Goal: Task Accomplishment & Management: Use online tool/utility

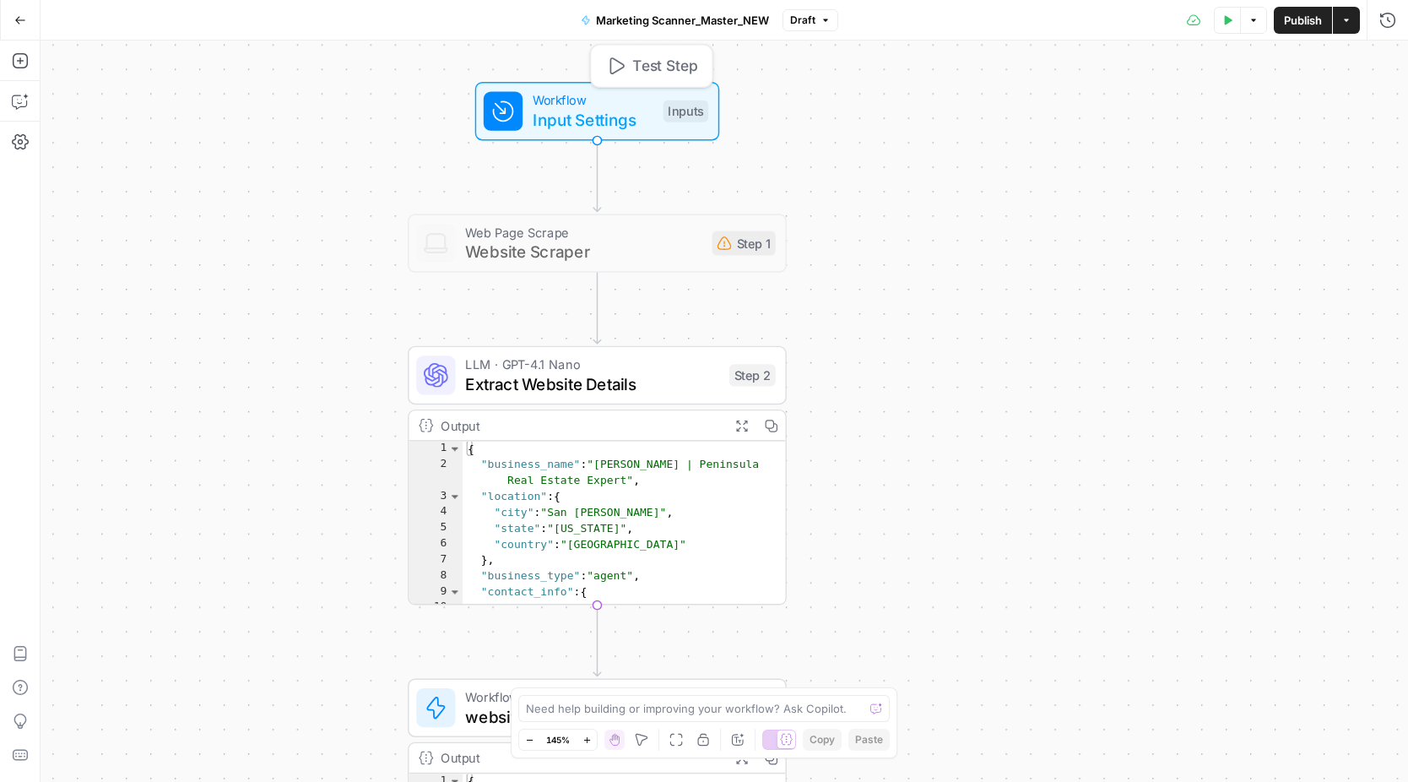
click at [598, 106] on span "Workflow" at bounding box center [593, 99] width 121 height 19
click at [609, 254] on span "Website Scraper" at bounding box center [583, 252] width 237 height 24
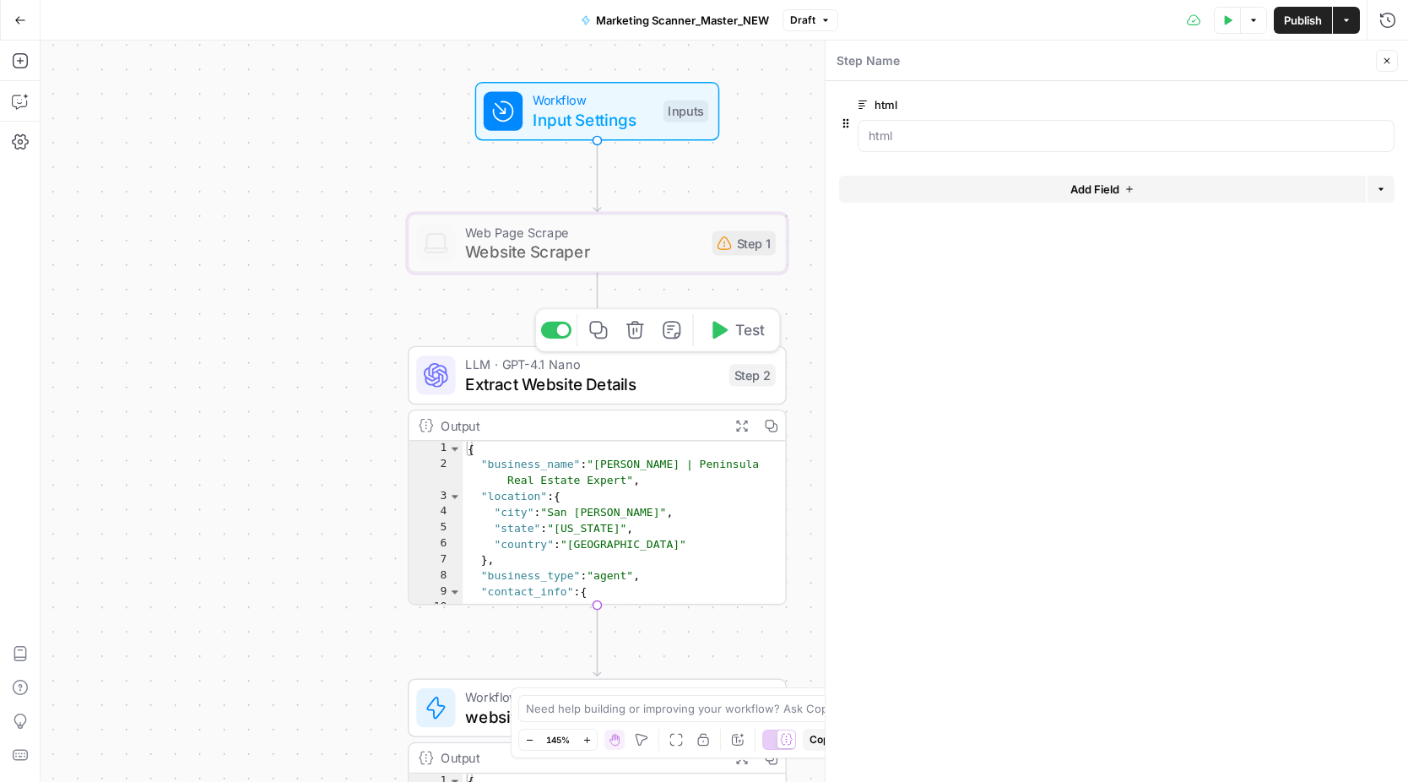
click at [587, 374] on span "Extract Website Details" at bounding box center [592, 383] width 254 height 24
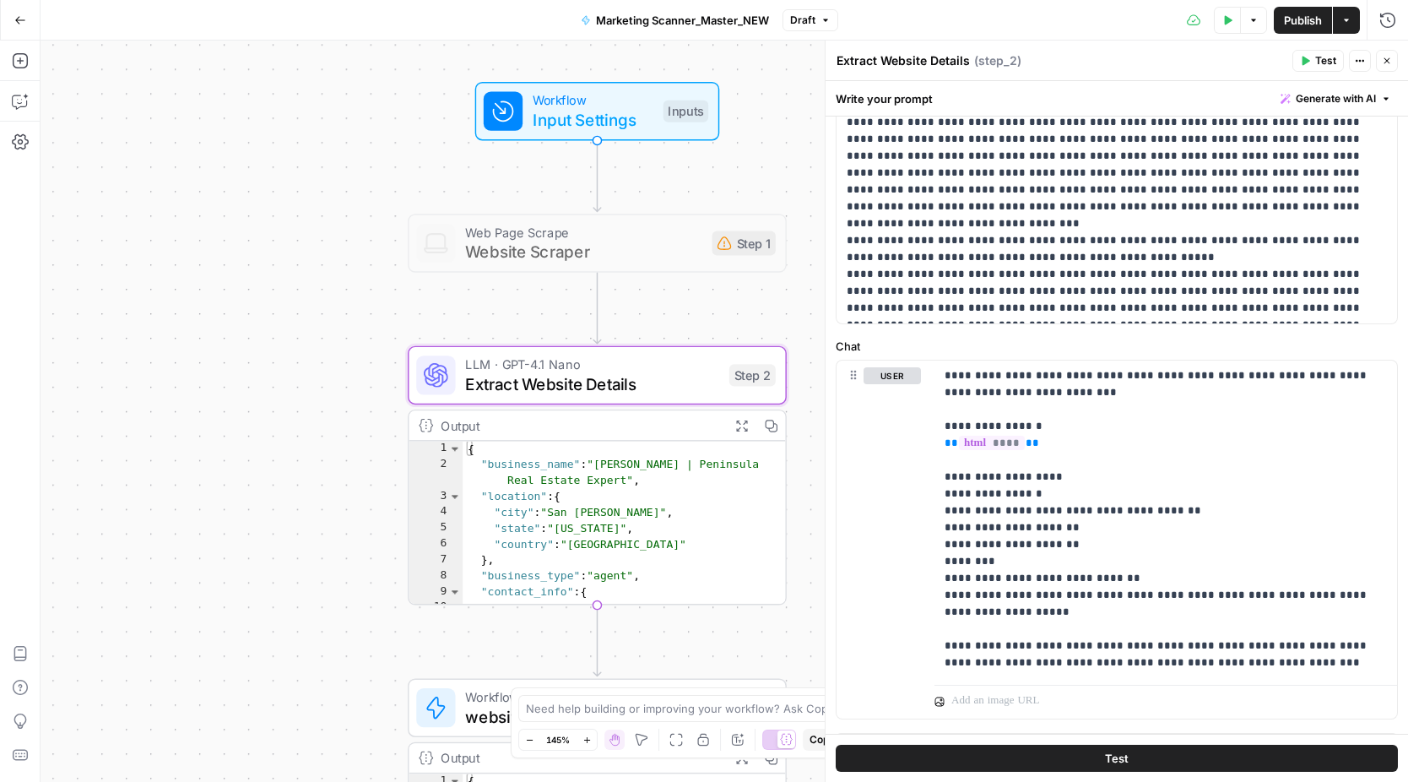
click at [349, 439] on div "Workflow Input Settings Inputs Web Page Scrape Website Scraper Step 1 LLM · GPT…" at bounding box center [725, 411] width 1368 height 741
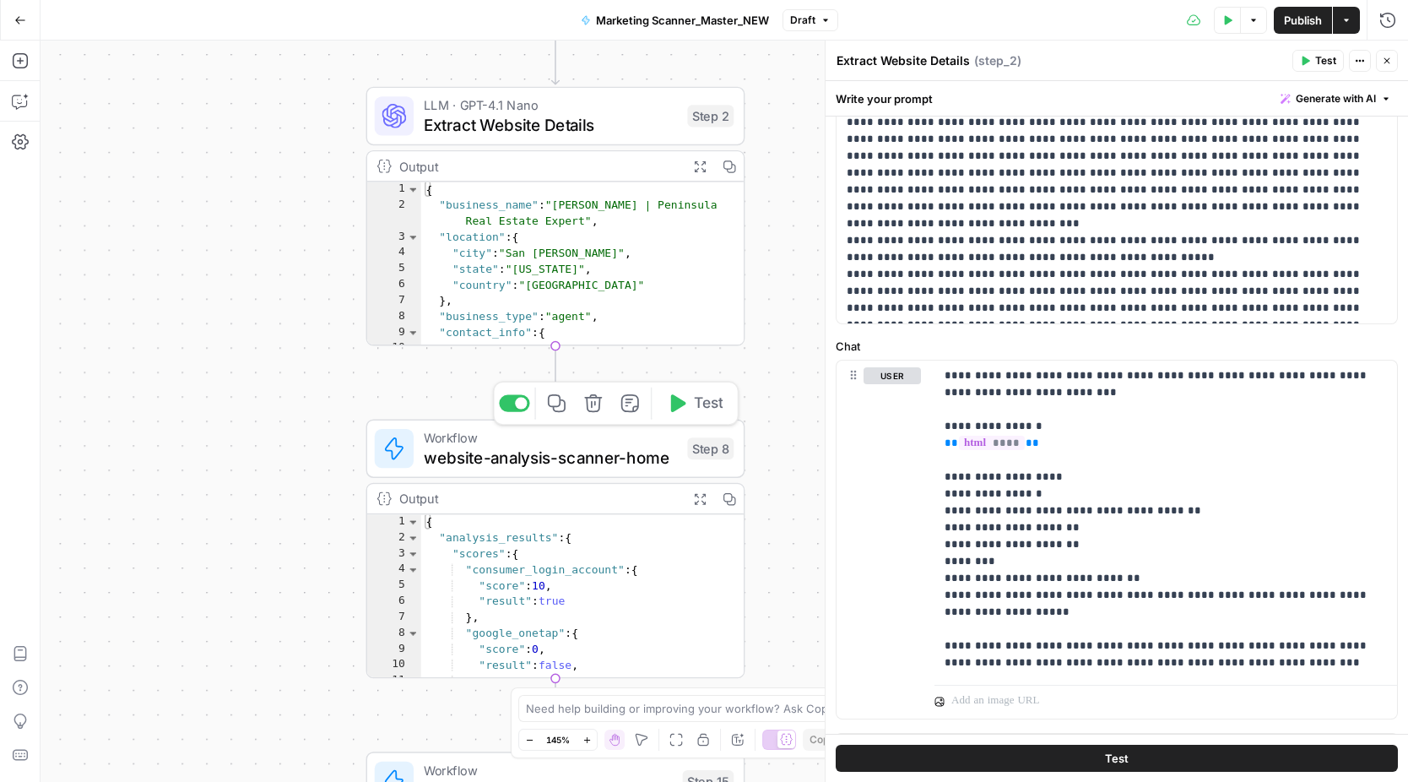
click at [521, 459] on span "website-analysis-scanner-home" at bounding box center [551, 457] width 254 height 24
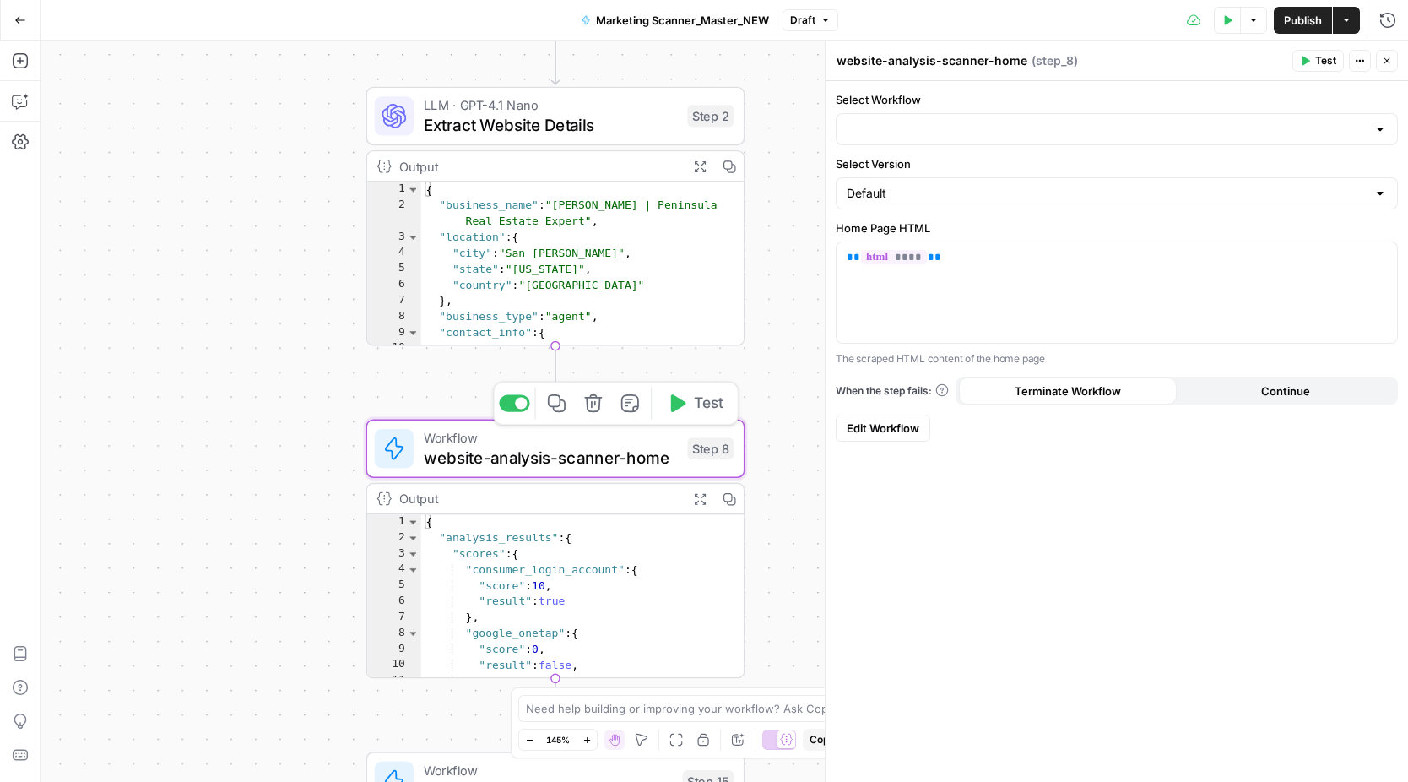
type input "[deprecate] Marketing Scanner_website-analysis-scanner-home"
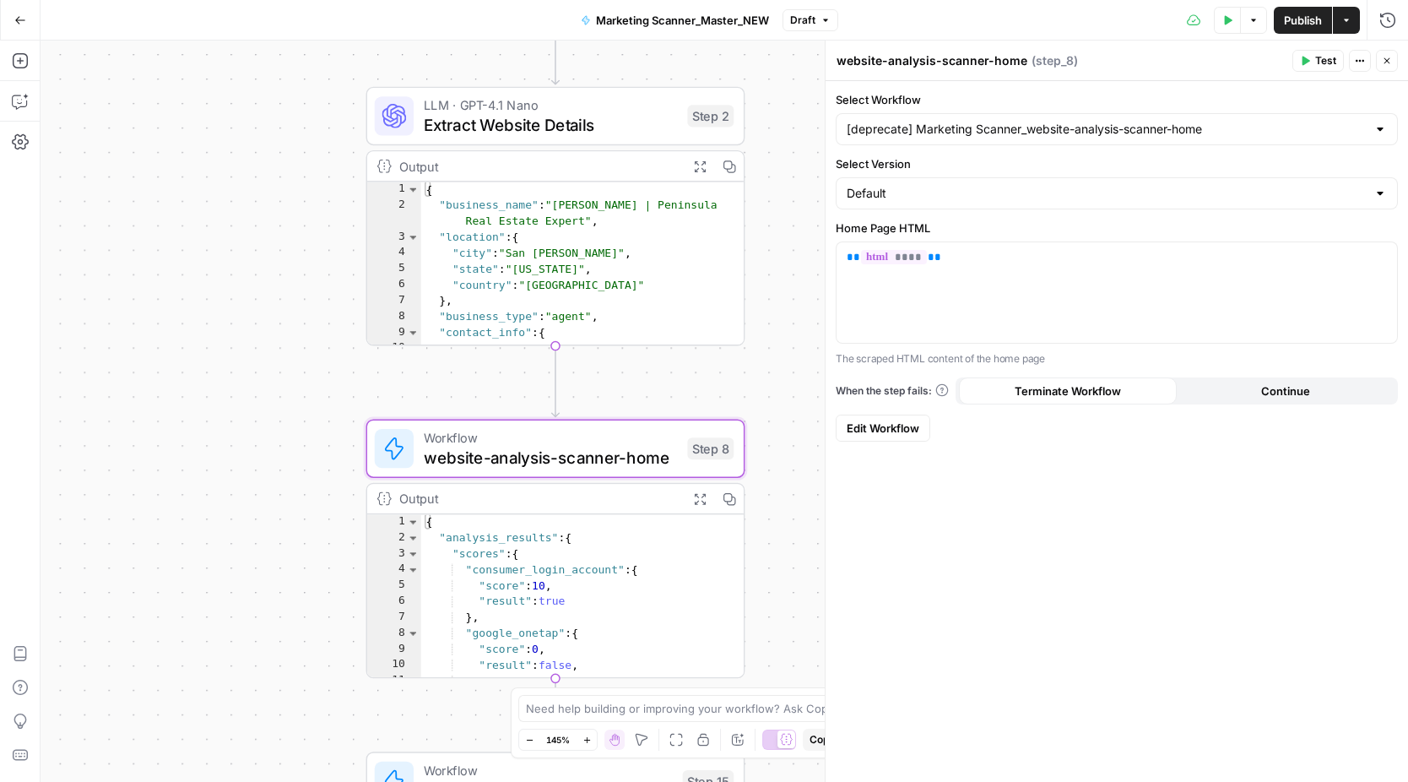
click at [18, 14] on icon "button" at bounding box center [20, 20] width 12 height 12
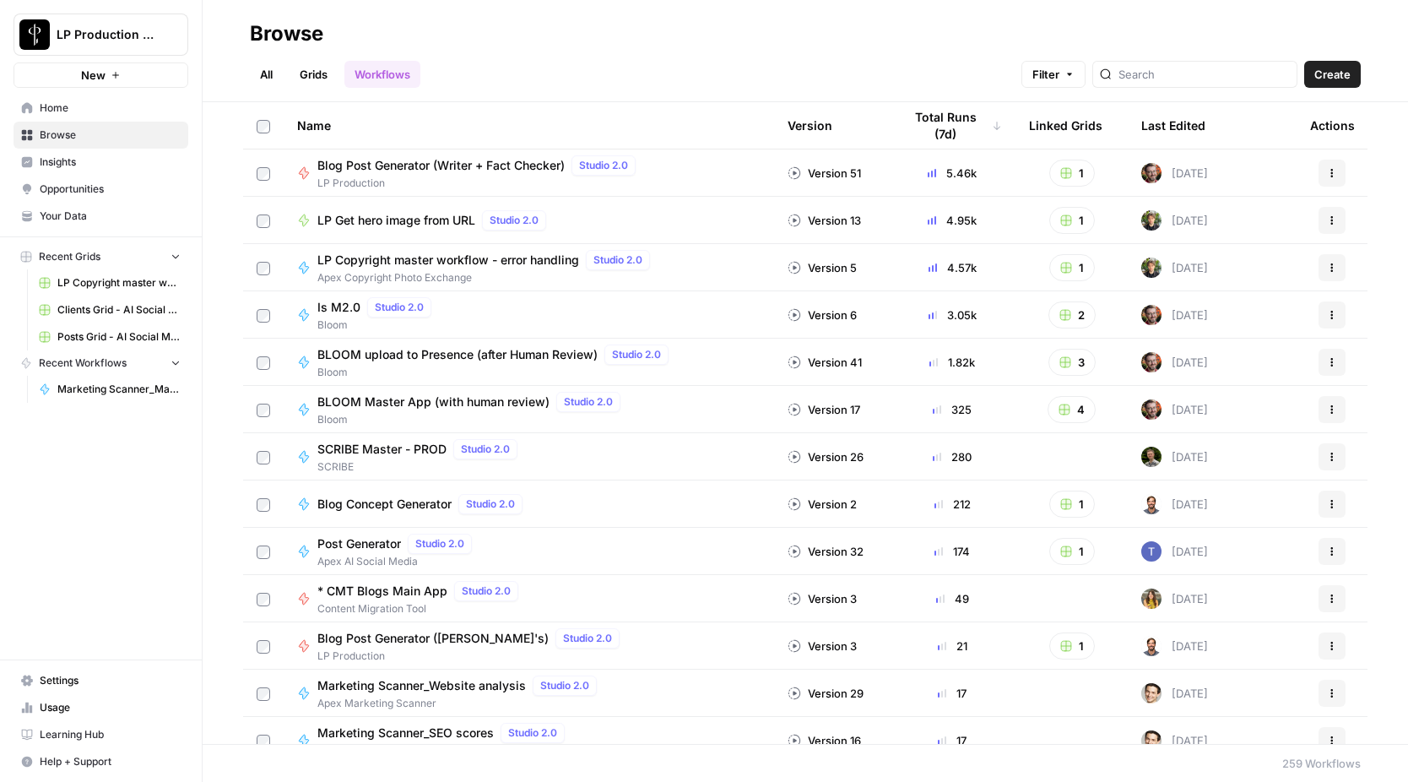
click at [265, 79] on link "All" at bounding box center [266, 74] width 33 height 27
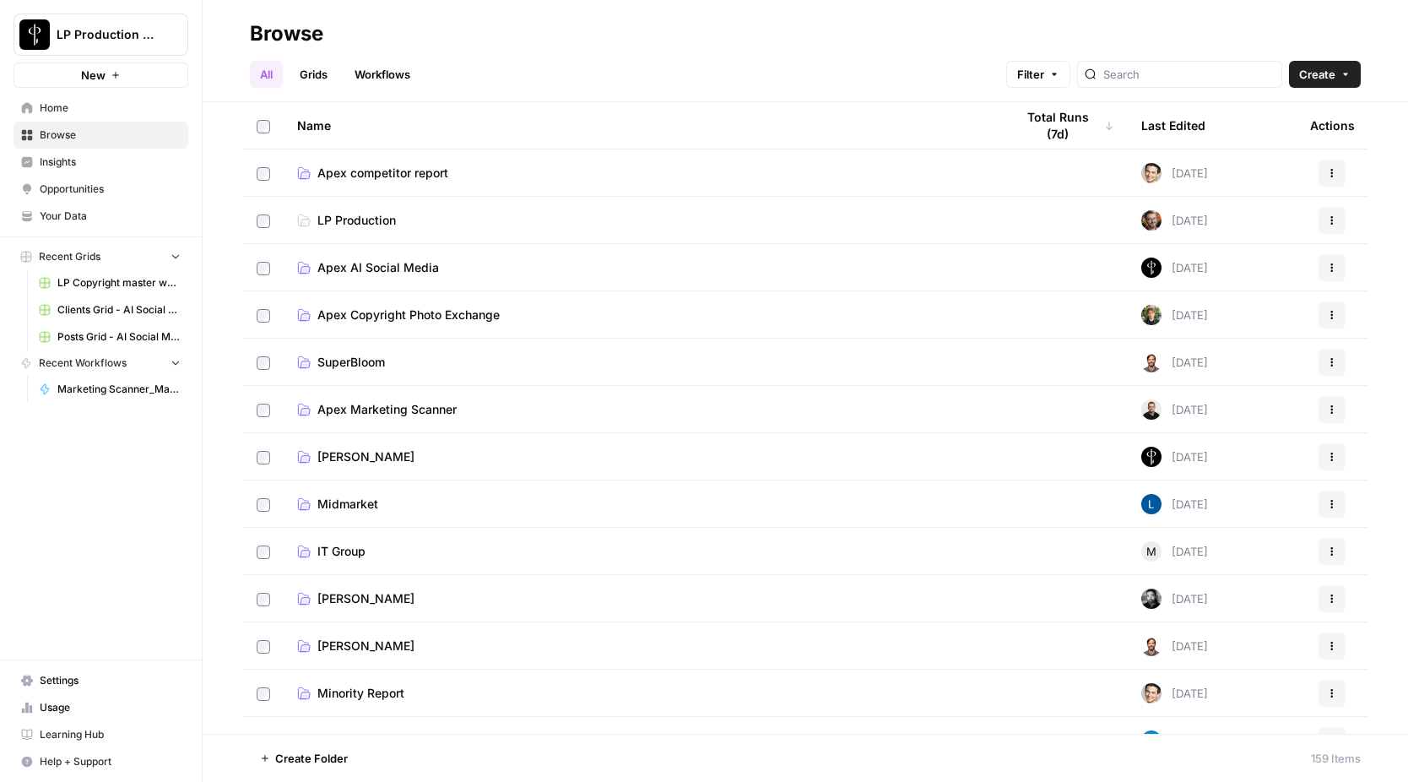
click at [420, 176] on span "Apex competitor report" at bounding box center [382, 173] width 131 height 17
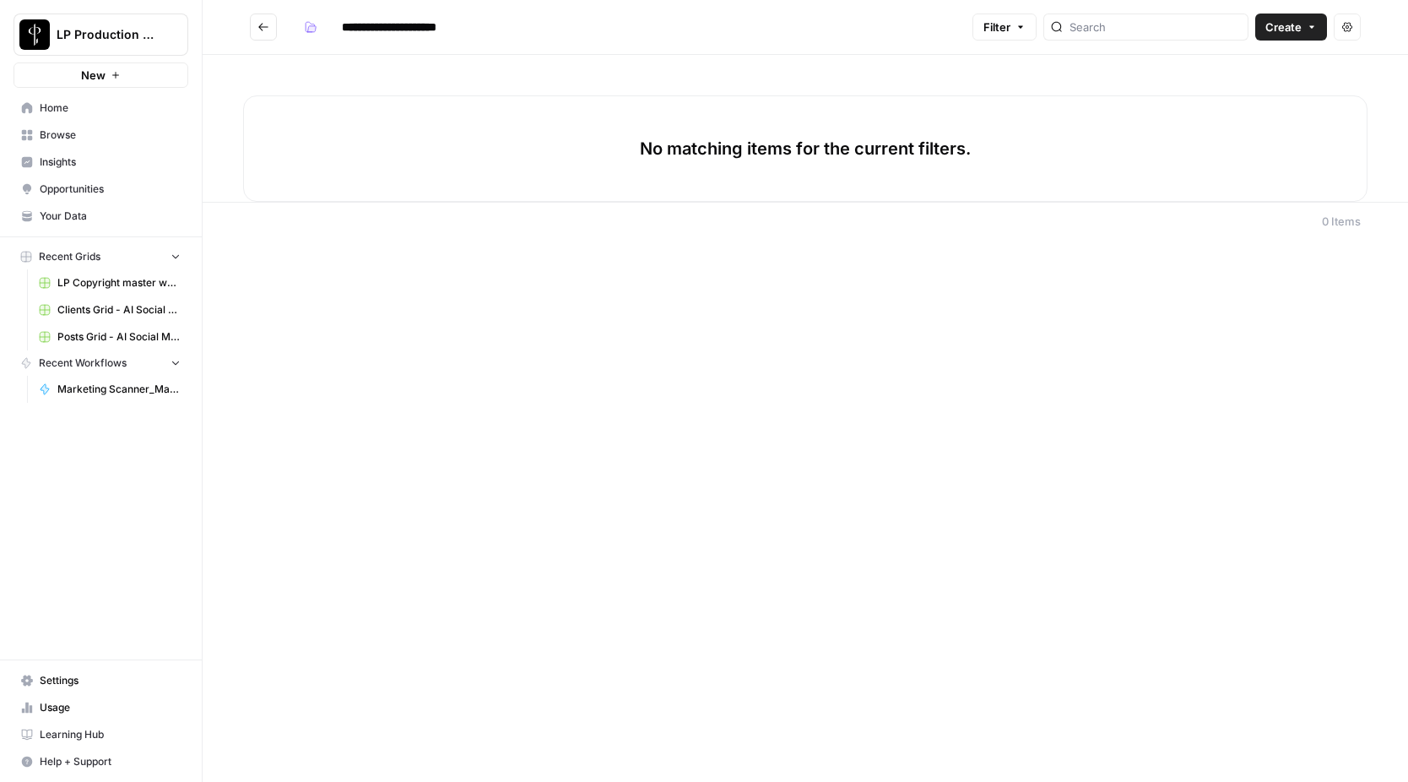
click at [478, 247] on div "**********" at bounding box center [806, 391] width 1206 height 782
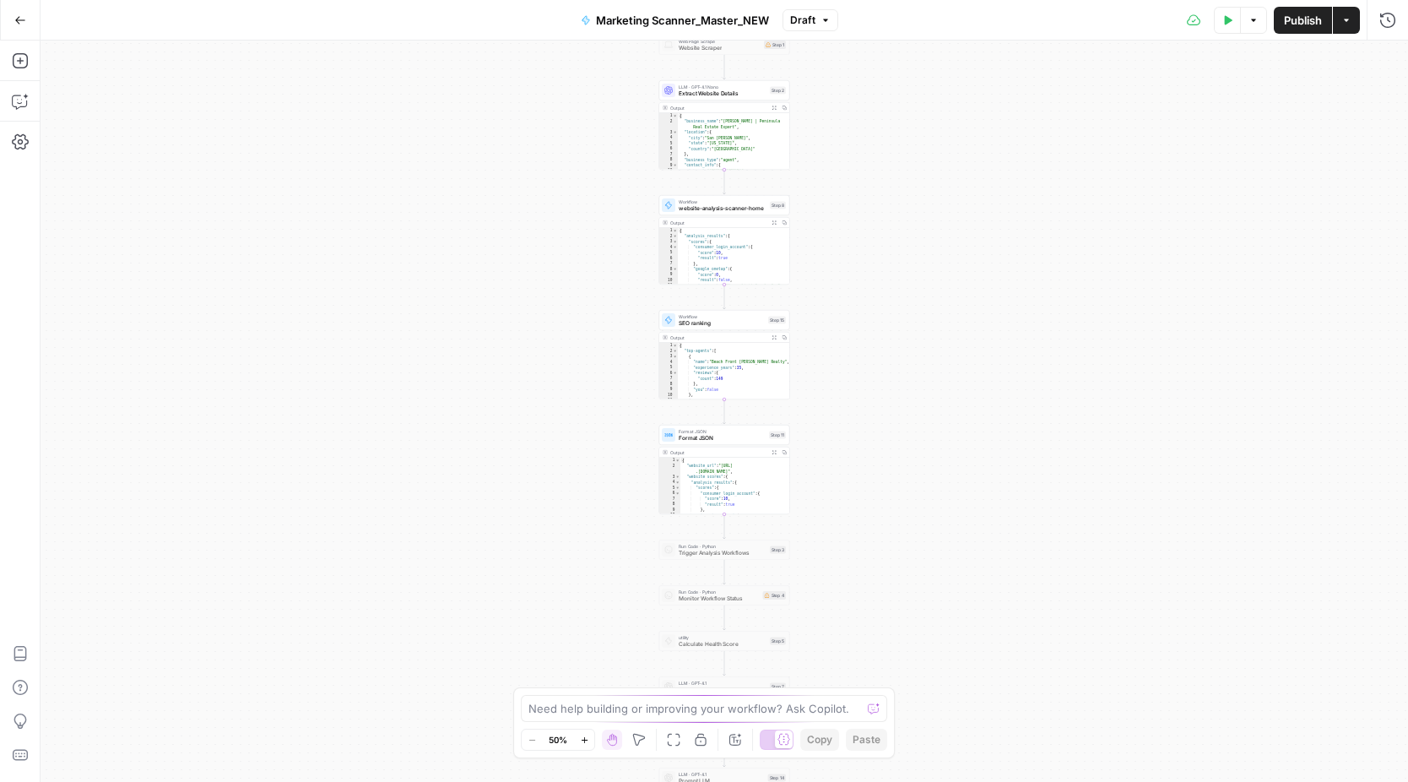
click at [796, 19] on span "Draft" at bounding box center [802, 20] width 25 height 15
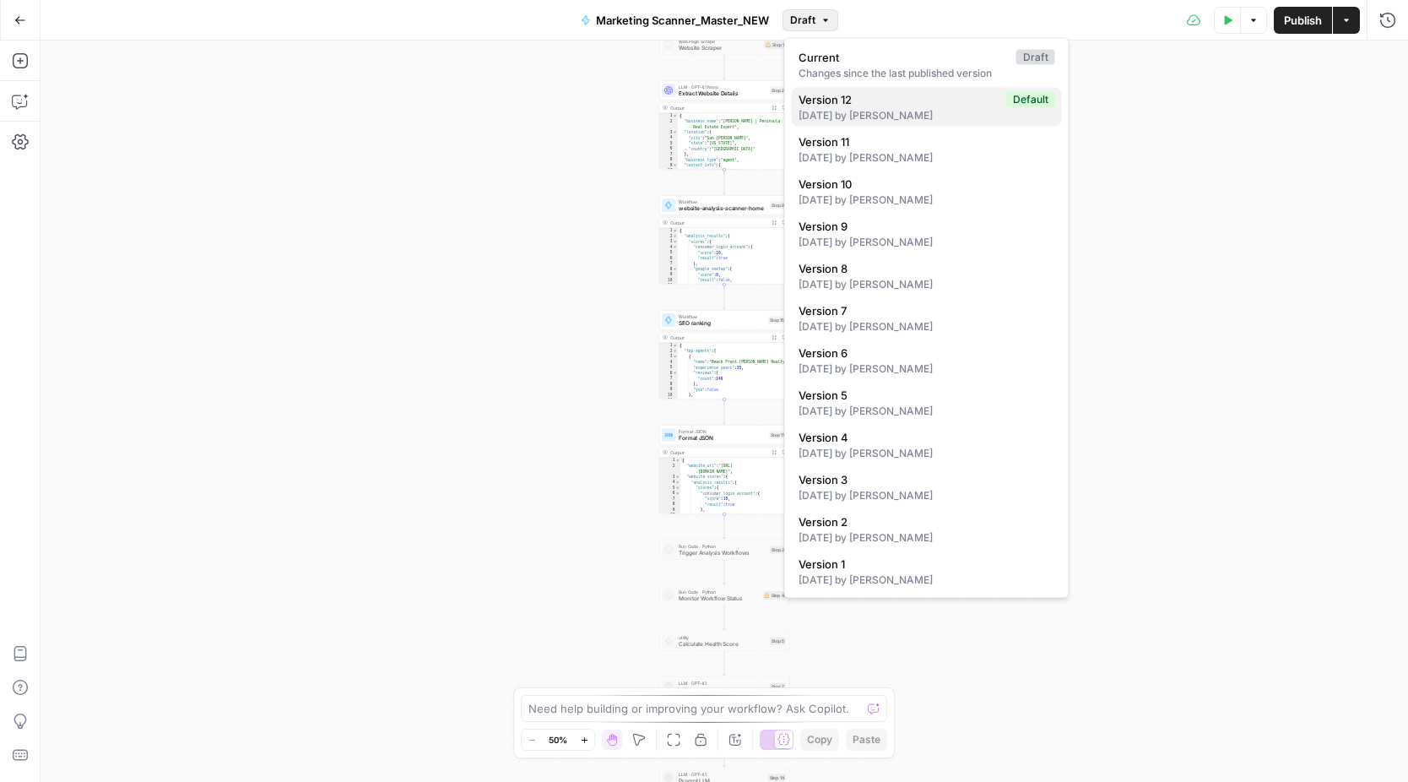
click at [878, 109] on div "[DATE] by [PERSON_NAME]" at bounding box center [927, 115] width 257 height 15
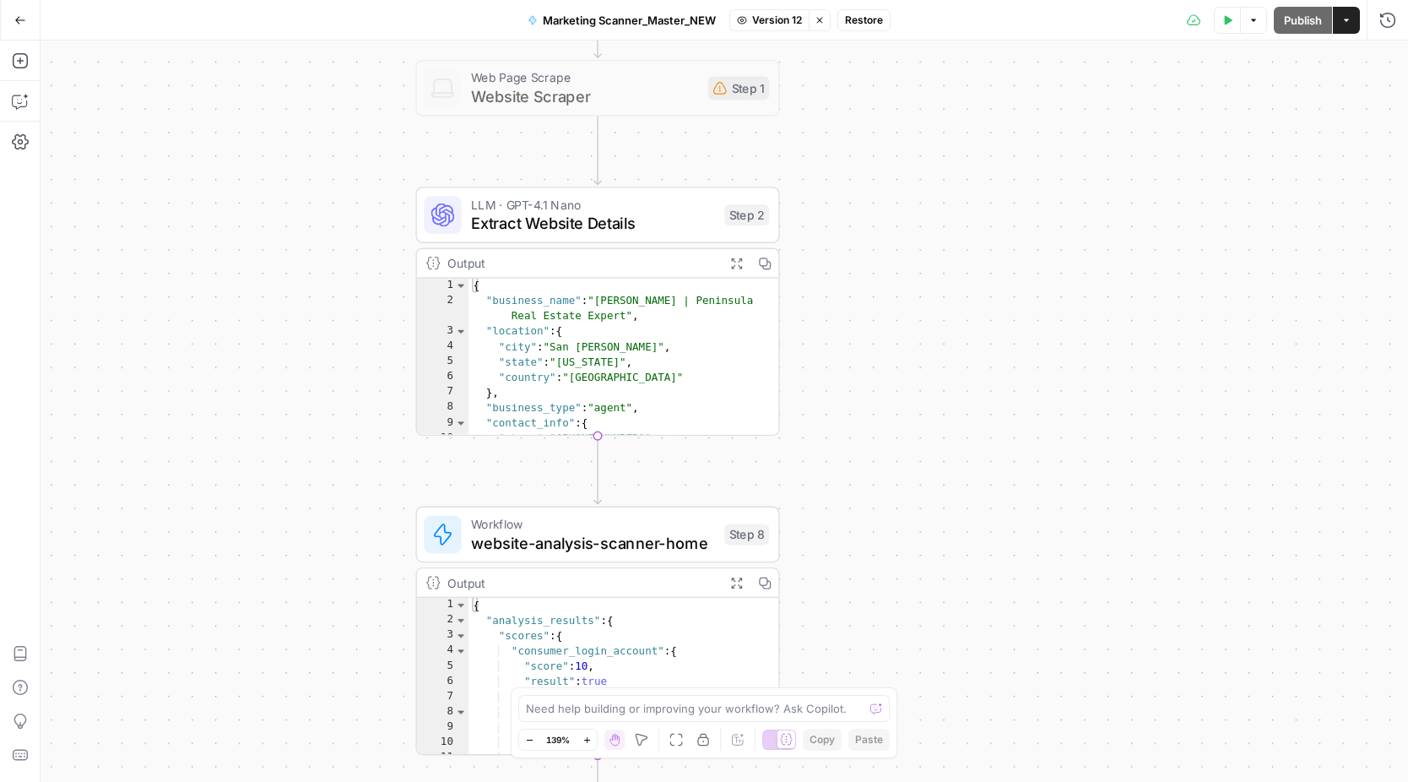
type textarea "**********"
click at [616, 377] on div "{ "business_name" : "[PERSON_NAME] | Peninsula Real Estate Expert" , "location"…" at bounding box center [625, 373] width 312 height 189
click at [731, 260] on icon "button" at bounding box center [736, 263] width 11 height 11
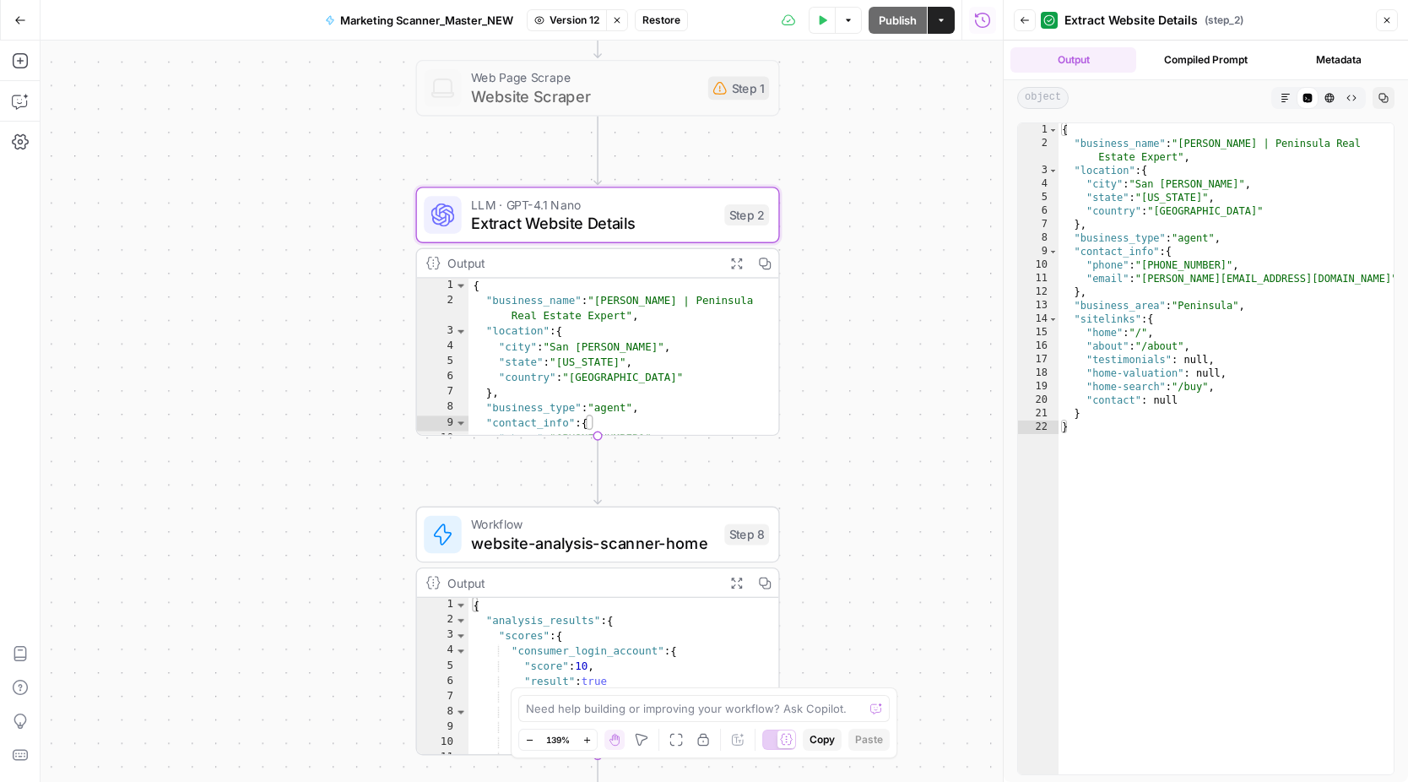
click at [908, 163] on div "**********" at bounding box center [522, 411] width 962 height 741
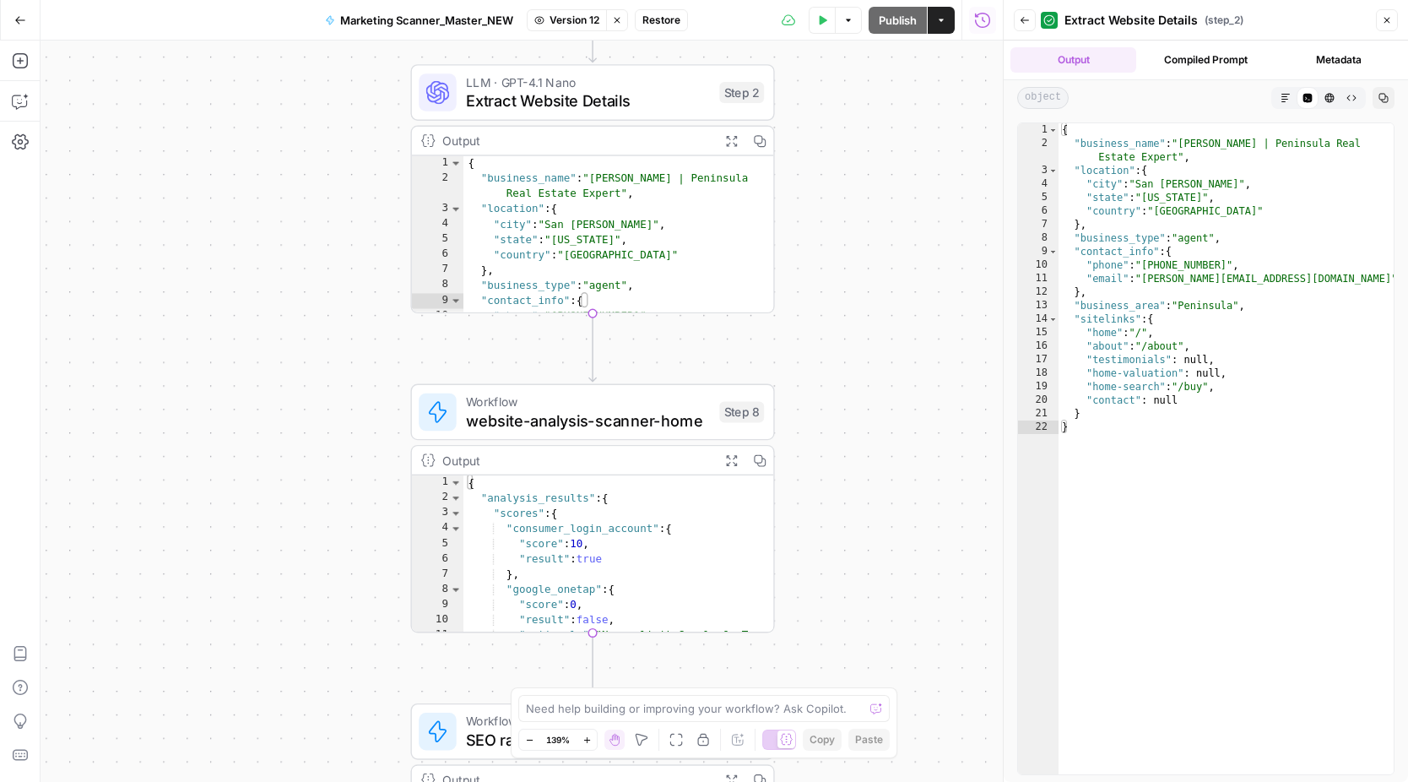
click at [647, 411] on span "website-analysis-scanner-home" at bounding box center [588, 421] width 244 height 24
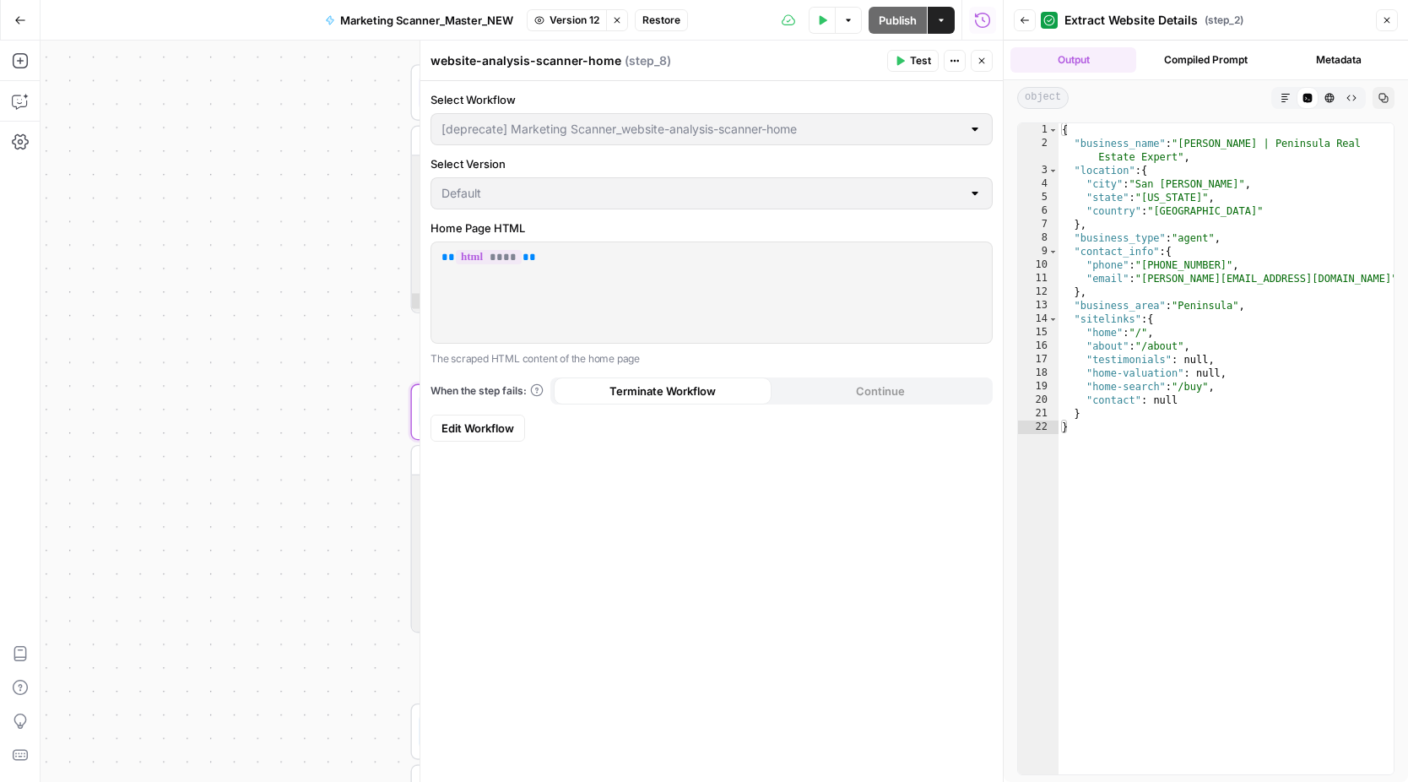
click at [930, 117] on div "[deprecate] Marketing Scanner_website-analysis-scanner-home" at bounding box center [712, 129] width 562 height 32
click at [185, 258] on div "**********" at bounding box center [522, 411] width 962 height 741
click at [1387, 24] on icon "button" at bounding box center [1387, 20] width 10 height 10
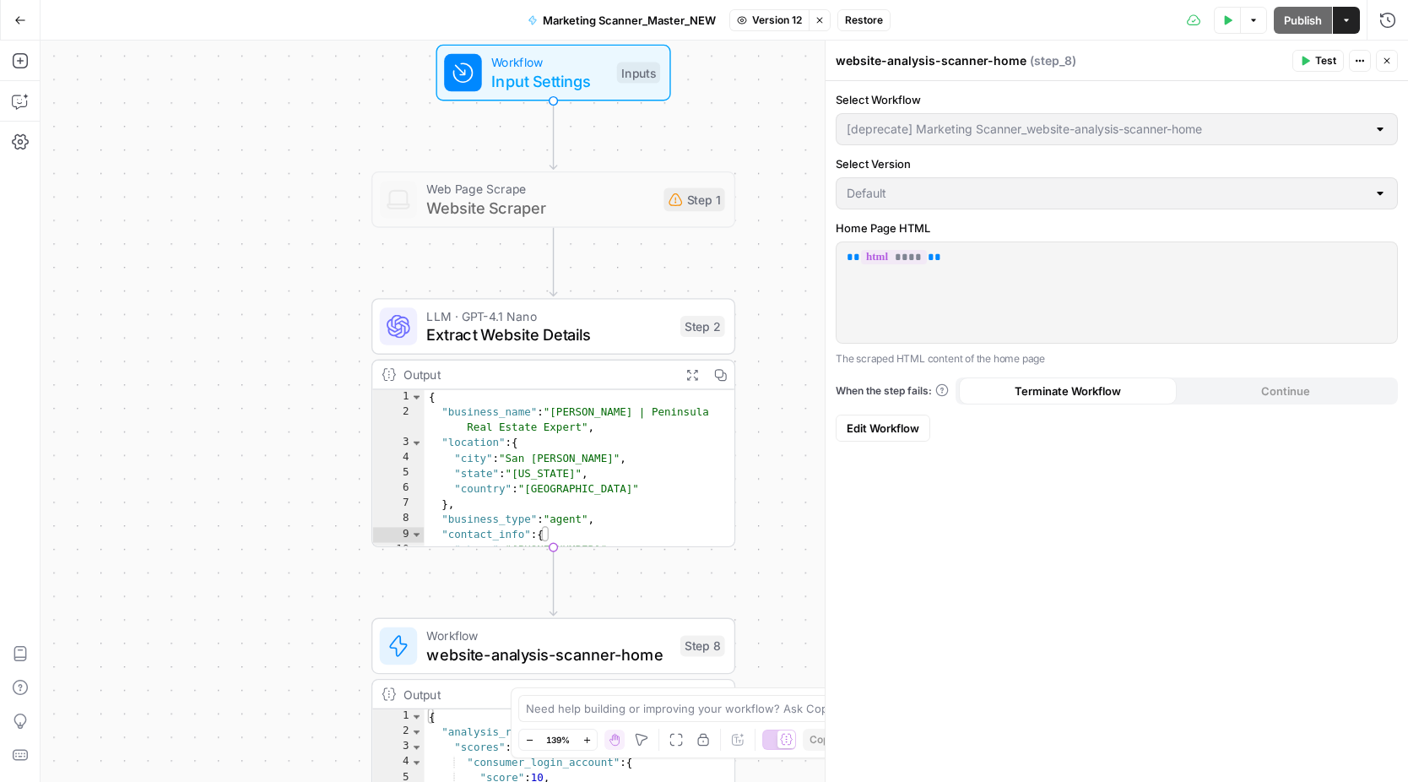
click at [628, 213] on span "Website Scraper" at bounding box center [540, 208] width 228 height 24
click at [670, 202] on icon at bounding box center [676, 199] width 14 height 14
click at [659, 202] on div "Web Page Scrape Website Scraper Step 1" at bounding box center [552, 200] width 345 height 40
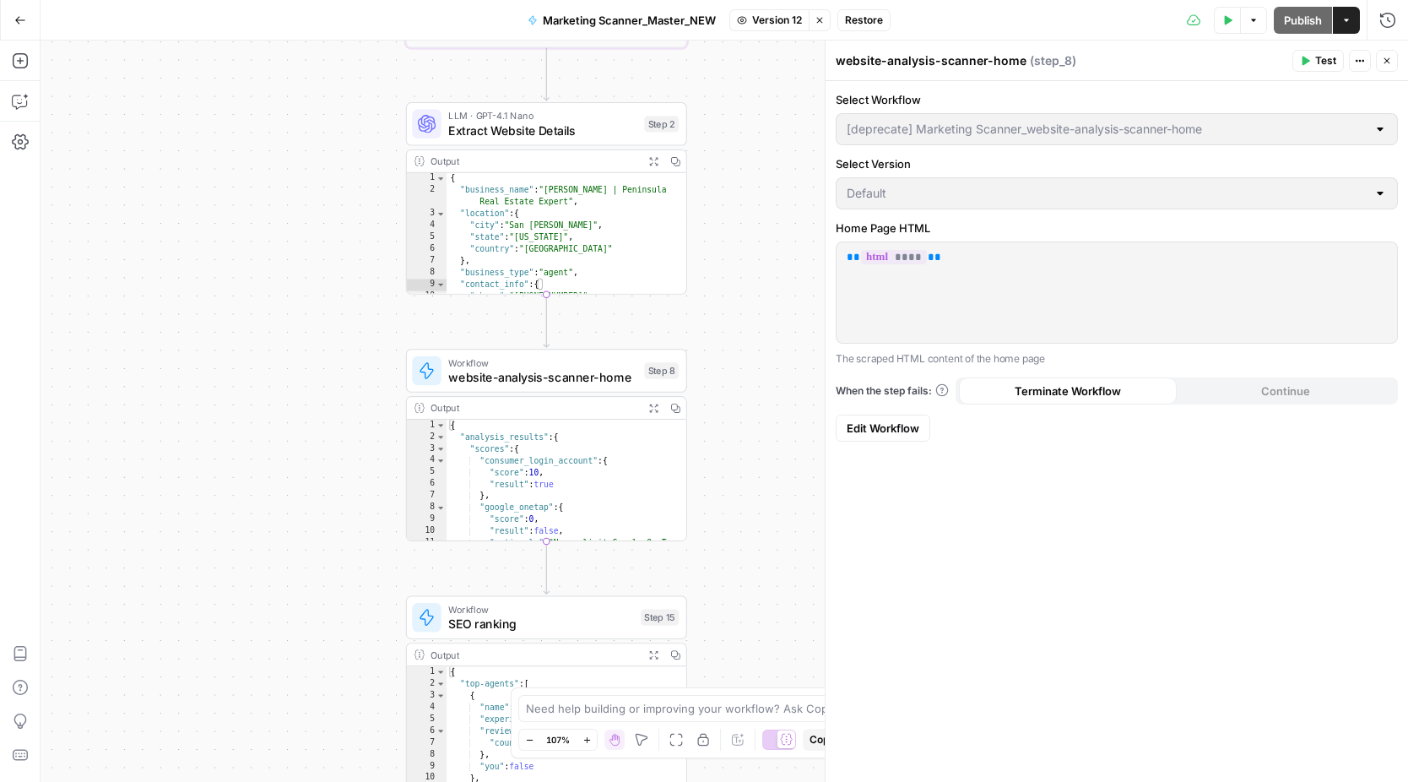
click at [606, 370] on span "website-analysis-scanner-home" at bounding box center [542, 377] width 188 height 18
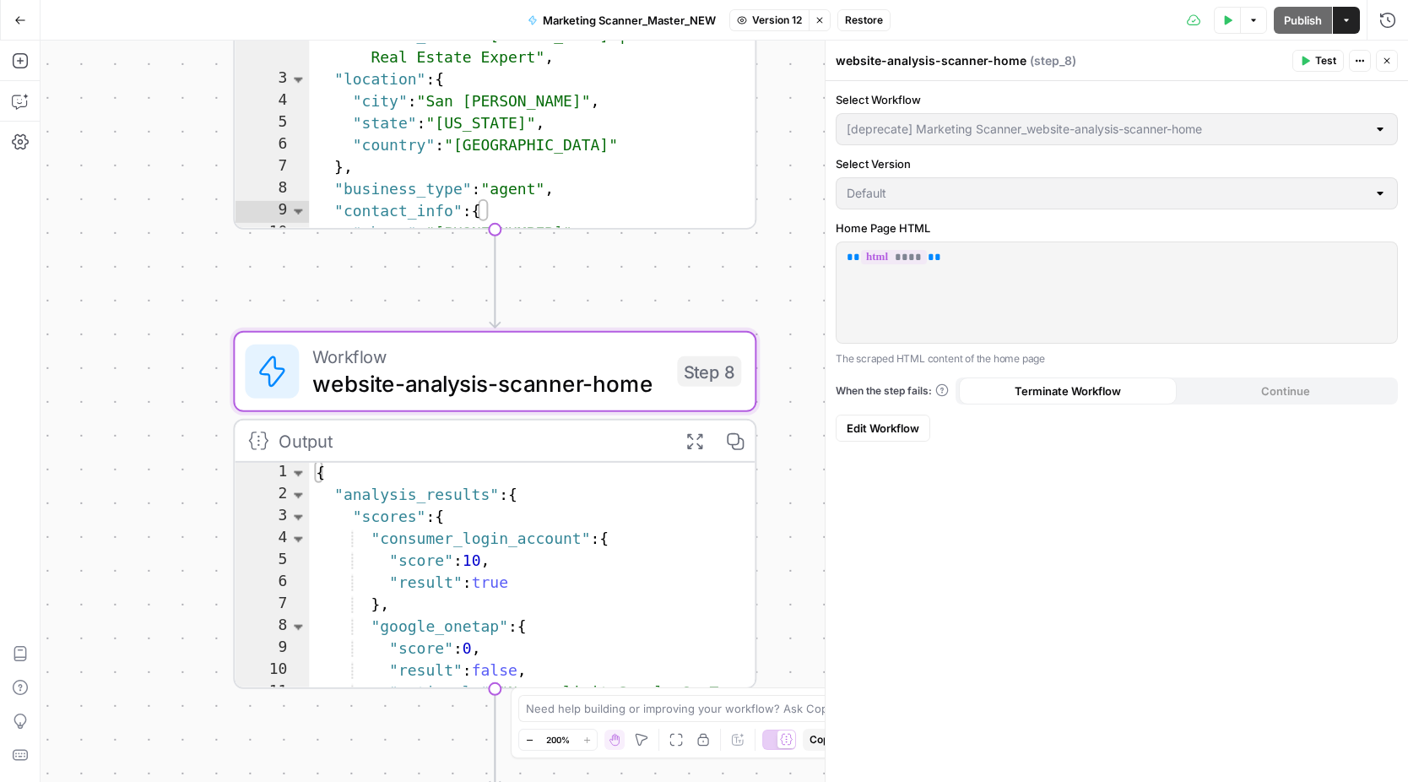
click at [606, 370] on span "website-analysis-scanner-home" at bounding box center [487, 383] width 351 height 34
click at [864, 428] on span "Edit Workflow" at bounding box center [883, 428] width 73 height 17
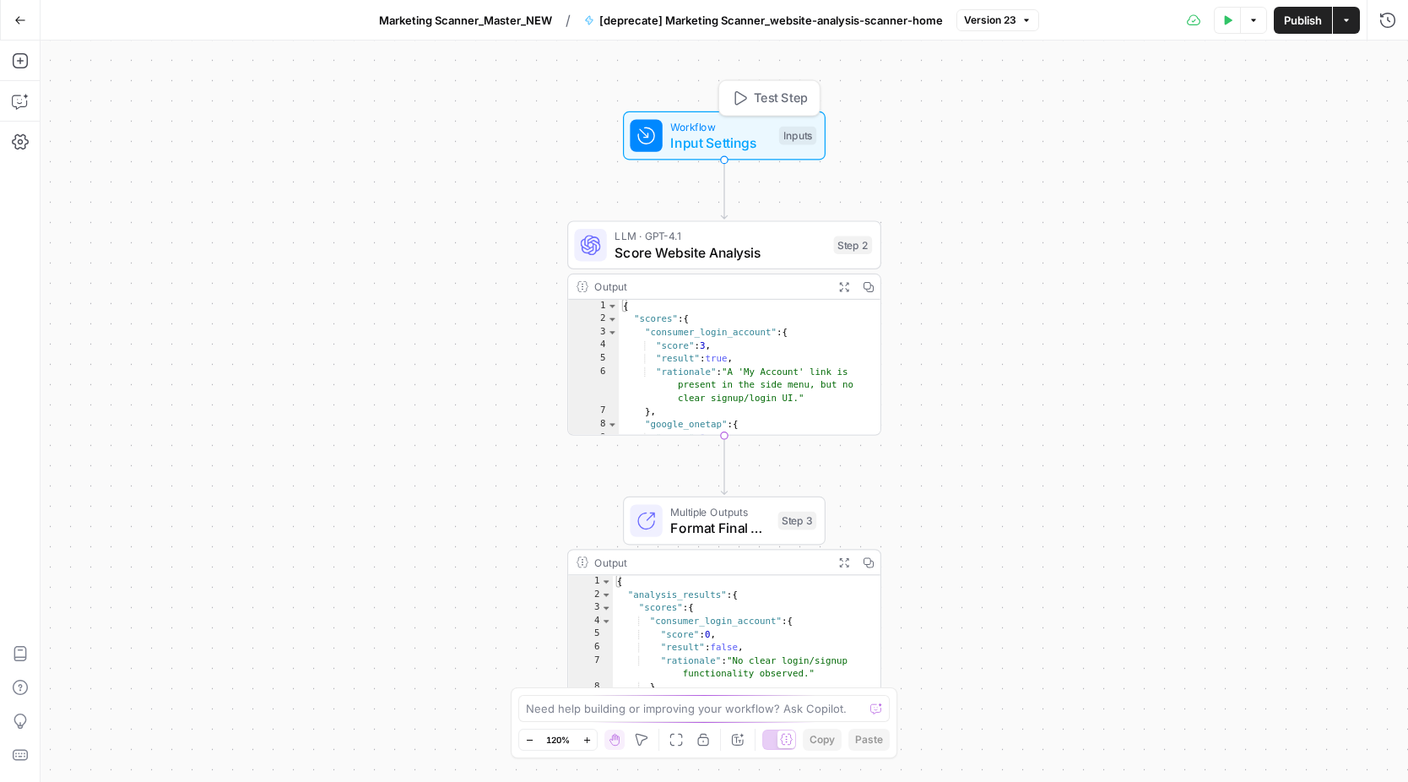
click at [742, 149] on span "Input Settings" at bounding box center [720, 143] width 100 height 20
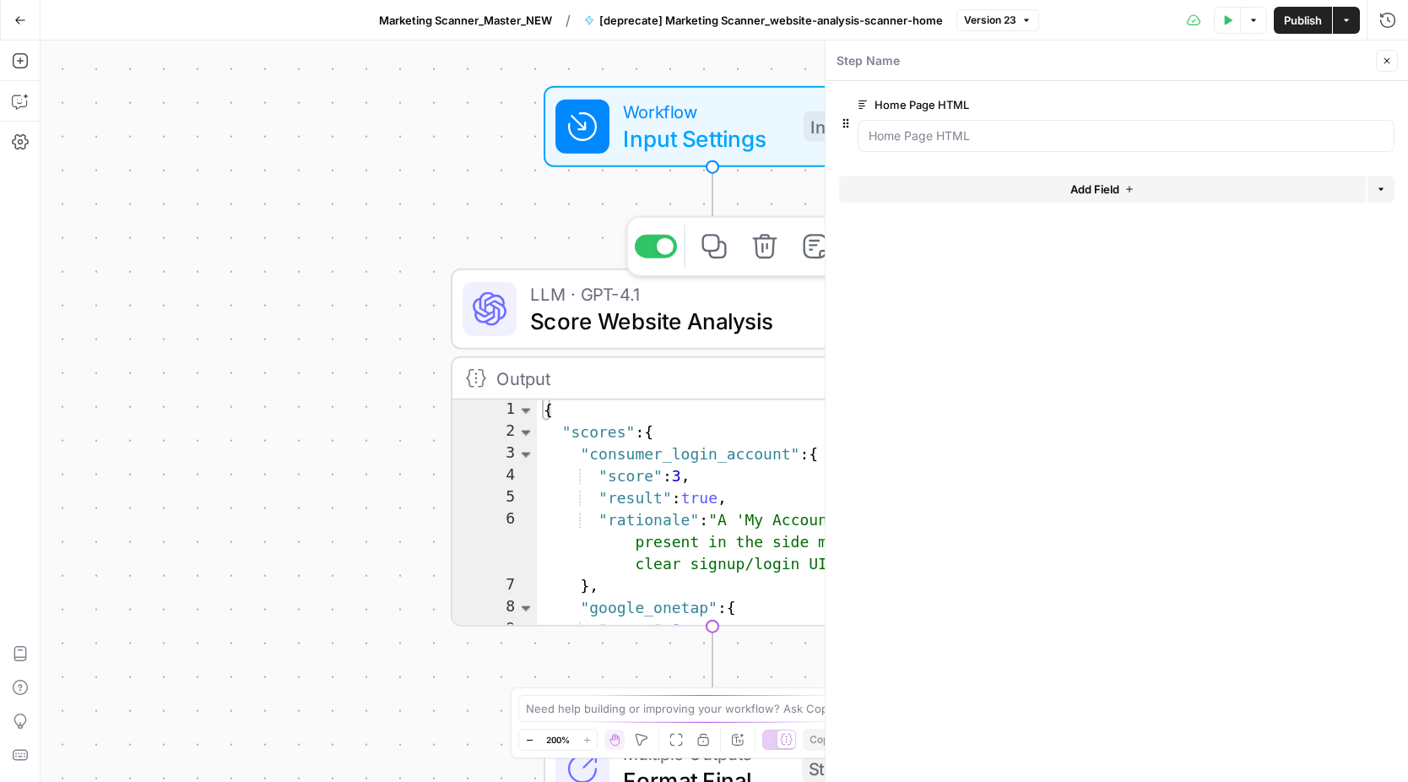
click at [735, 327] on span "Score Website Analysis" at bounding box center [705, 321] width 351 height 34
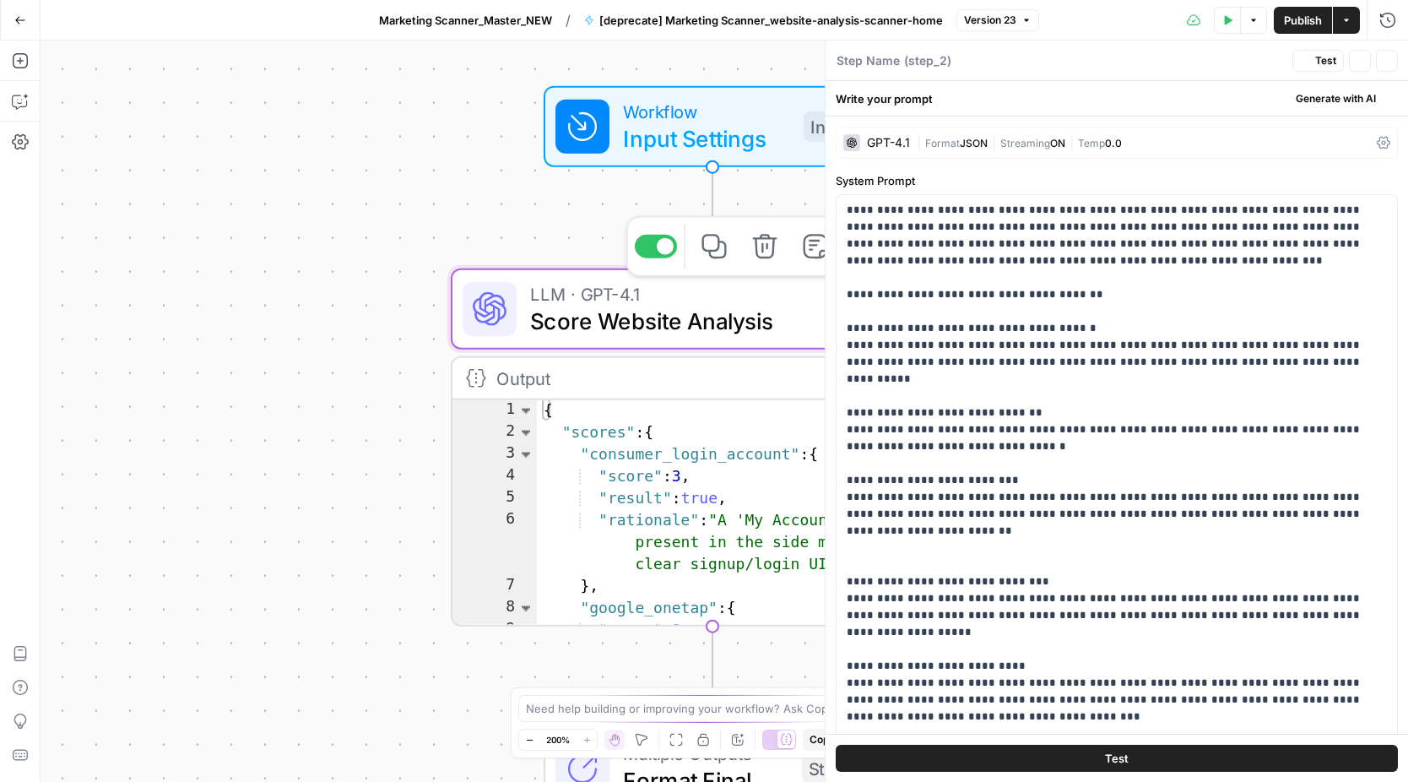
type textarea "Score Website Analysis"
click at [735, 327] on span "Score Website Analysis" at bounding box center [705, 321] width 351 height 34
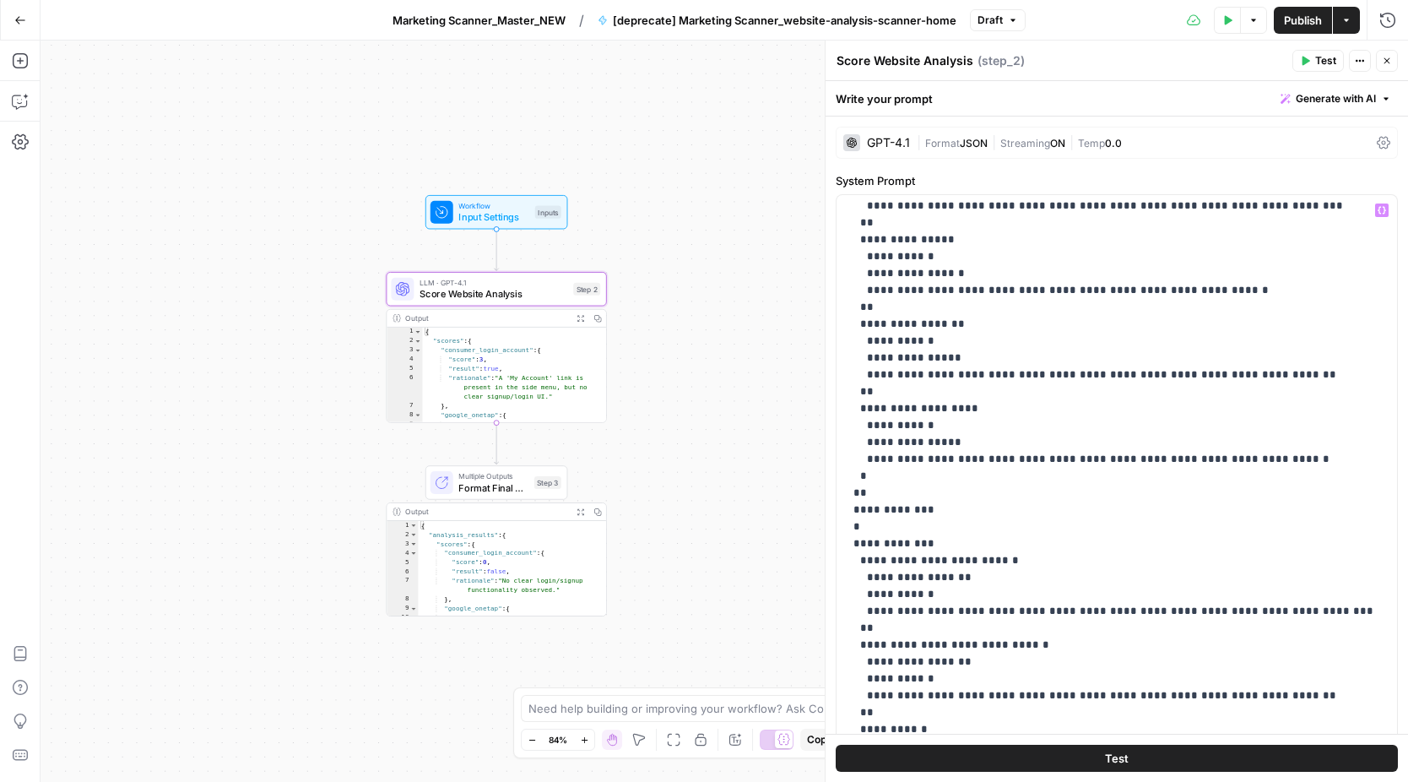
scroll to position [2330, 0]
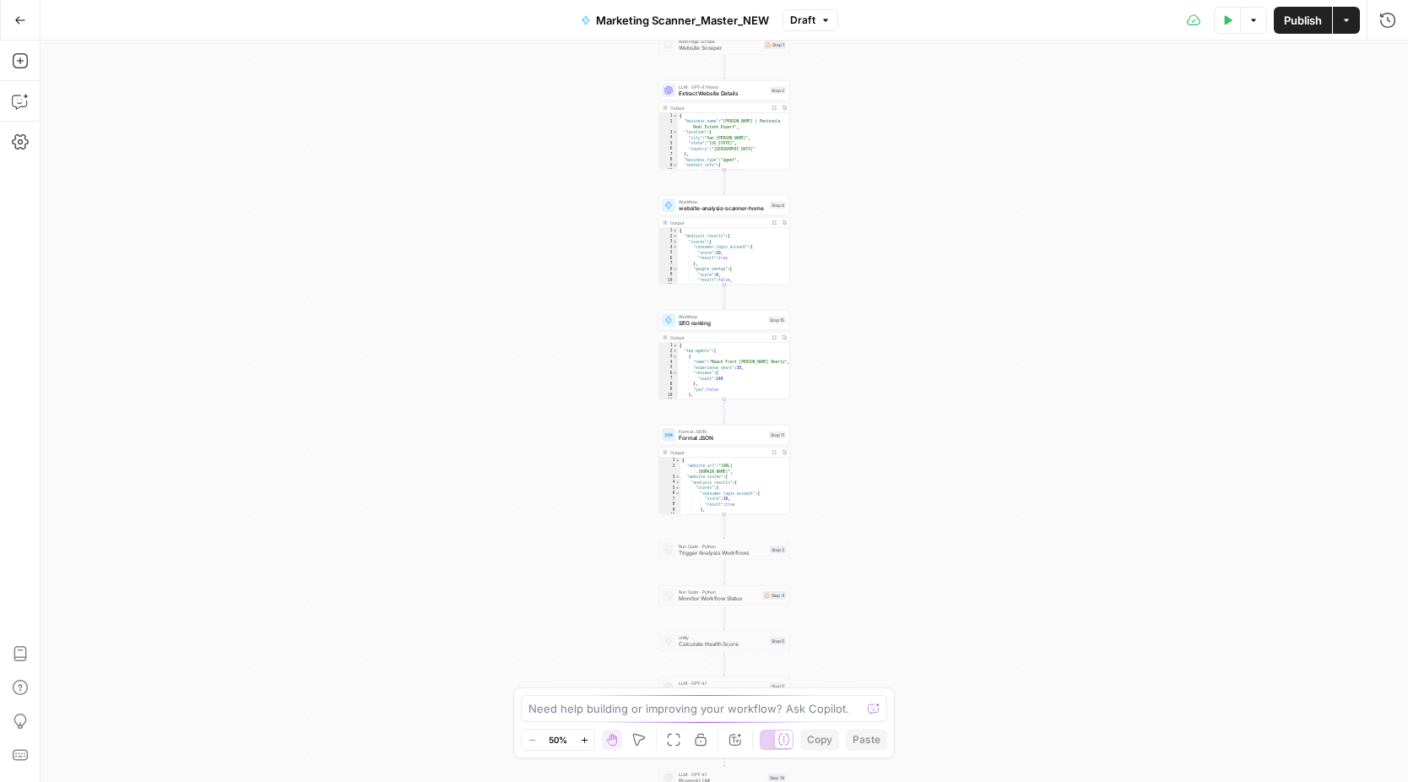
click at [872, 177] on div "Workflow Input Settings Inputs Web Page Scrape Website Scraper Step 1 LLM · GPT…" at bounding box center [725, 411] width 1368 height 741
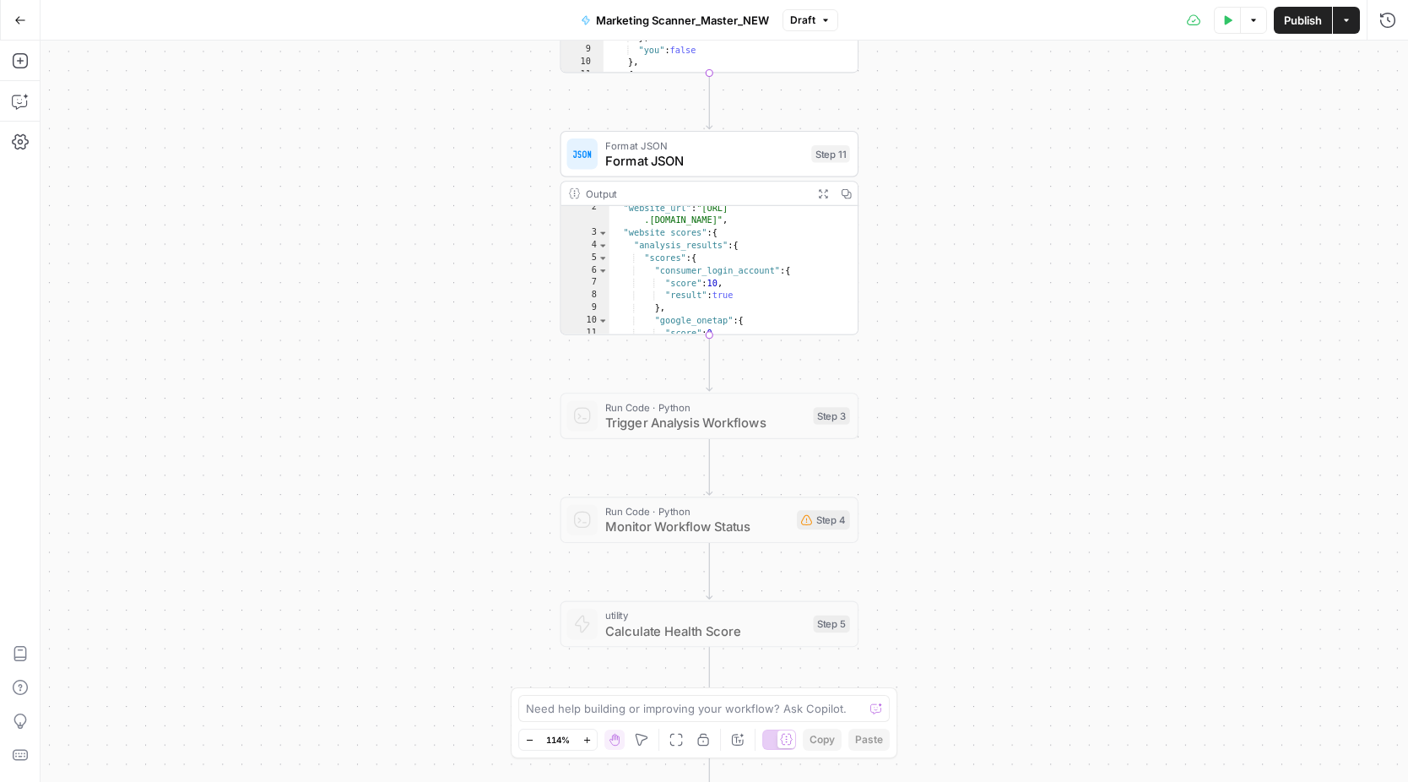
scroll to position [15, 0]
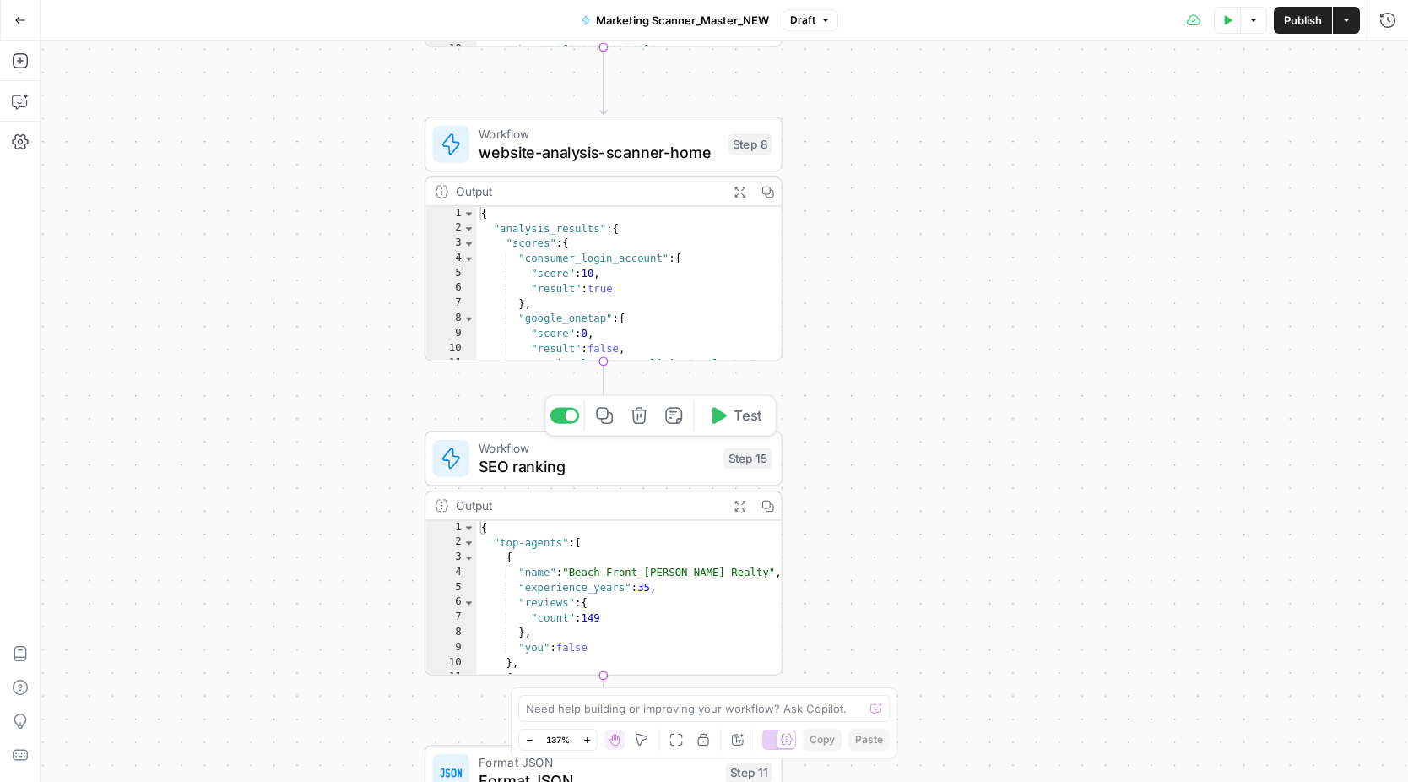
click at [567, 467] on span "SEO ranking" at bounding box center [597, 466] width 236 height 23
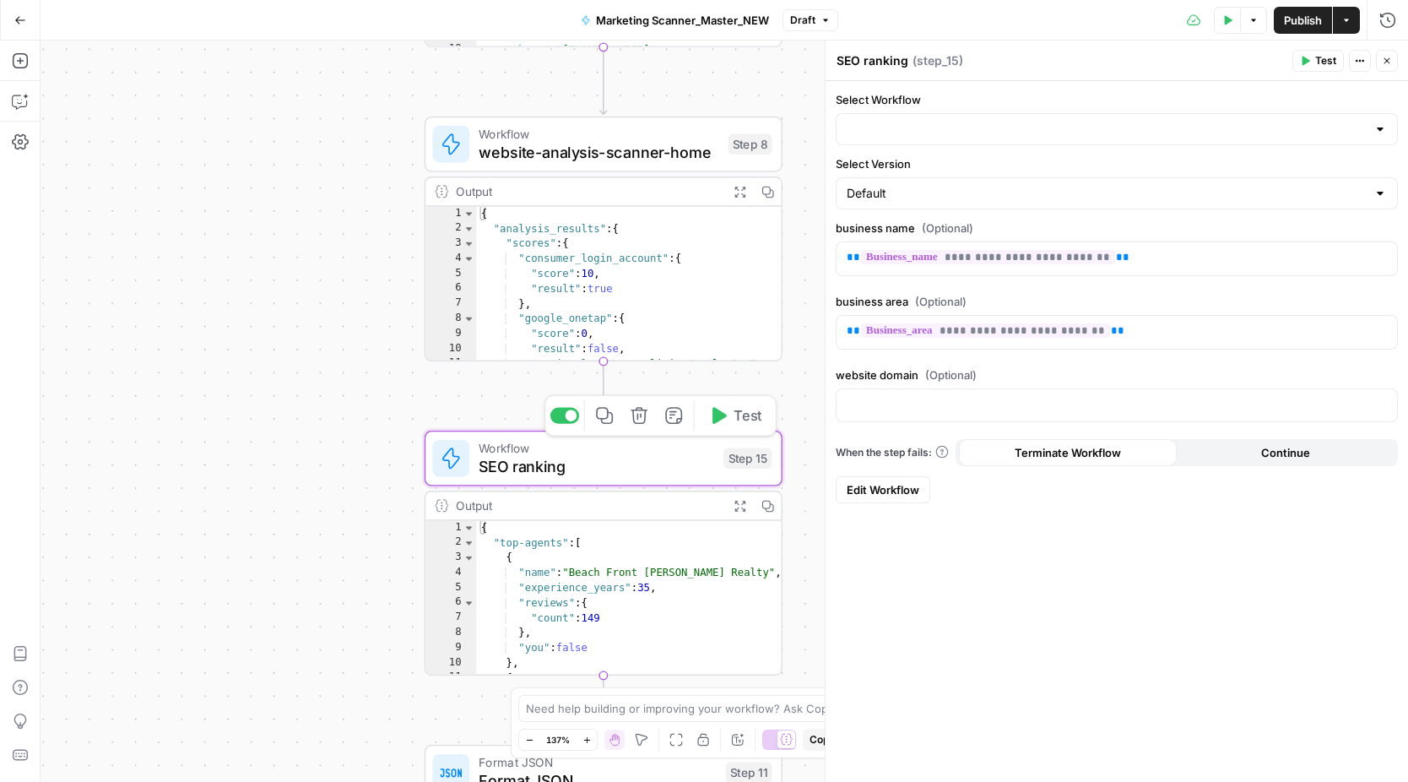
type input "Marketing Scanner_competitor-research-scanner-light"
click at [881, 497] on span "Edit Workflow" at bounding box center [883, 489] width 73 height 17
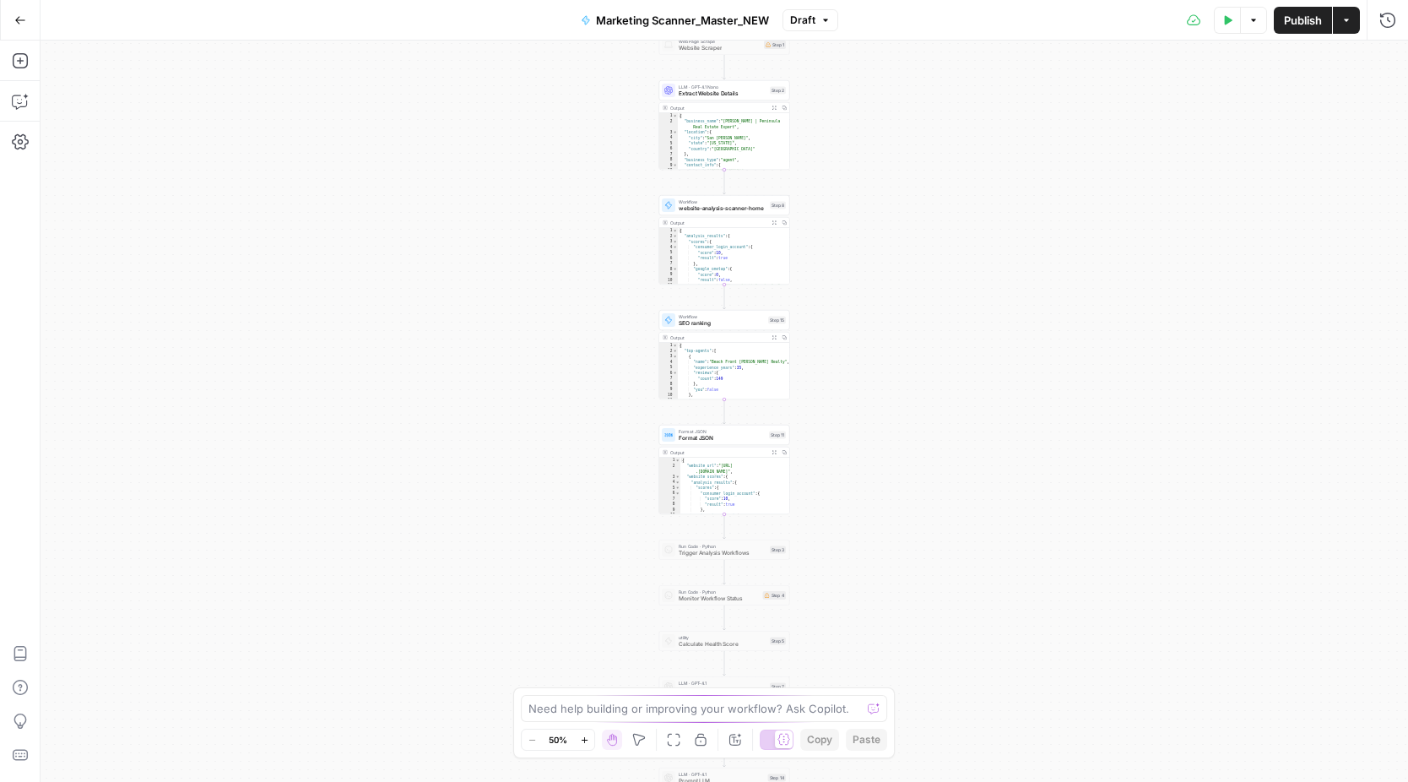
click at [890, 202] on div "Workflow Input Settings Inputs Web Page Scrape Website Scraper Step 1 LLM · GPT…" at bounding box center [725, 411] width 1368 height 741
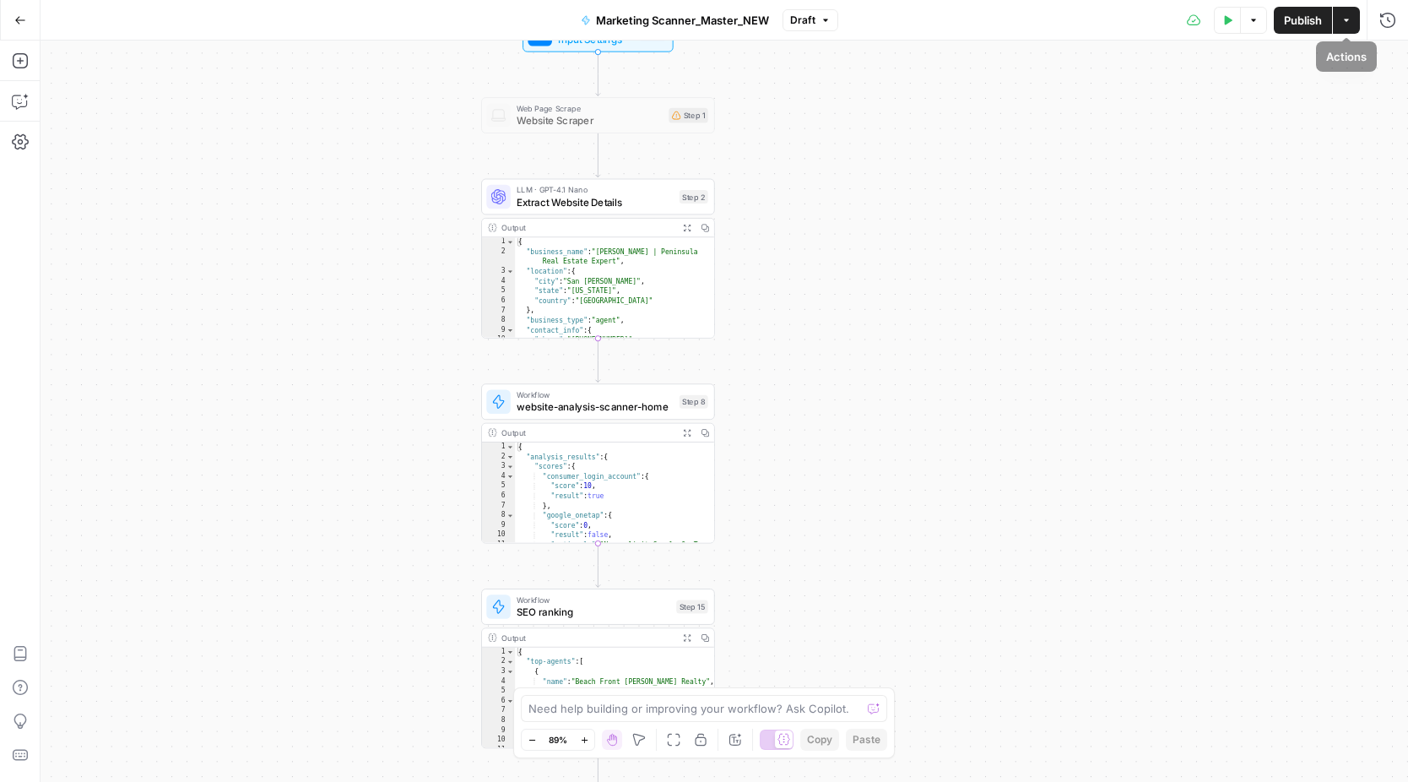
click at [1349, 19] on icon "button" at bounding box center [1347, 20] width 10 height 10
click at [1003, 70] on div "Workflow Input Settings Inputs Web Page Scrape Website Scraper Step 1 LLM · GPT…" at bounding box center [725, 411] width 1368 height 741
click at [19, 24] on icon "button" at bounding box center [20, 20] width 12 height 12
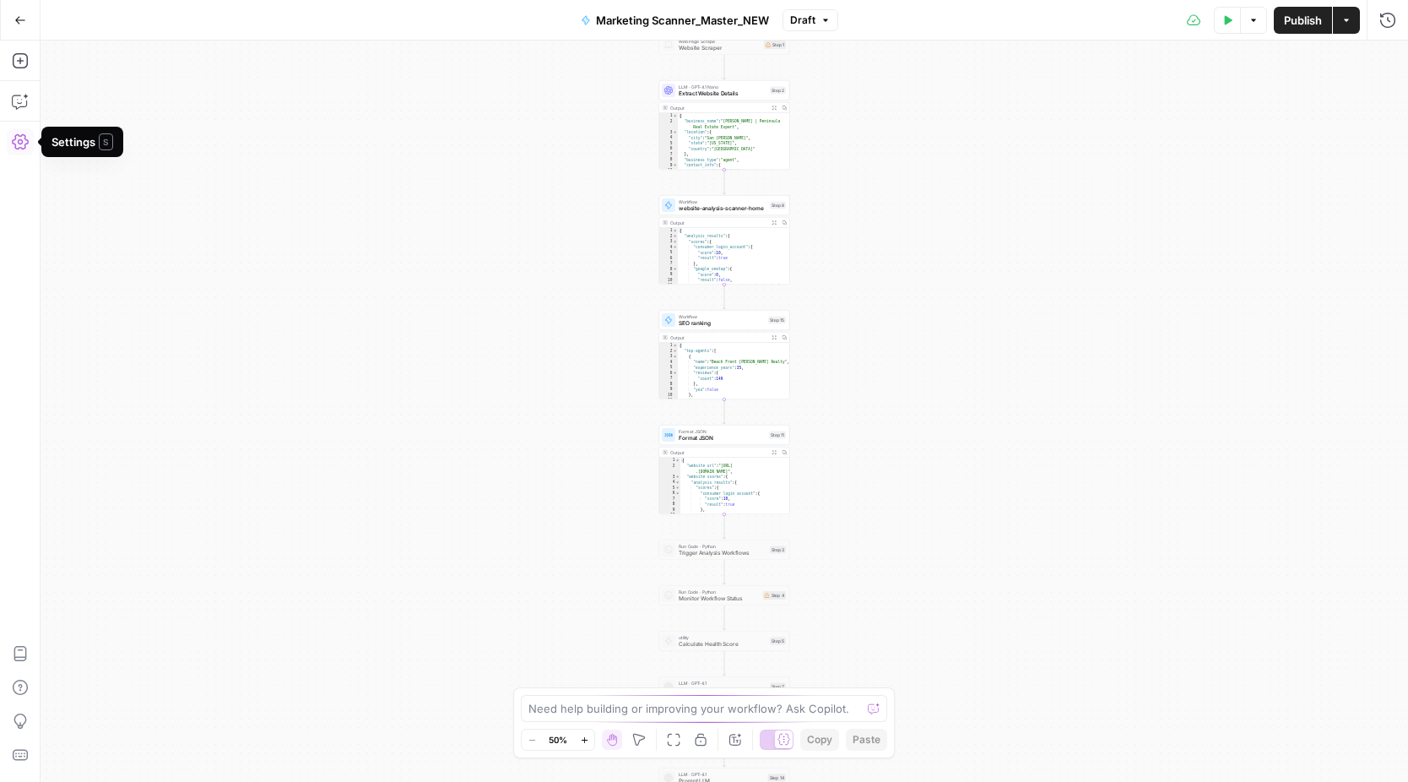
click at [22, 144] on icon "button" at bounding box center [20, 141] width 17 height 17
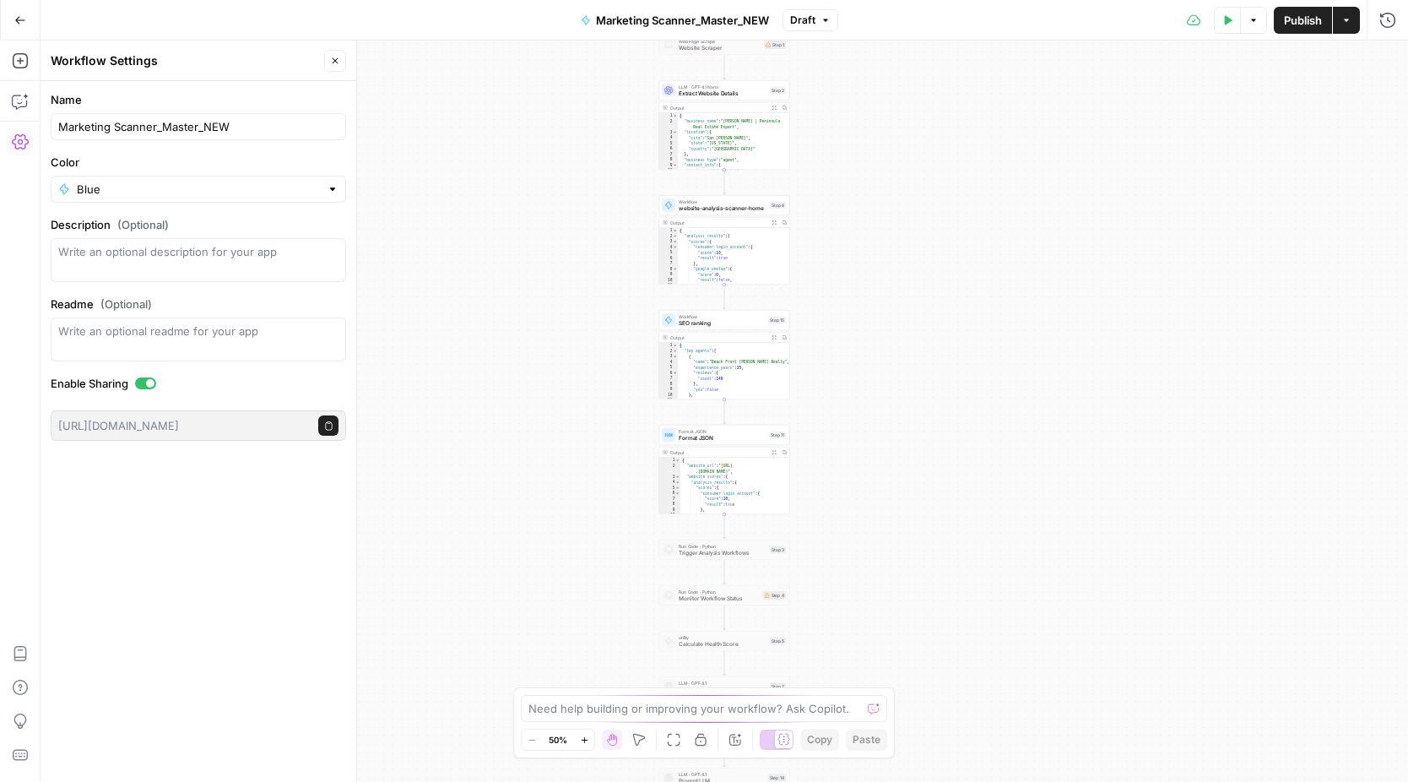
click at [1162, 27] on div "Test Data Options Publish Actions Run History" at bounding box center [1123, 20] width 571 height 40
click at [1251, 24] on icon "button" at bounding box center [1254, 20] width 10 height 10
click at [1354, 21] on button "Actions" at bounding box center [1346, 20] width 27 height 27
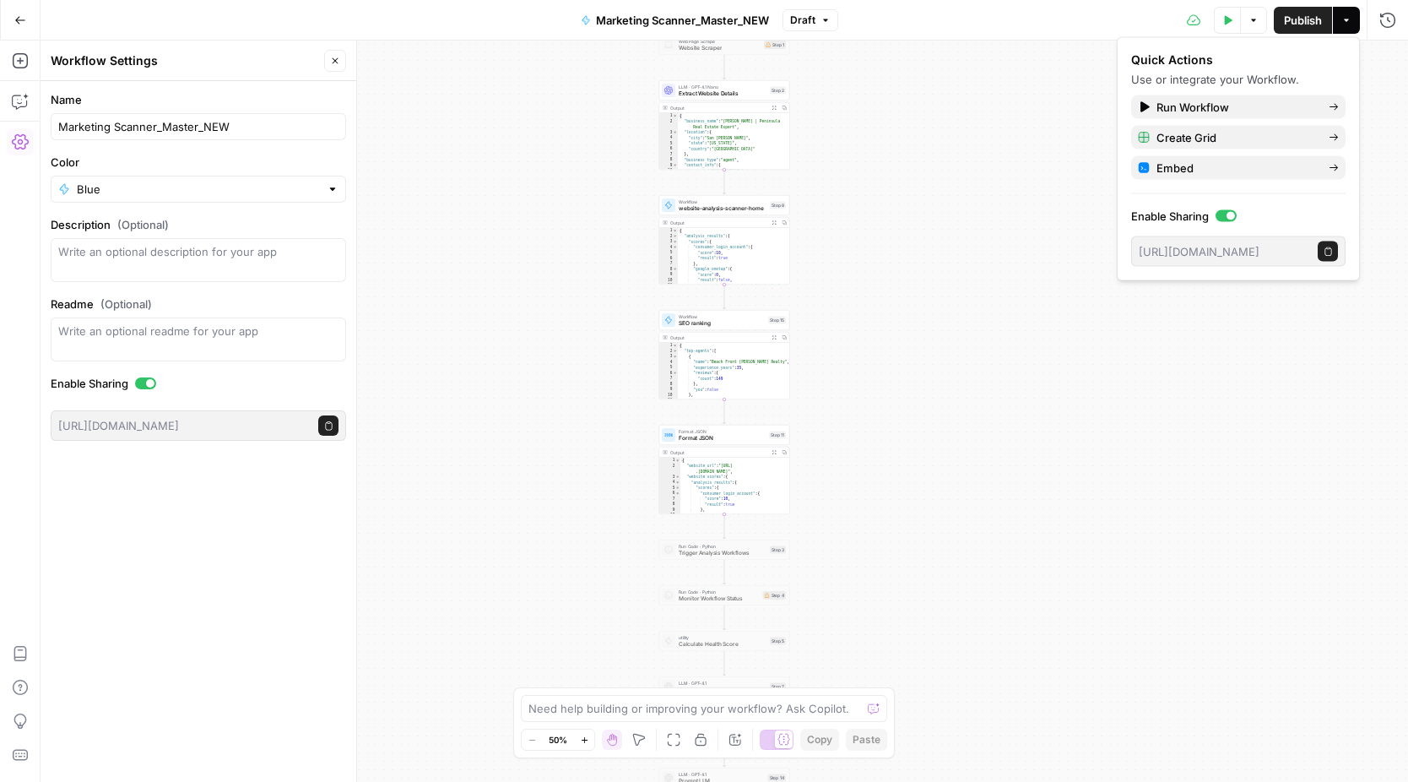
click at [1097, 35] on div "Test Data Options Publish Actions Run History" at bounding box center [1123, 20] width 571 height 40
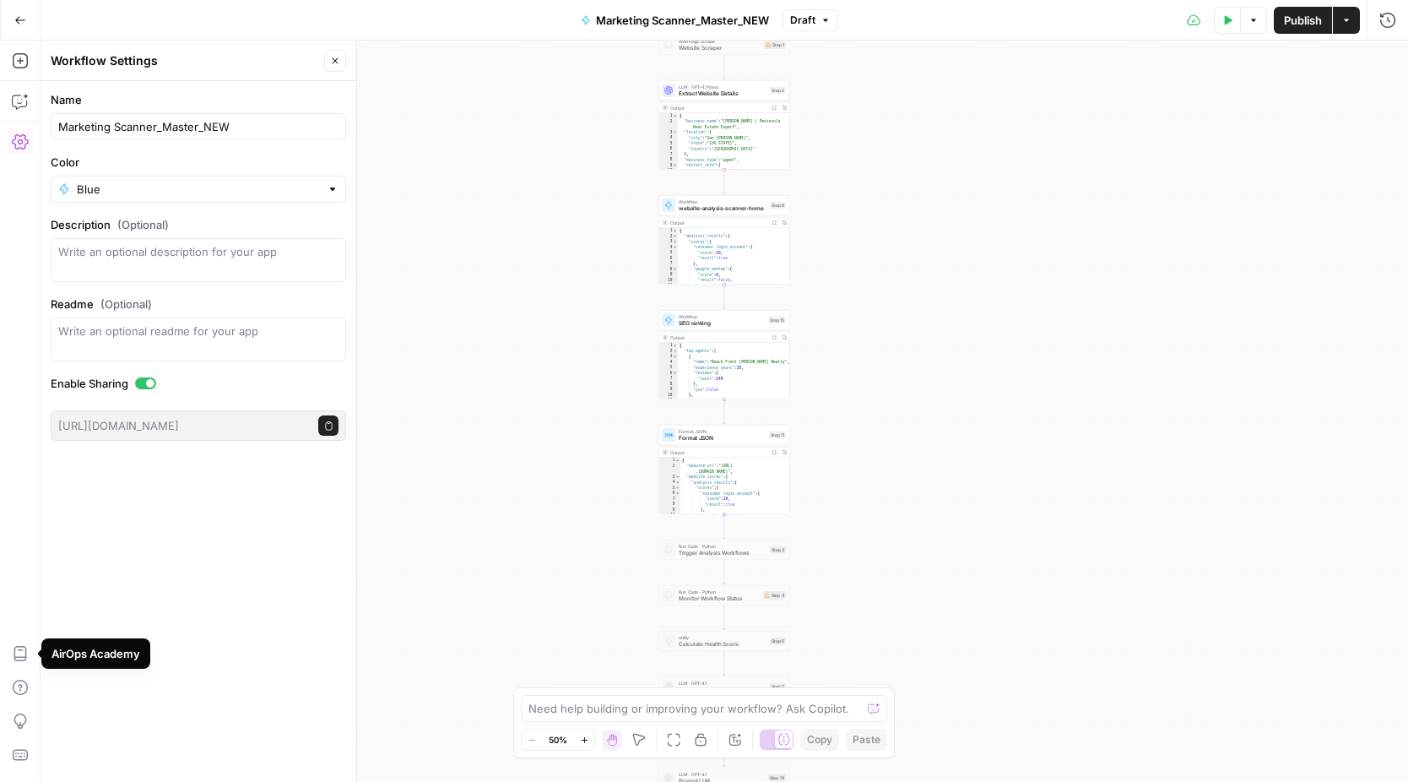
click at [6, 297] on div "Add Steps Copilot Settings AirOps Academy Help Give Feedback Shortcuts" at bounding box center [20, 411] width 41 height 741
click at [607, 117] on div "Workflow Input Settings Inputs Web Page Scrape Website Scraper Step 1 LLM · GPT…" at bounding box center [725, 411] width 1368 height 741
click at [331, 63] on icon "button" at bounding box center [335, 61] width 10 height 10
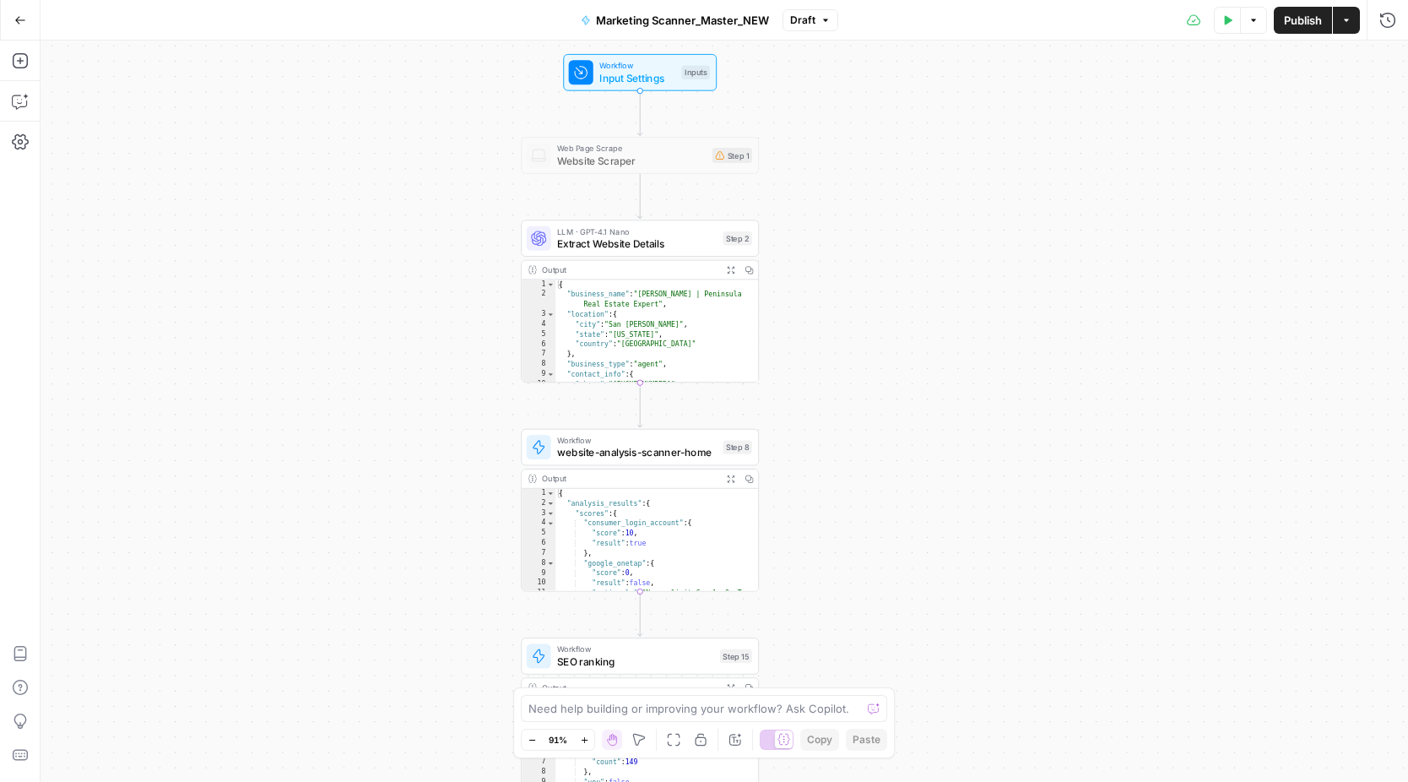
click at [19, 19] on icon "button" at bounding box center [20, 20] width 10 height 8
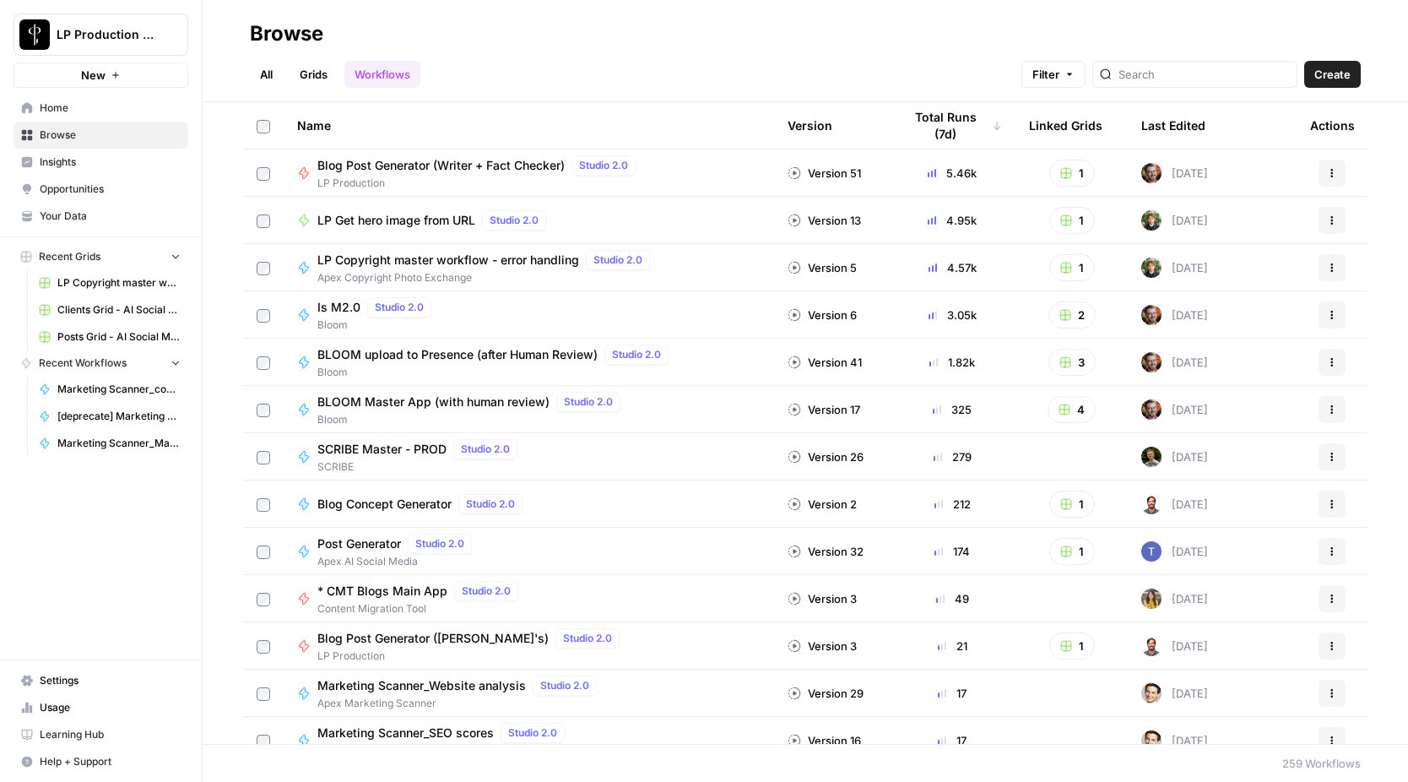
click at [106, 214] on span "Your Data" at bounding box center [110, 216] width 141 height 15
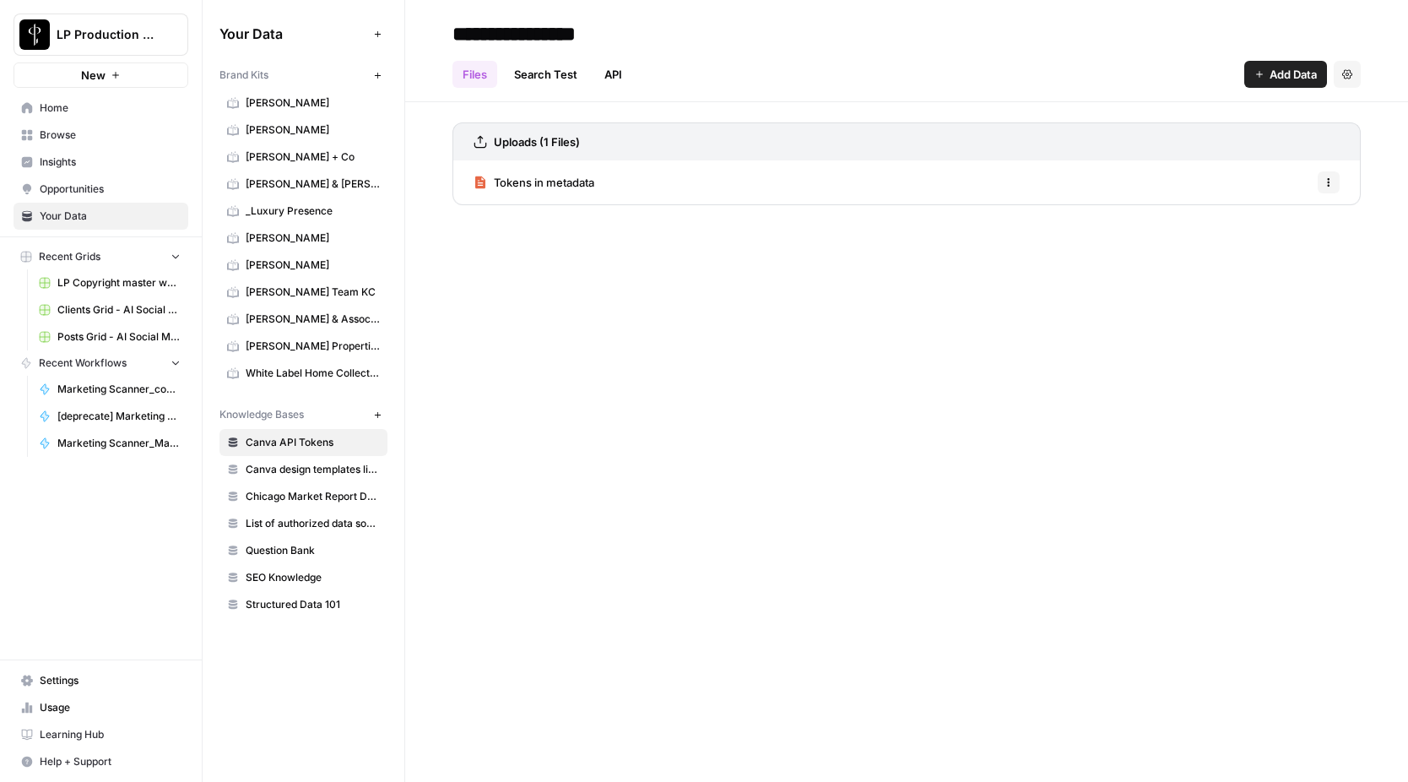
click at [97, 686] on span "Settings" at bounding box center [110, 680] width 141 height 15
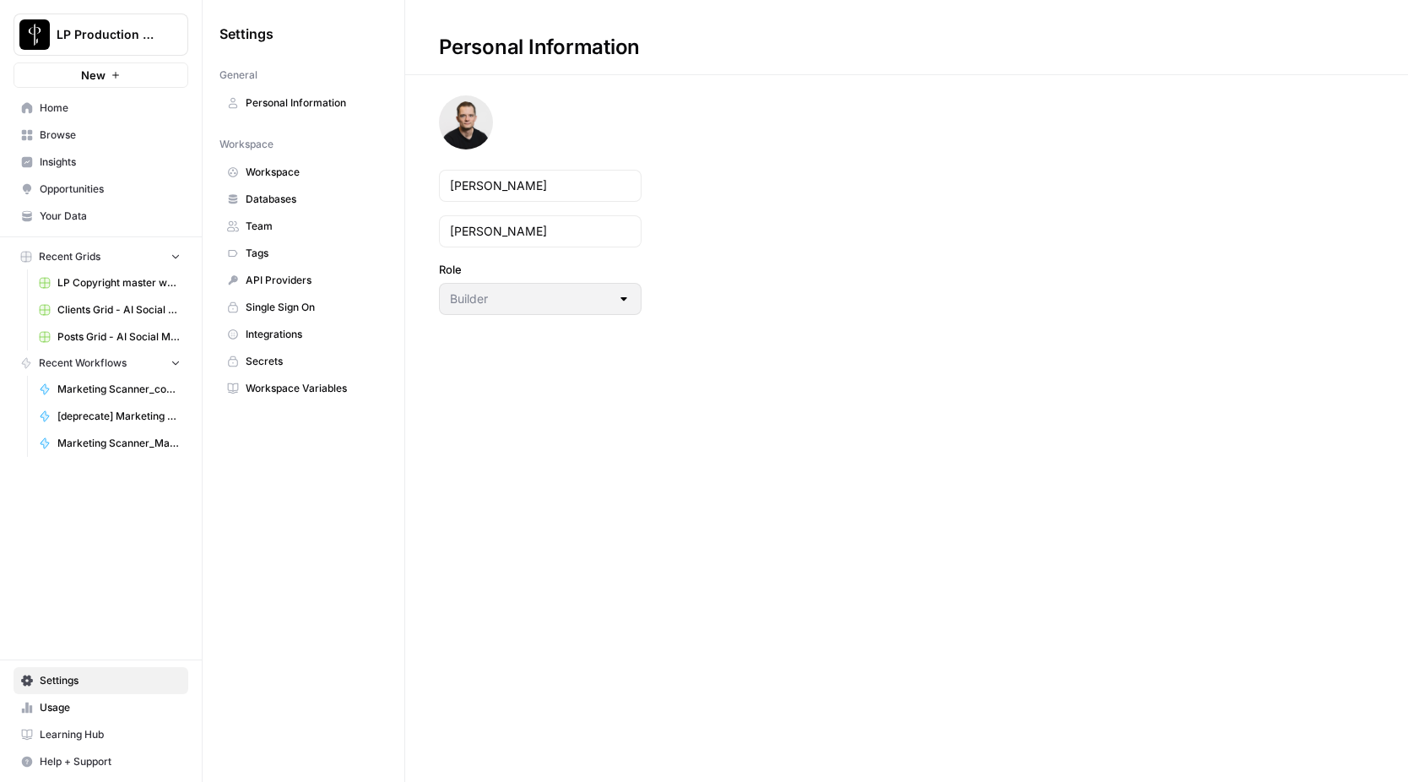
click at [307, 327] on span "Integrations" at bounding box center [313, 334] width 134 height 15
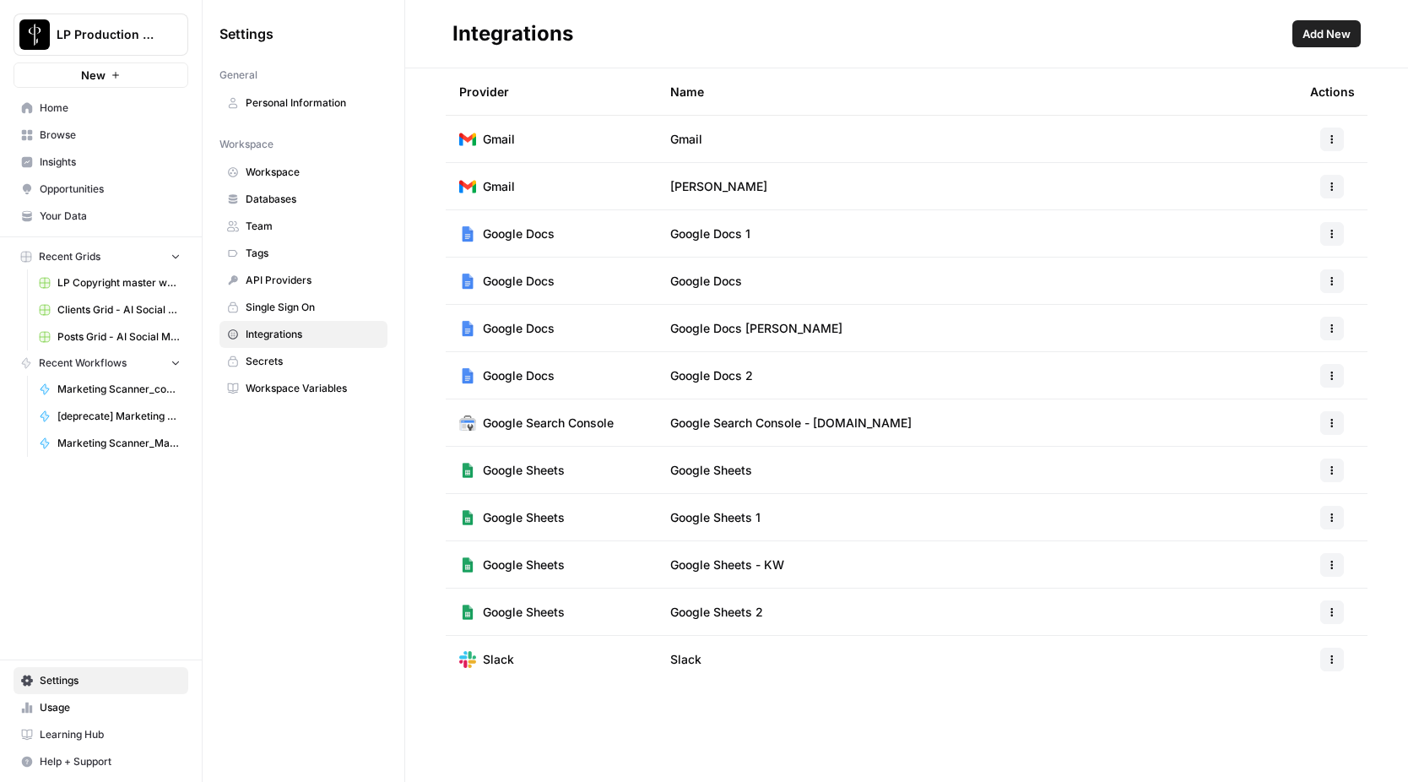
click at [310, 274] on span "API Providers" at bounding box center [313, 280] width 134 height 15
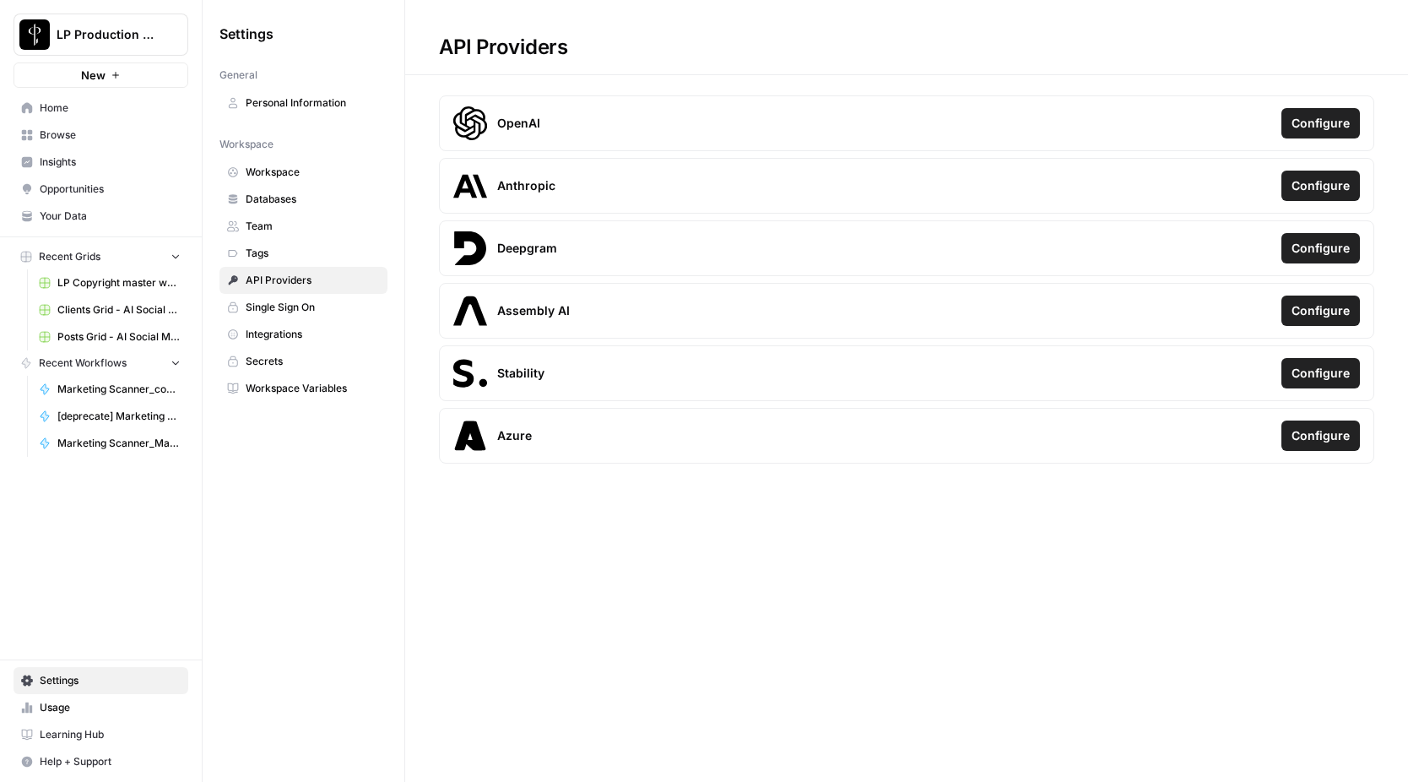
click at [308, 168] on span "Workspace" at bounding box center [313, 172] width 134 height 15
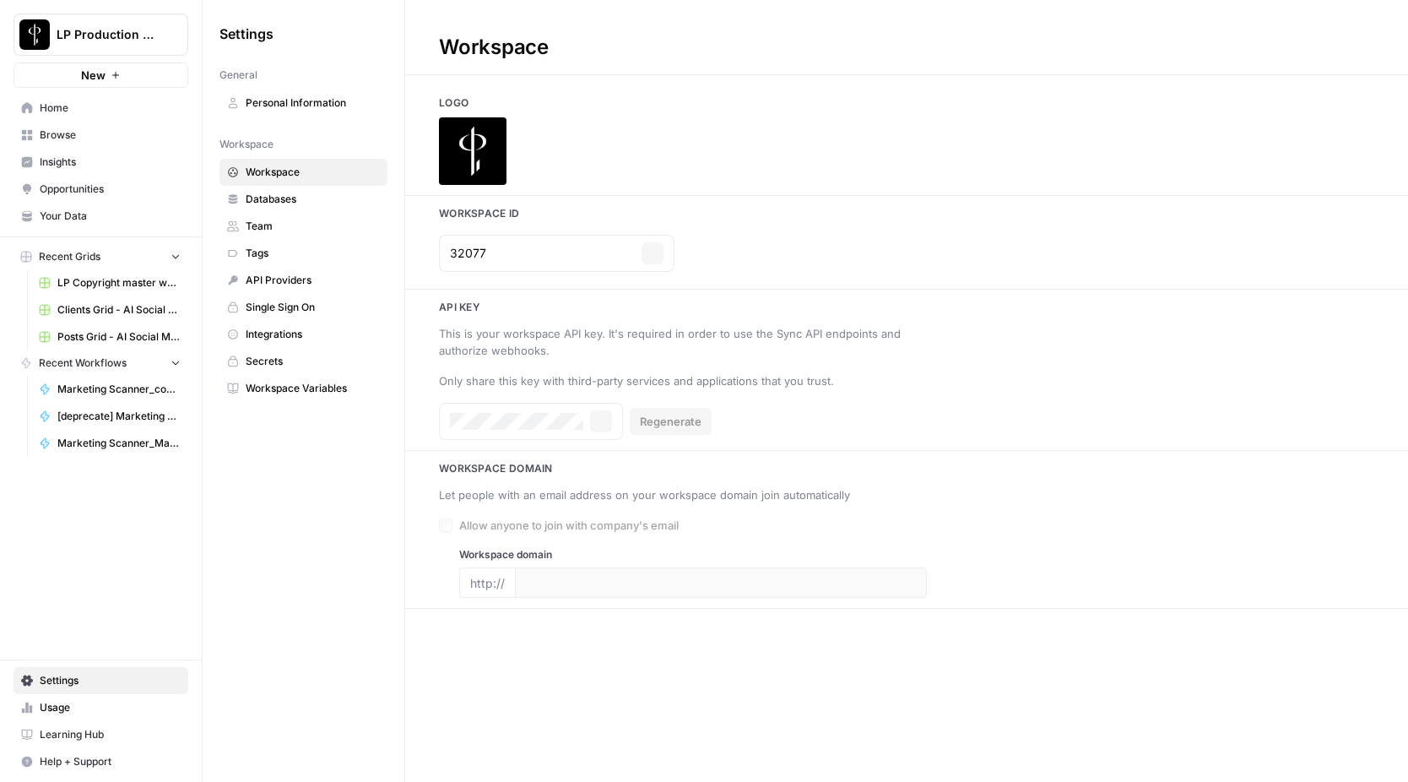
type input "[DOMAIN_NAME]"
click at [128, 112] on span "Home" at bounding box center [110, 107] width 141 height 15
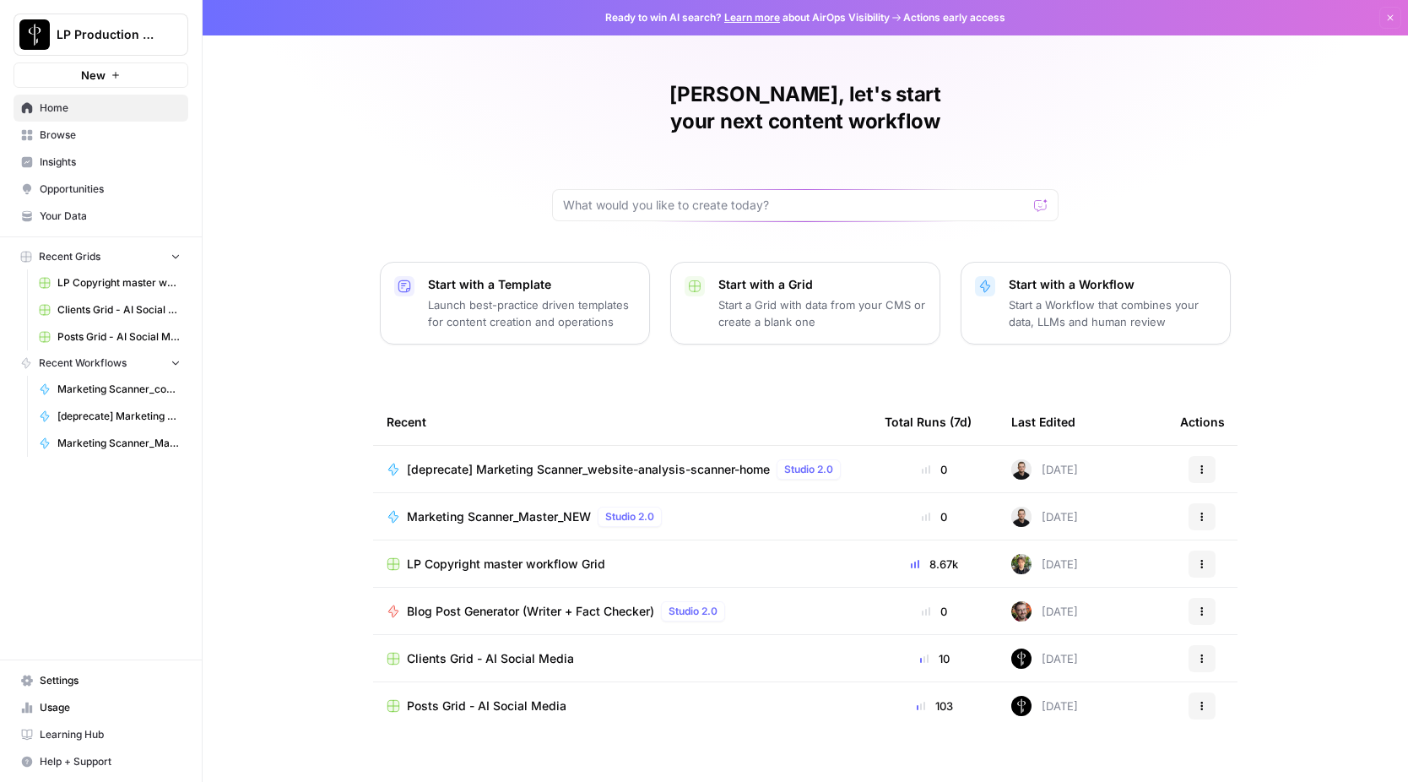
click at [111, 138] on span "Browse" at bounding box center [110, 134] width 141 height 15
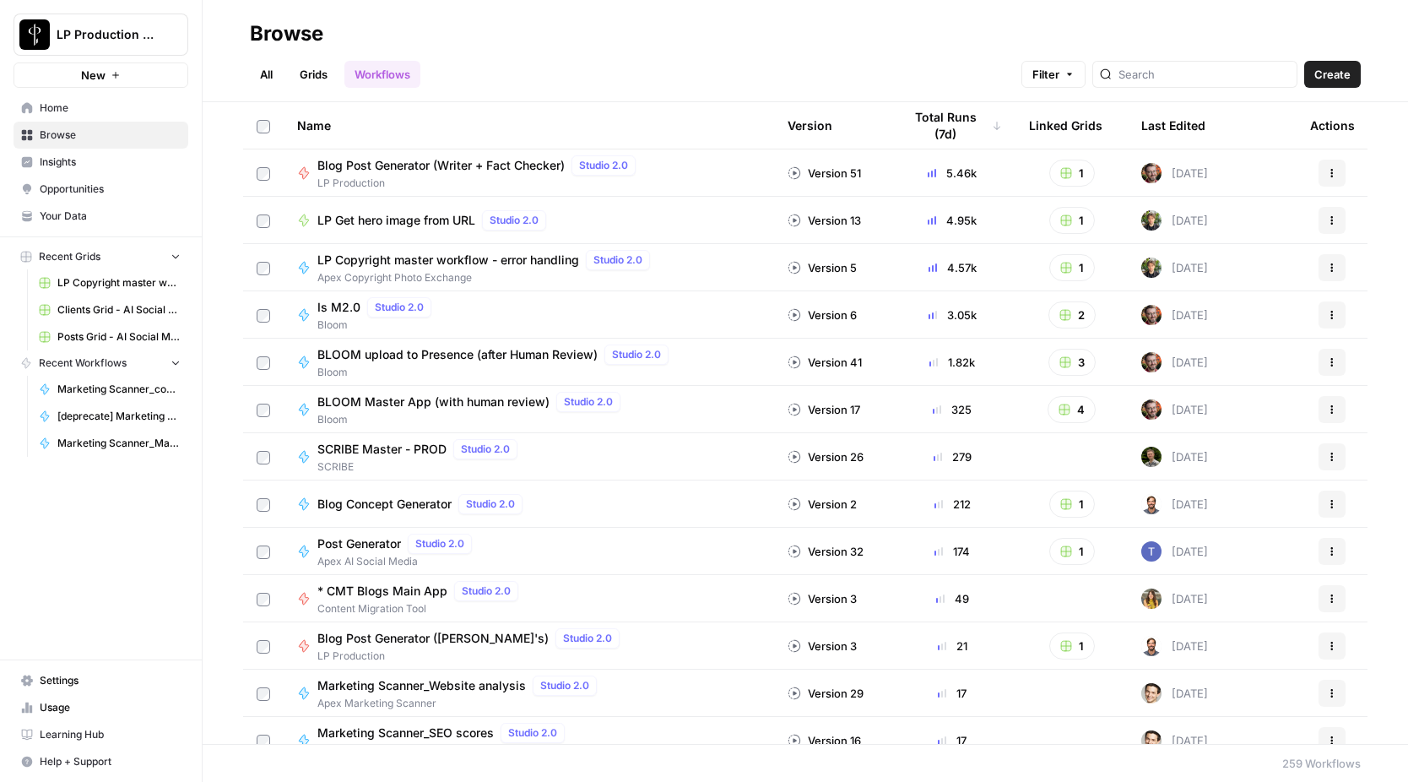
click at [316, 79] on link "Grids" at bounding box center [314, 74] width 48 height 27
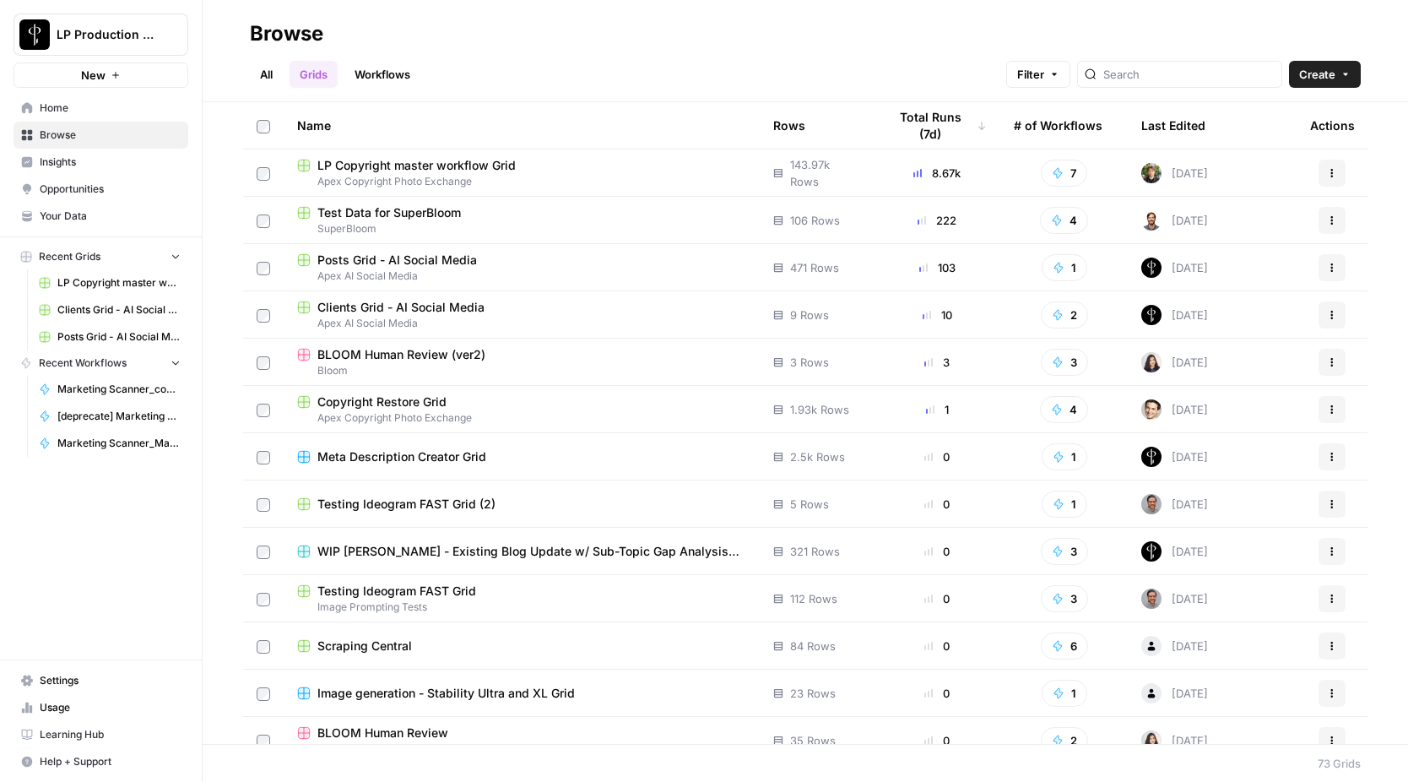
click at [102, 393] on span "Marketing Scanner_competitor-research-scanner-light" at bounding box center [118, 389] width 123 height 15
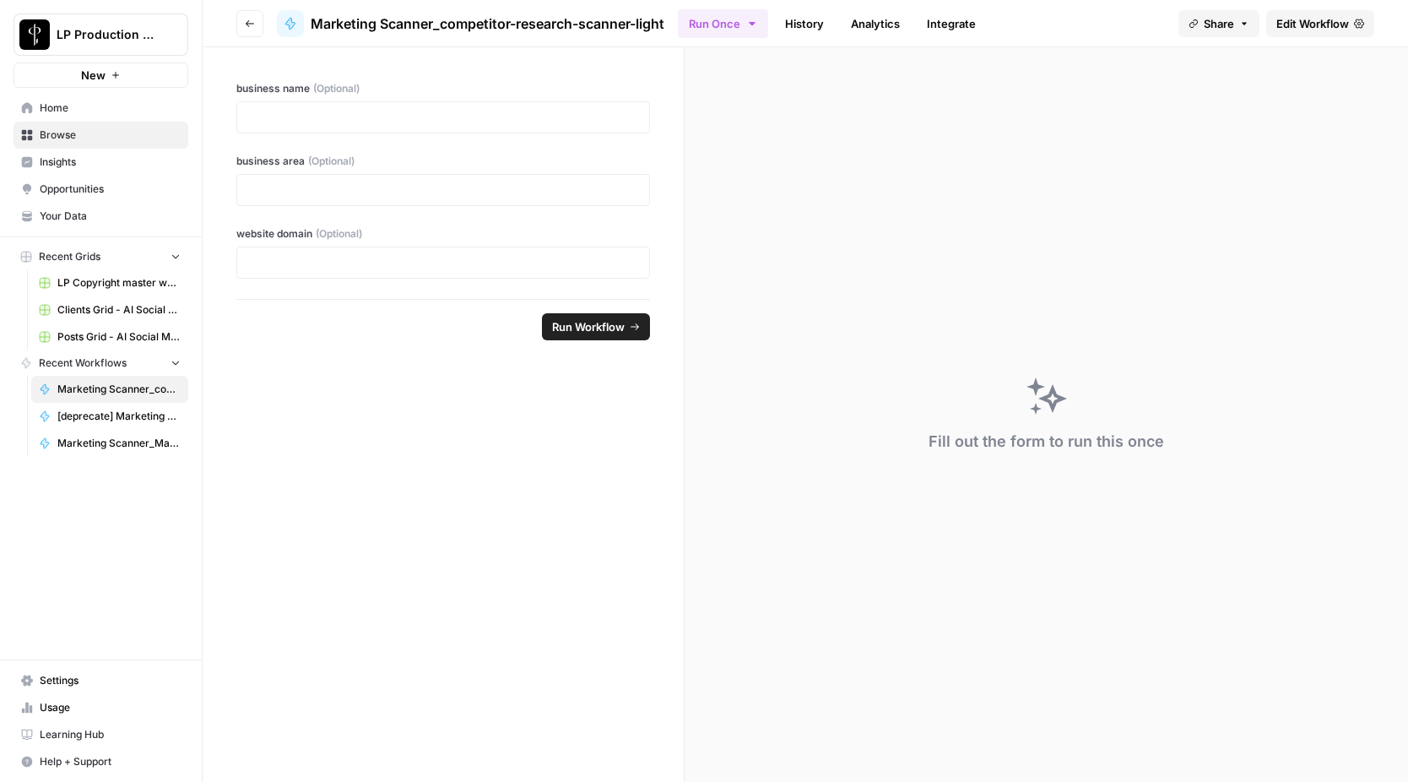
click at [960, 24] on link "Integrate" at bounding box center [951, 23] width 69 height 27
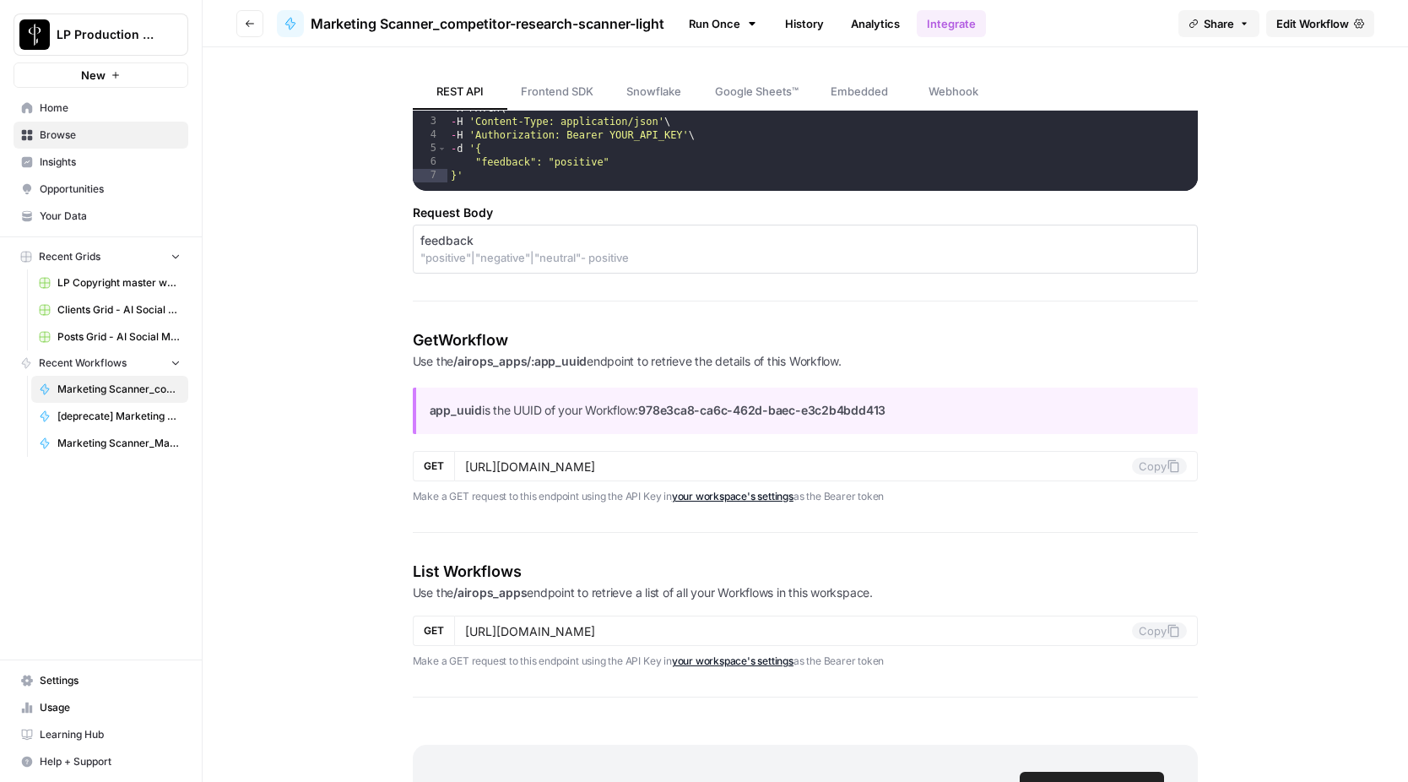
scroll to position [1978, 0]
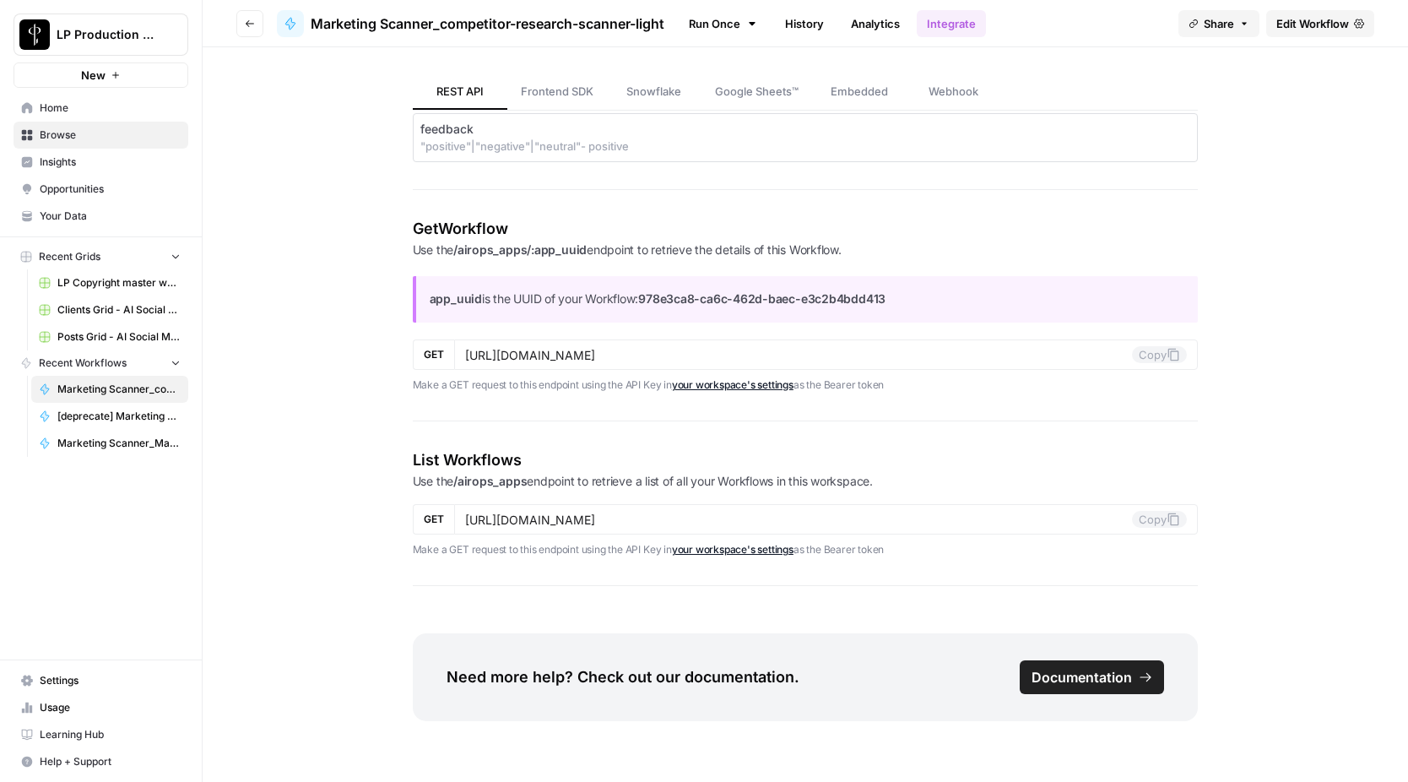
click at [727, 550] on link "your workspace's settings" at bounding box center [733, 549] width 122 height 13
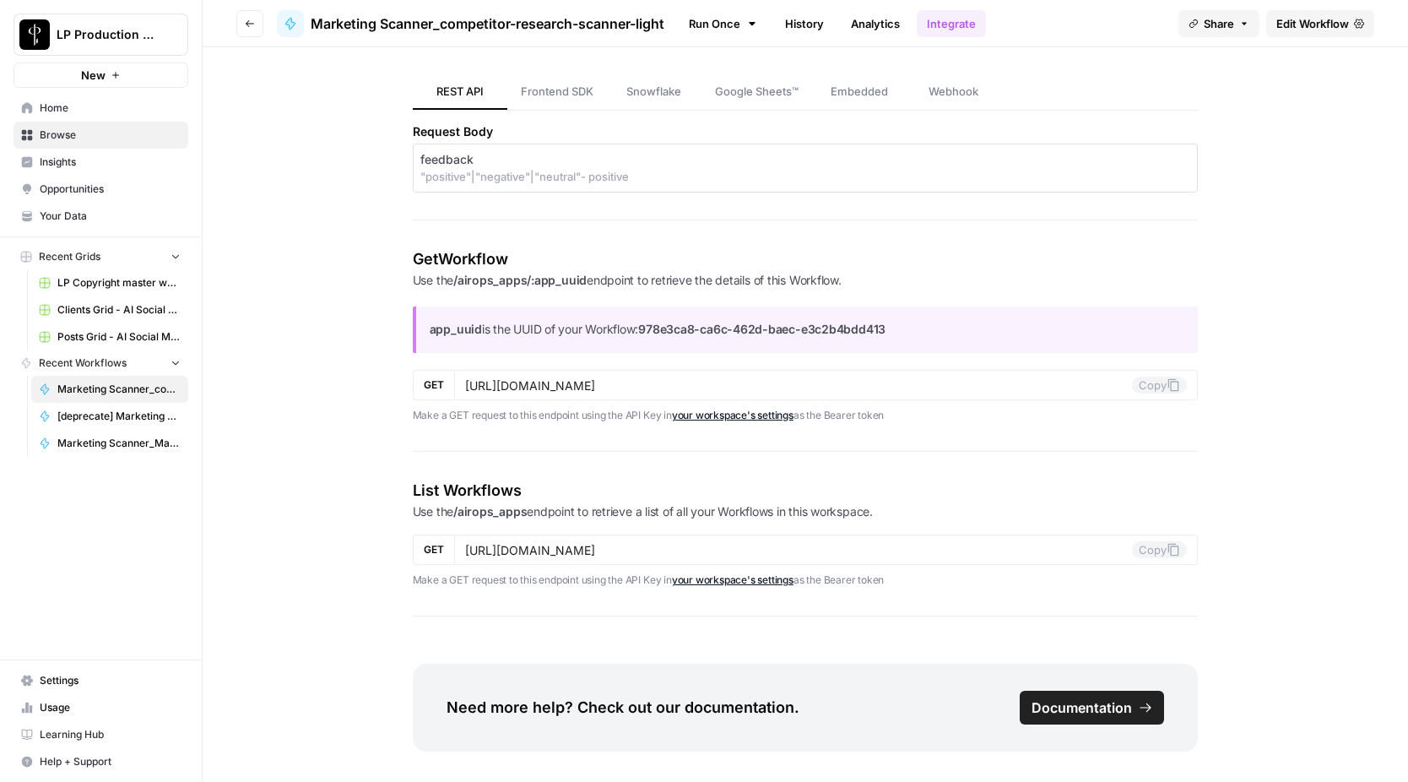
scroll to position [1945, 0]
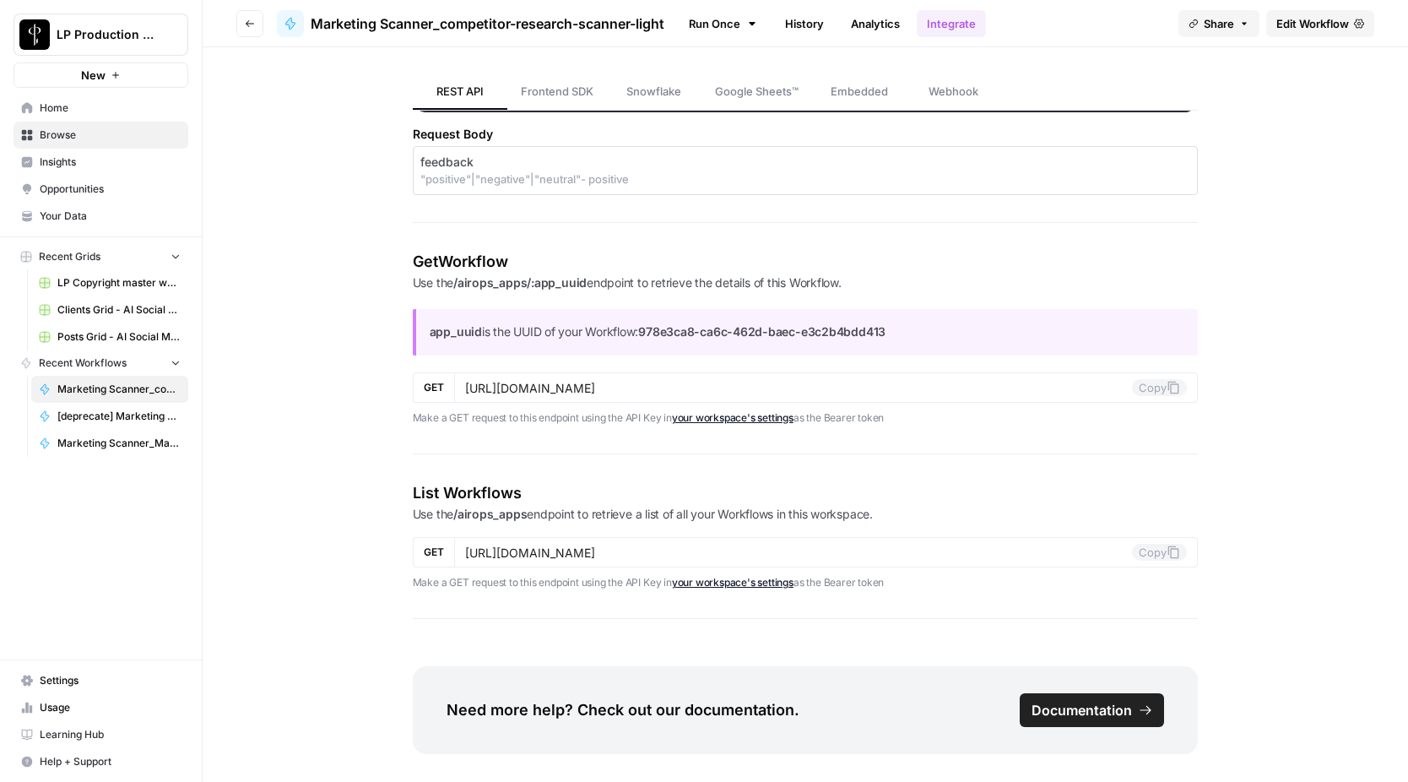
click at [1229, 31] on button "Share" at bounding box center [1219, 23] width 81 height 27
click at [1127, 21] on div "Run Once History Analytics Integrate" at bounding box center [921, 23] width 487 height 33
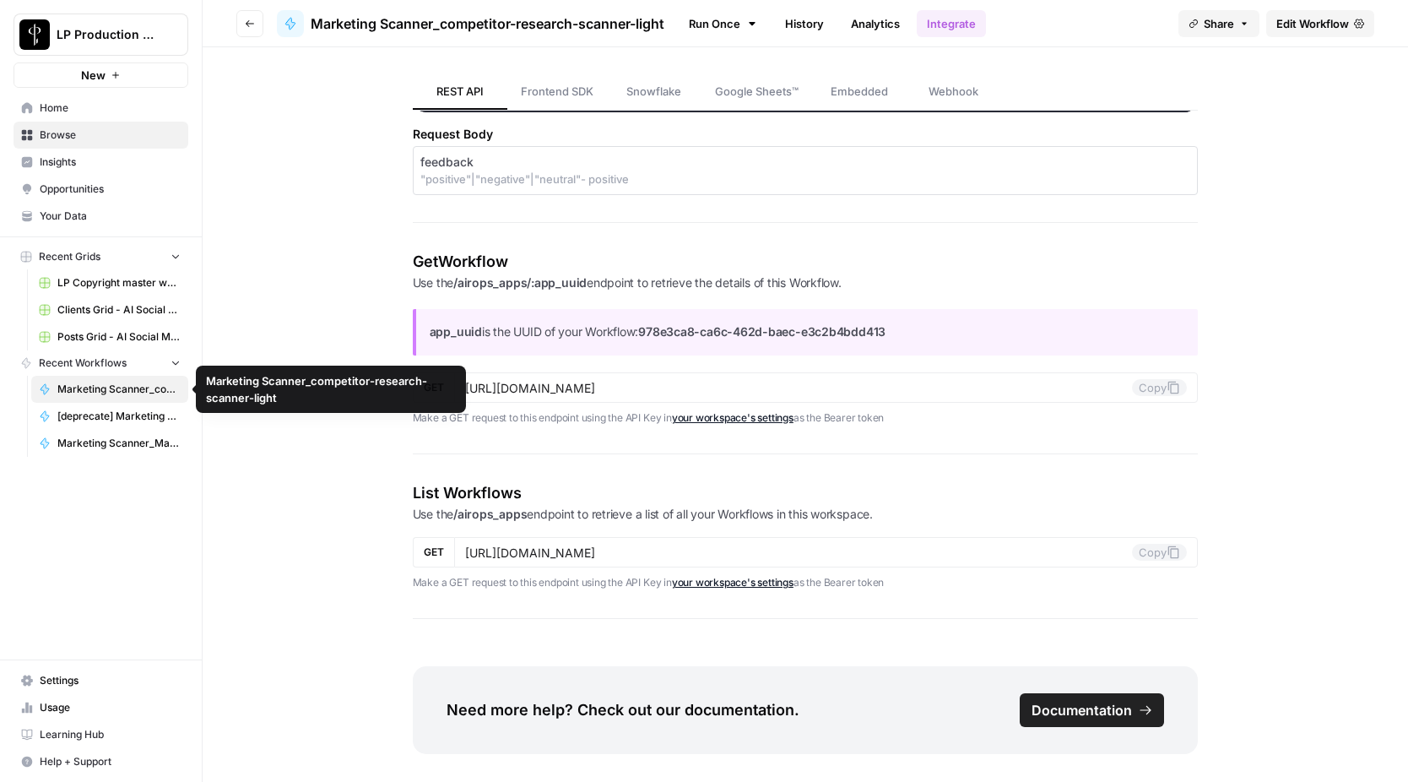
click at [135, 384] on span "Marketing Scanner_competitor-research-scanner-light" at bounding box center [118, 389] width 123 height 15
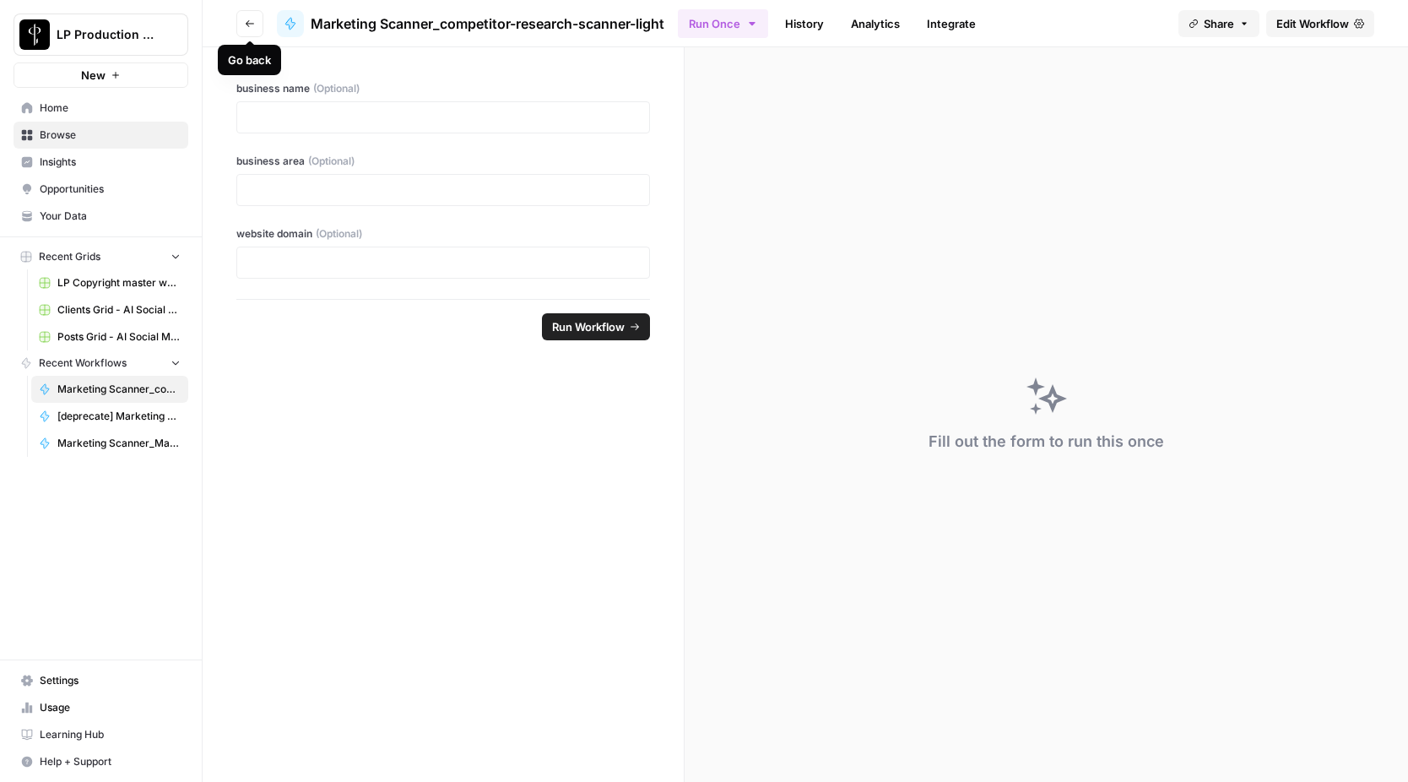
click at [247, 23] on icon "button" at bounding box center [250, 23] width 8 height 7
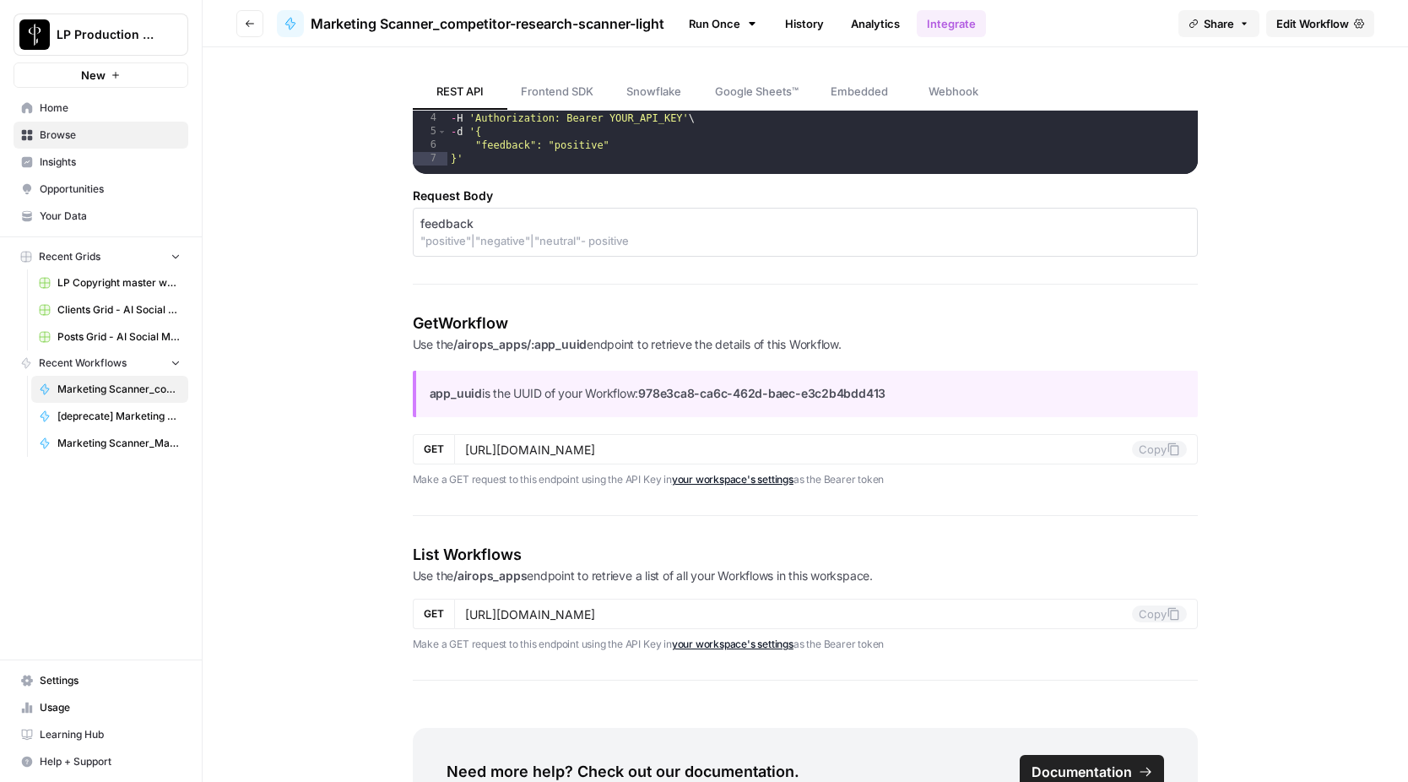
scroll to position [1978, 0]
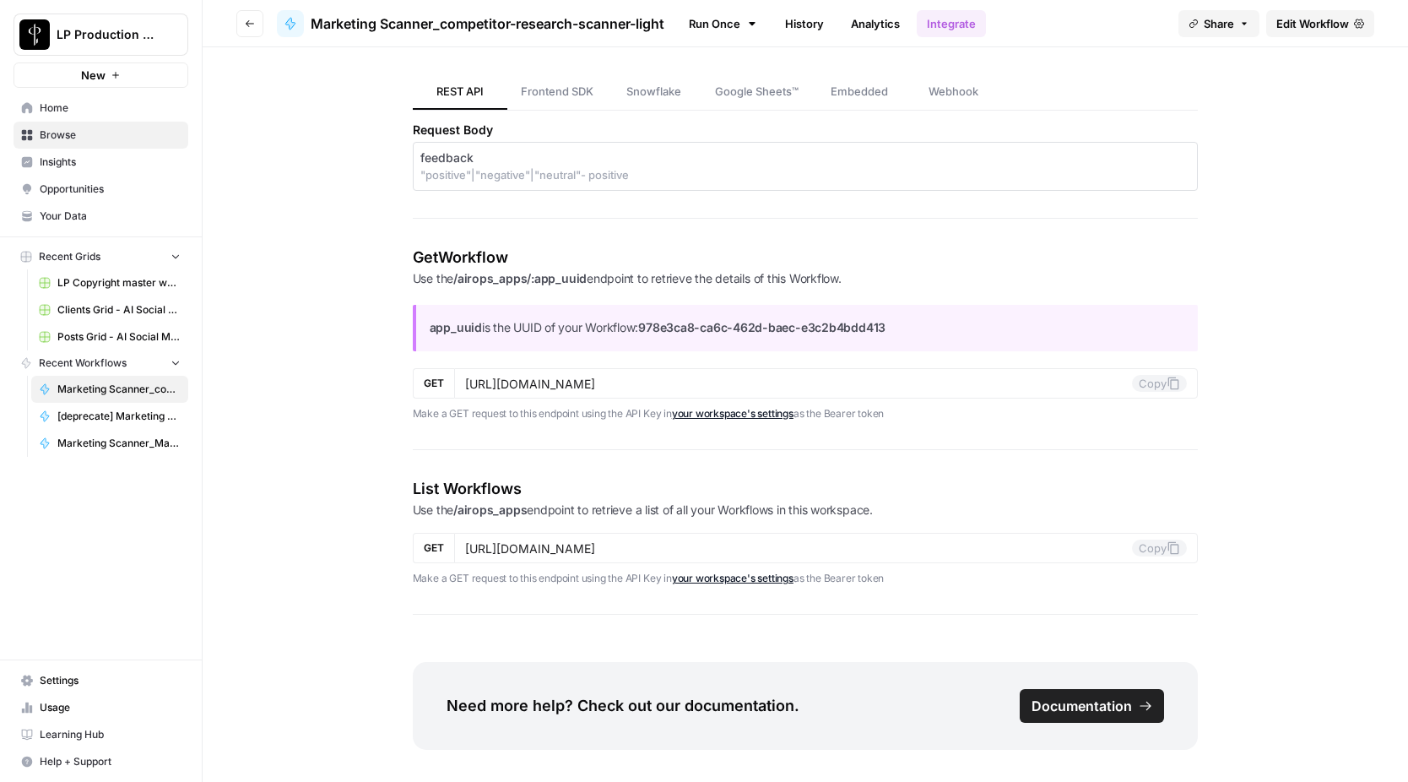
scroll to position [1978, 0]
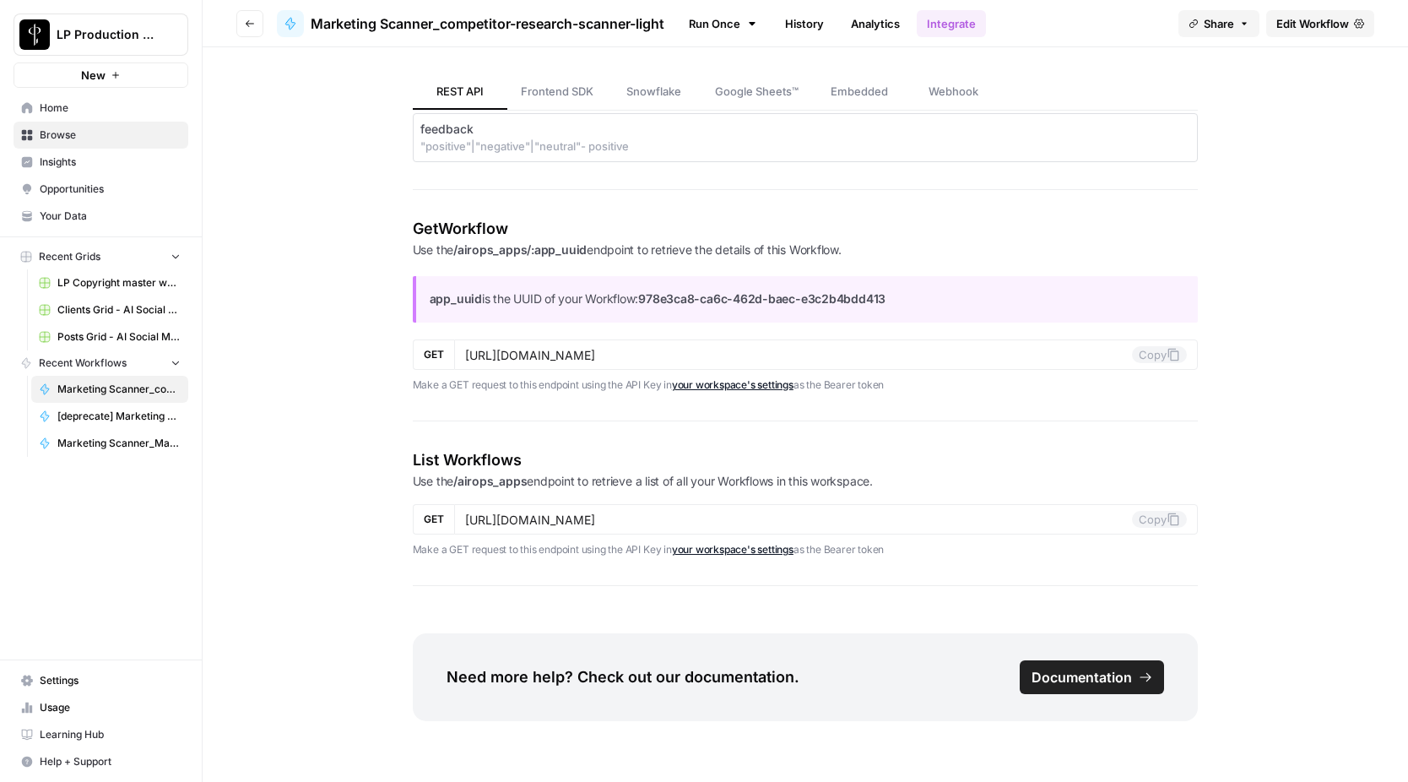
click at [252, 20] on icon "button" at bounding box center [250, 24] width 10 height 10
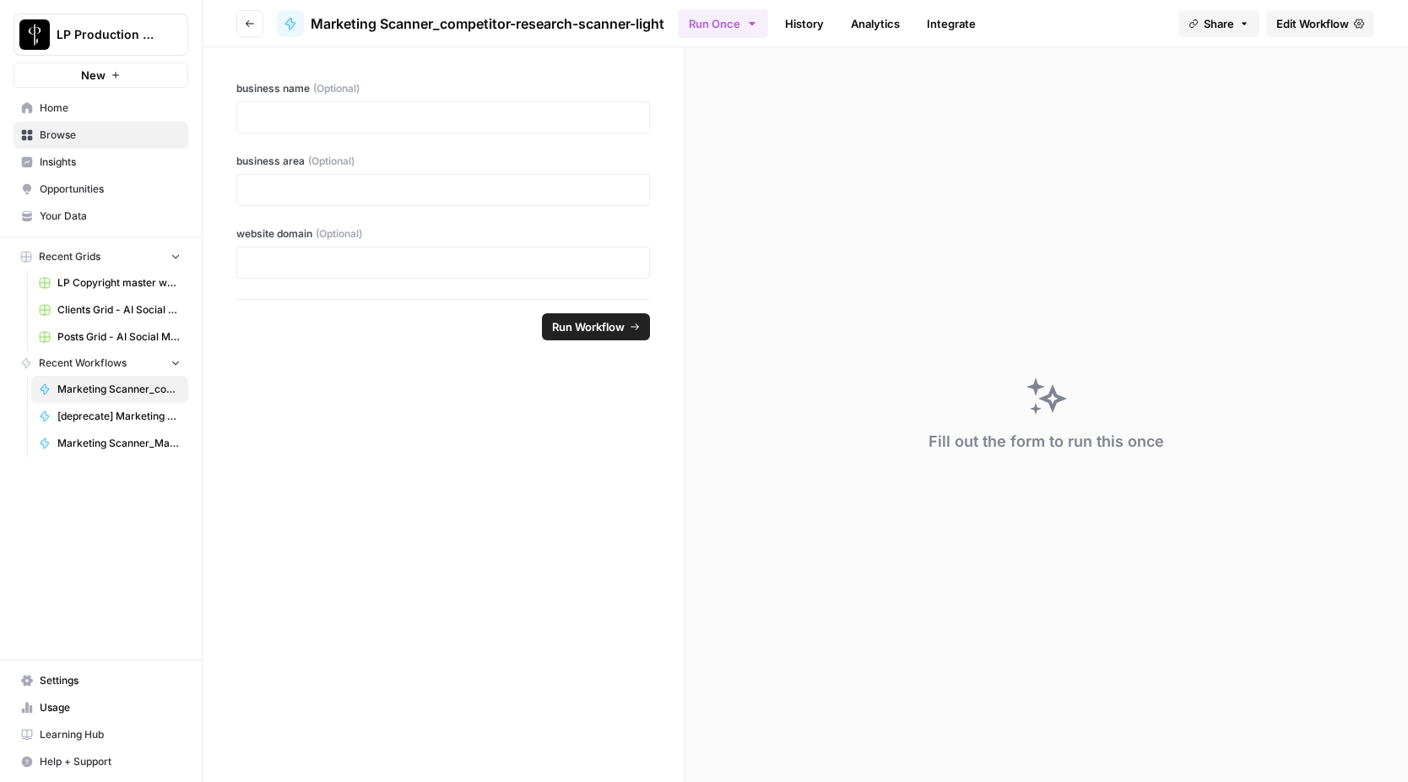
click at [1322, 21] on span "Edit Workflow" at bounding box center [1313, 23] width 73 height 17
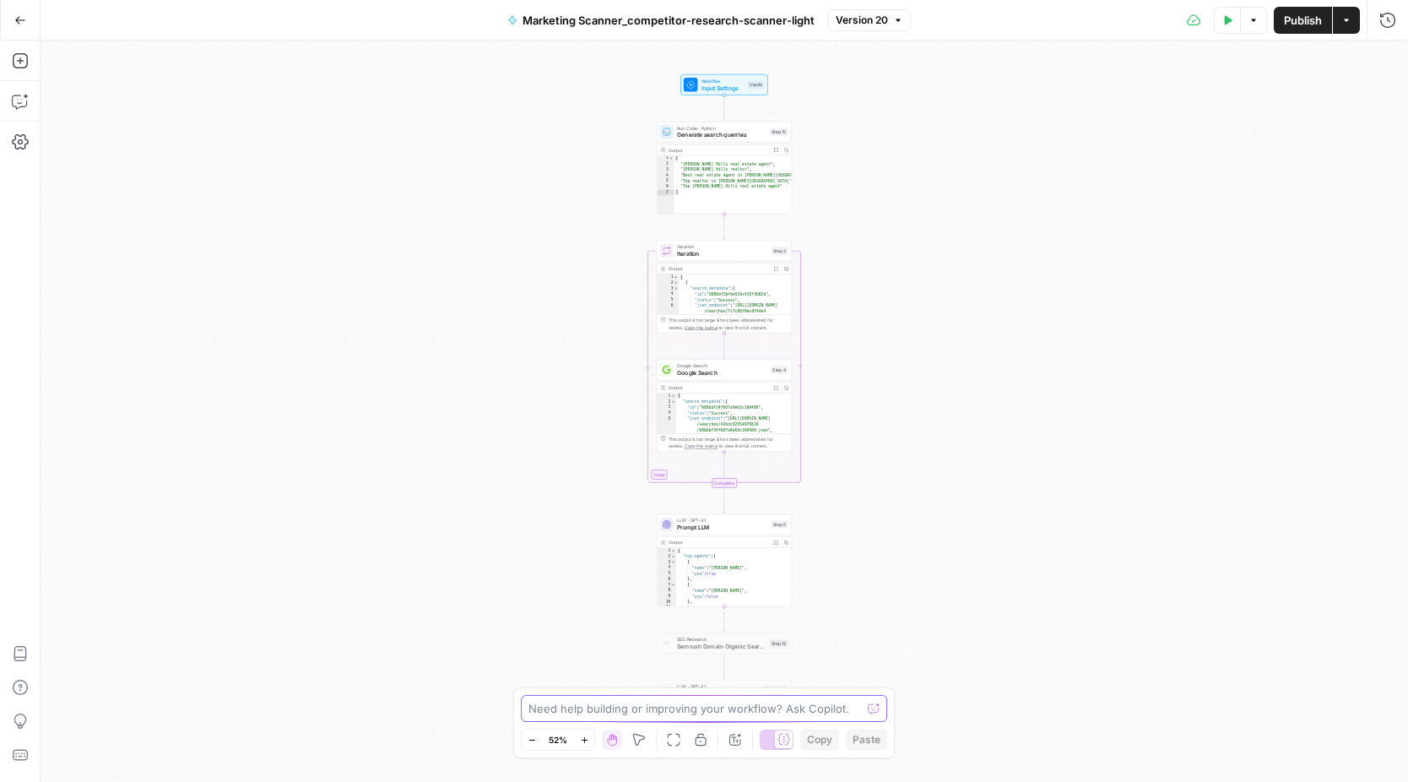
click at [623, 712] on textarea at bounding box center [695, 708] width 333 height 17
type textarea "What this workflow is about, what"
click at [510, 344] on div "Workflow Input Settings Inputs Run Code · Python Generate search querries Step …" at bounding box center [725, 411] width 1368 height 741
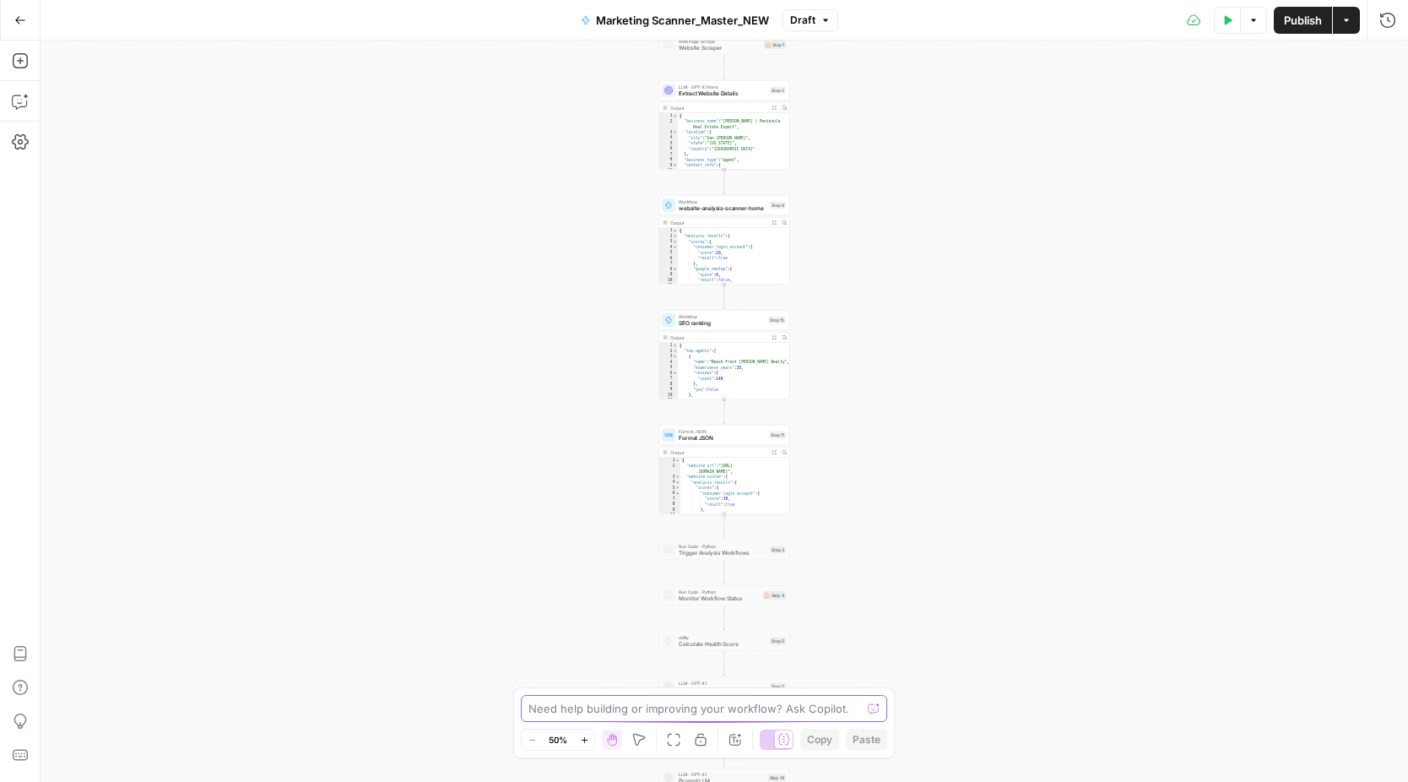
click at [602, 711] on textarea at bounding box center [695, 708] width 333 height 17
type textarea "What this workflow is about, can you describe each step?"
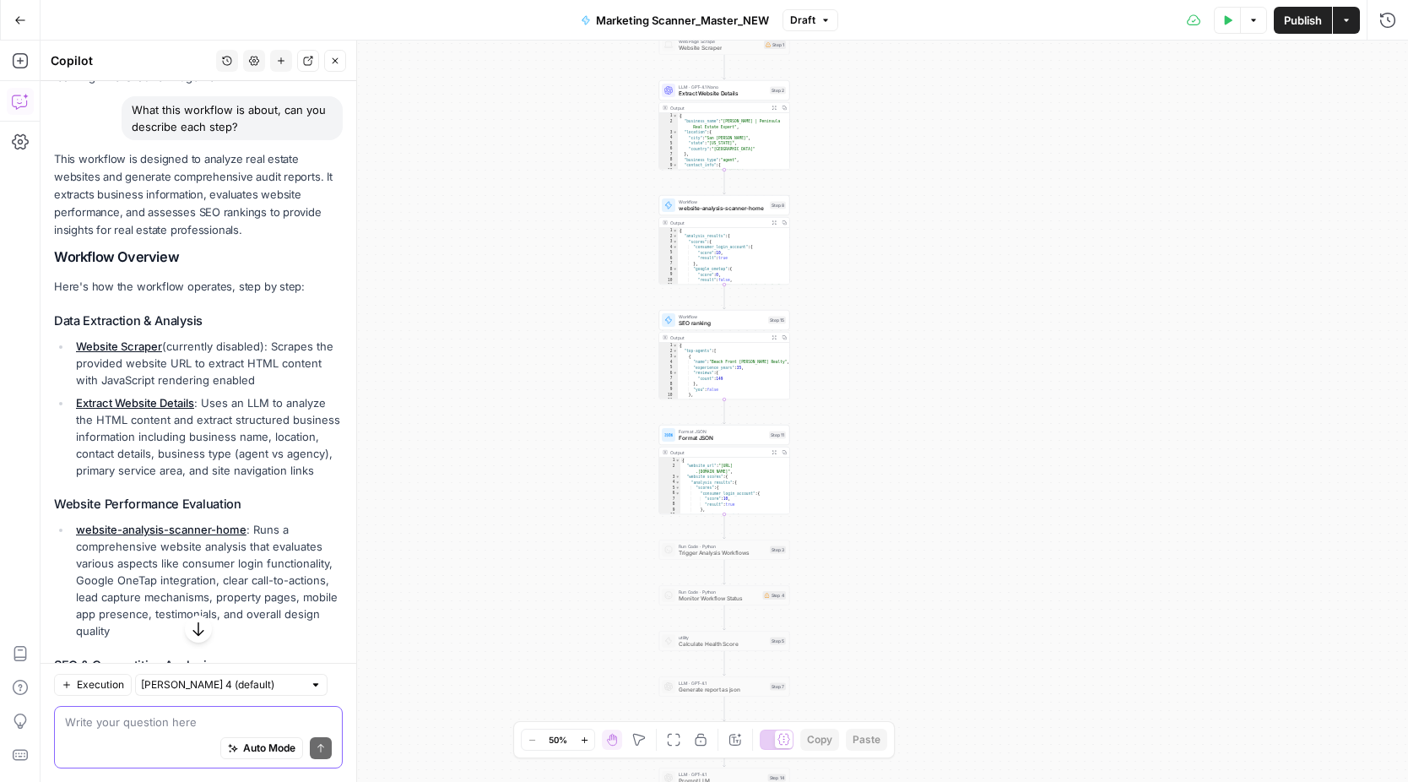
scroll to position [121, 0]
click at [247, 688] on input "text" at bounding box center [222, 684] width 162 height 17
click at [296, 438] on li "Extract Website Details : Uses an LLM to analyze the HTML content and extract s…" at bounding box center [207, 435] width 271 height 84
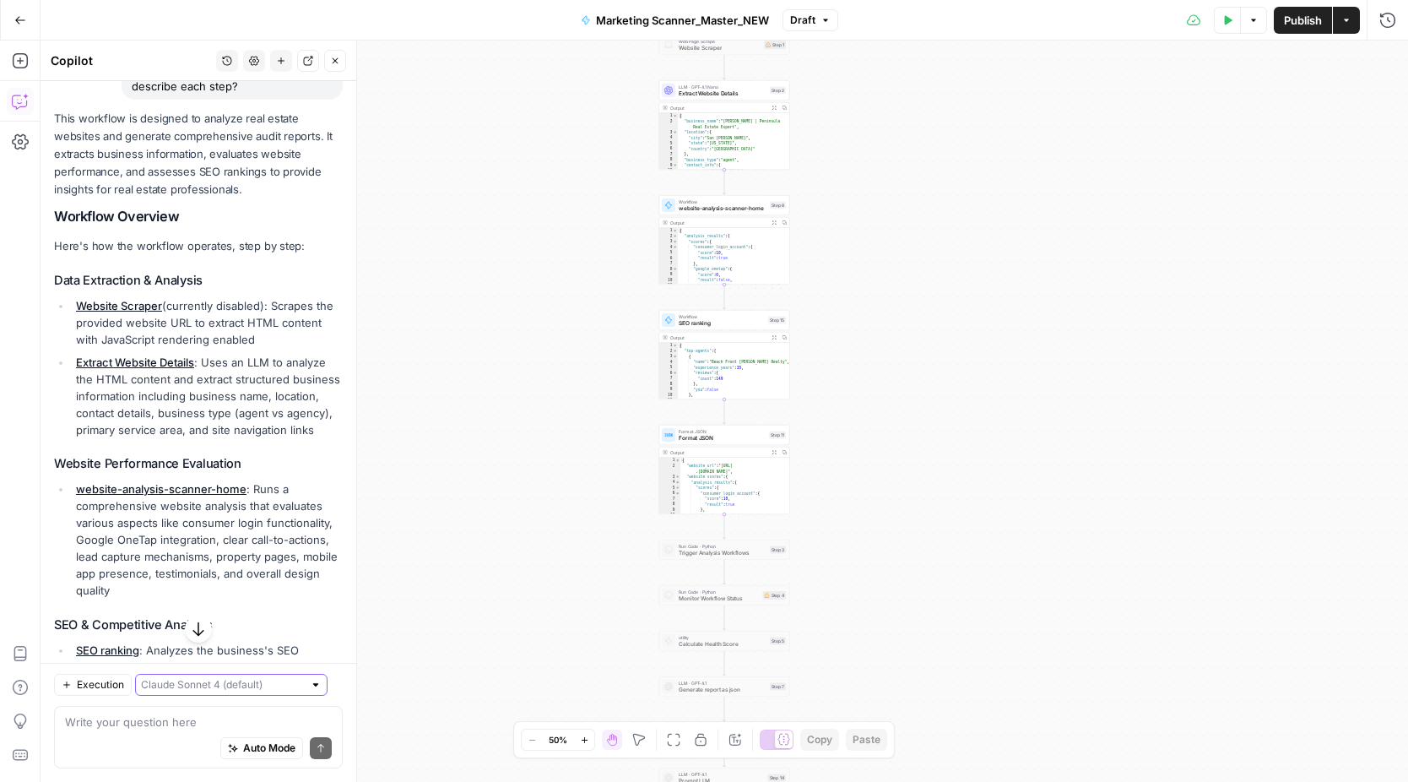
click at [240, 690] on input "text" at bounding box center [222, 684] width 162 height 17
click at [217, 628] on span "Claude Sonnet 4.5" at bounding box center [203, 623] width 109 height 17
type input "Claude Sonnet 4.5"
click at [283, 372] on li "Extract Website Details : Uses an LLM to analyze the HTML content and extract s…" at bounding box center [207, 396] width 271 height 84
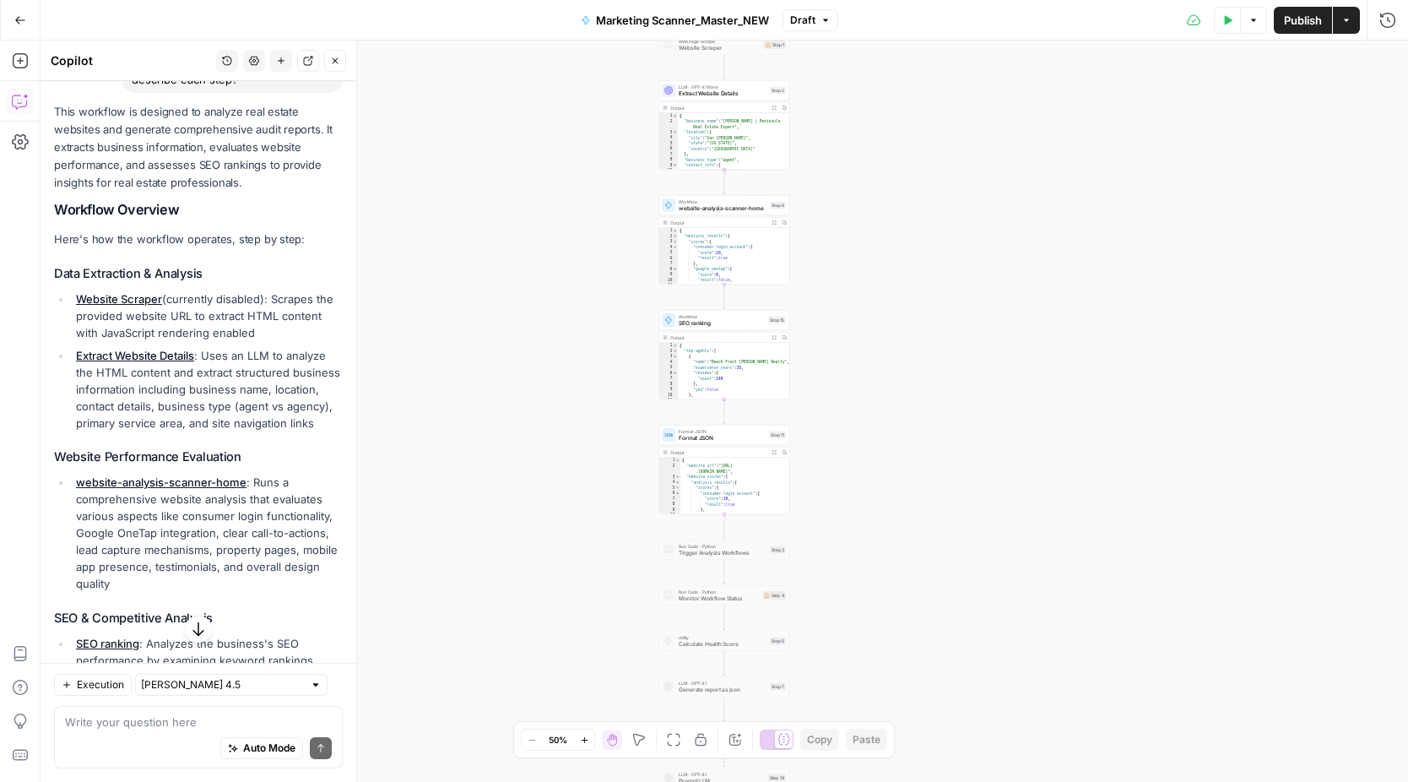
scroll to position [174, 0]
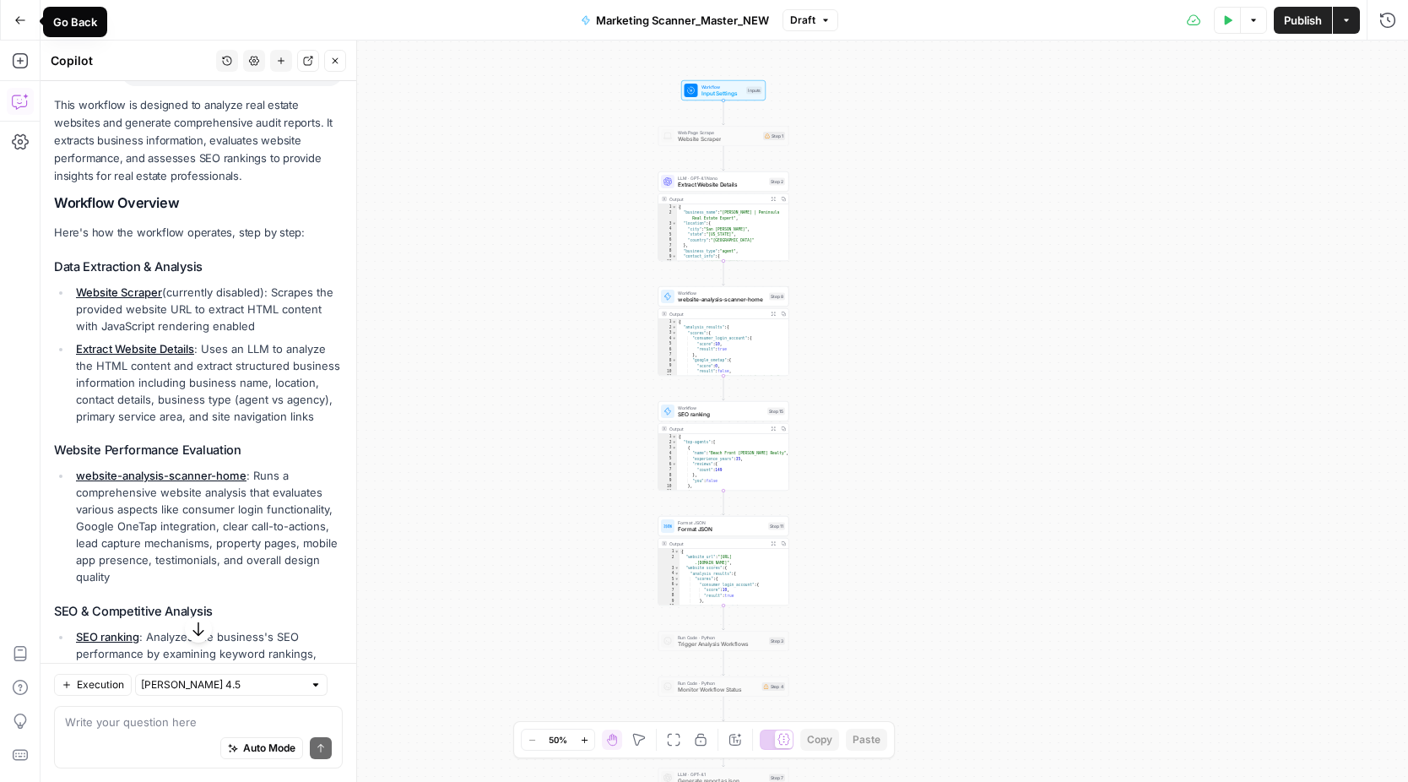
click at [12, 10] on button "Go Back" at bounding box center [20, 20] width 30 height 30
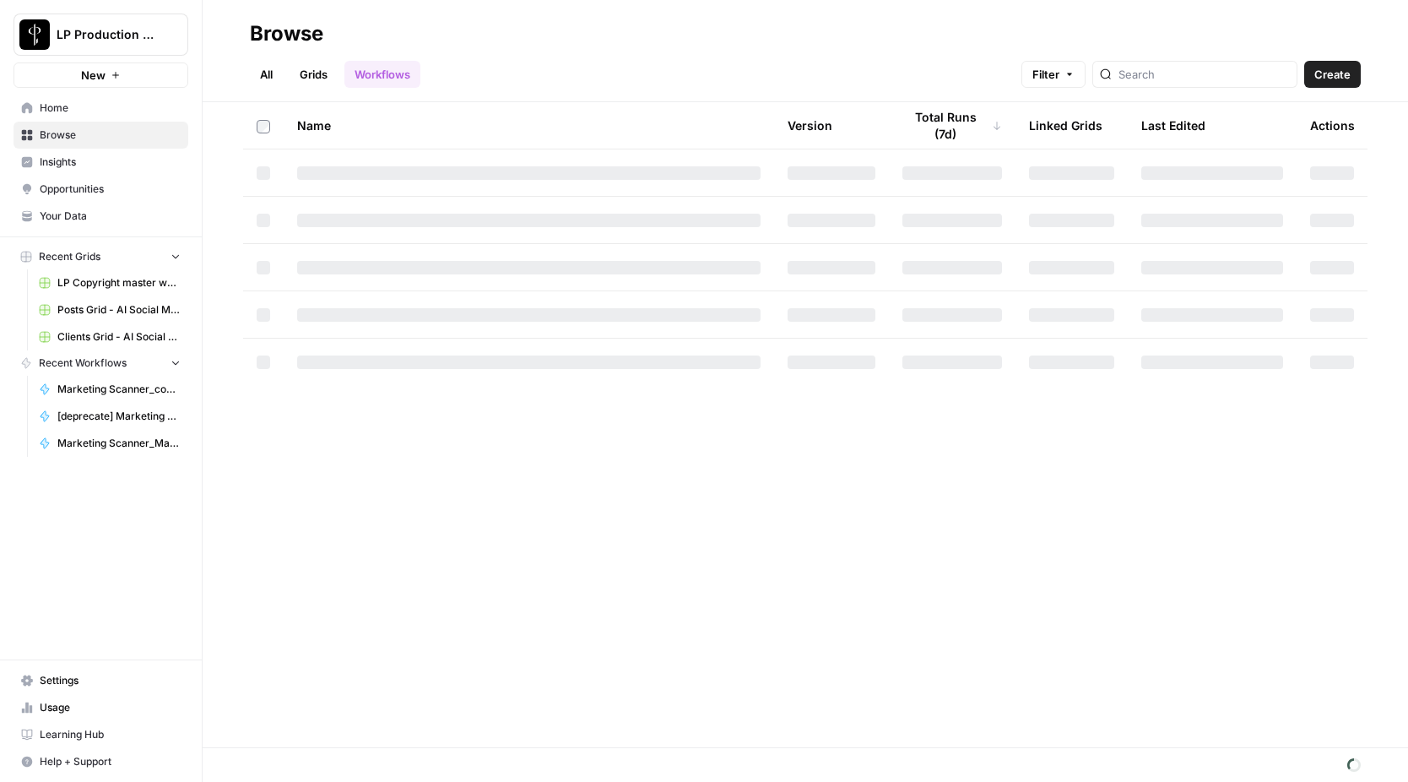
click at [270, 73] on link "All" at bounding box center [266, 74] width 33 height 27
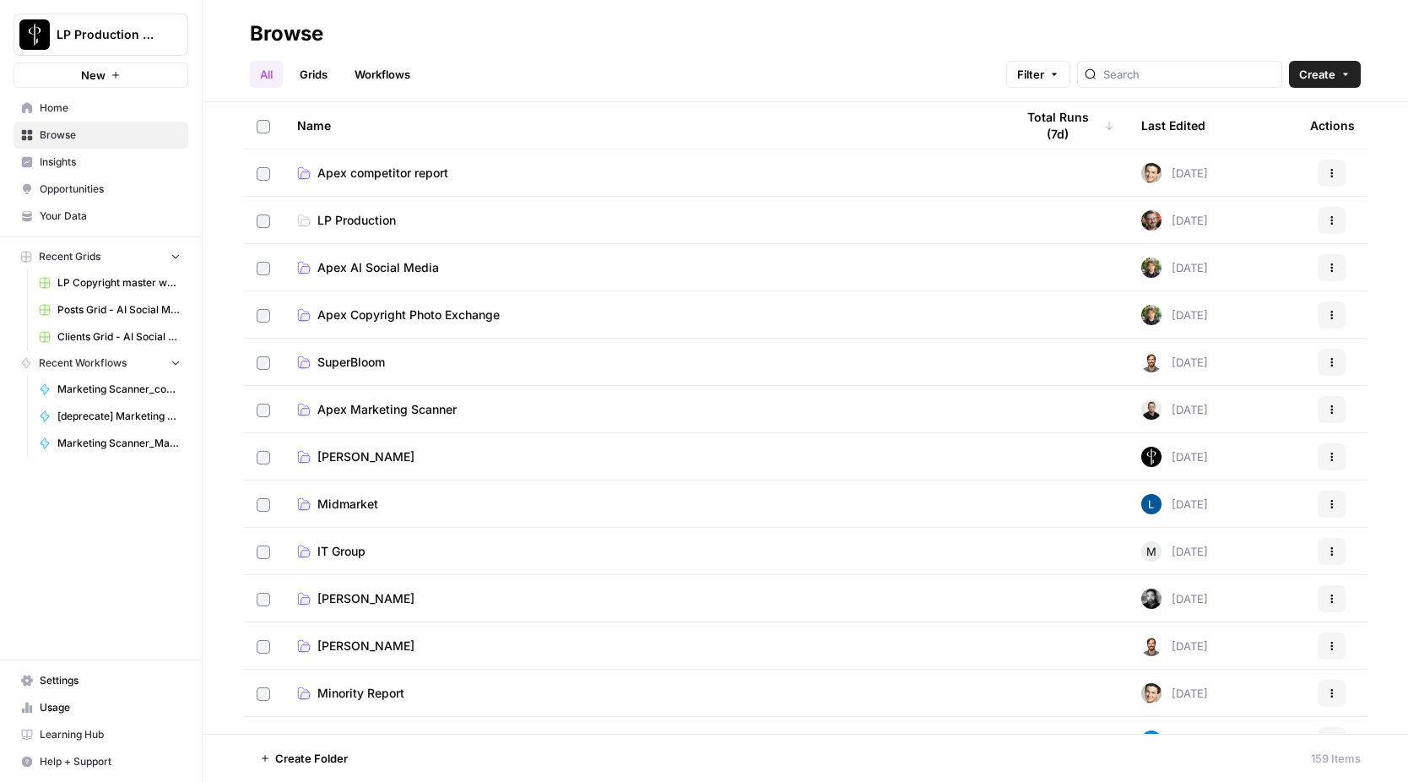
click at [433, 171] on span "Apex competitor report" at bounding box center [382, 173] width 131 height 17
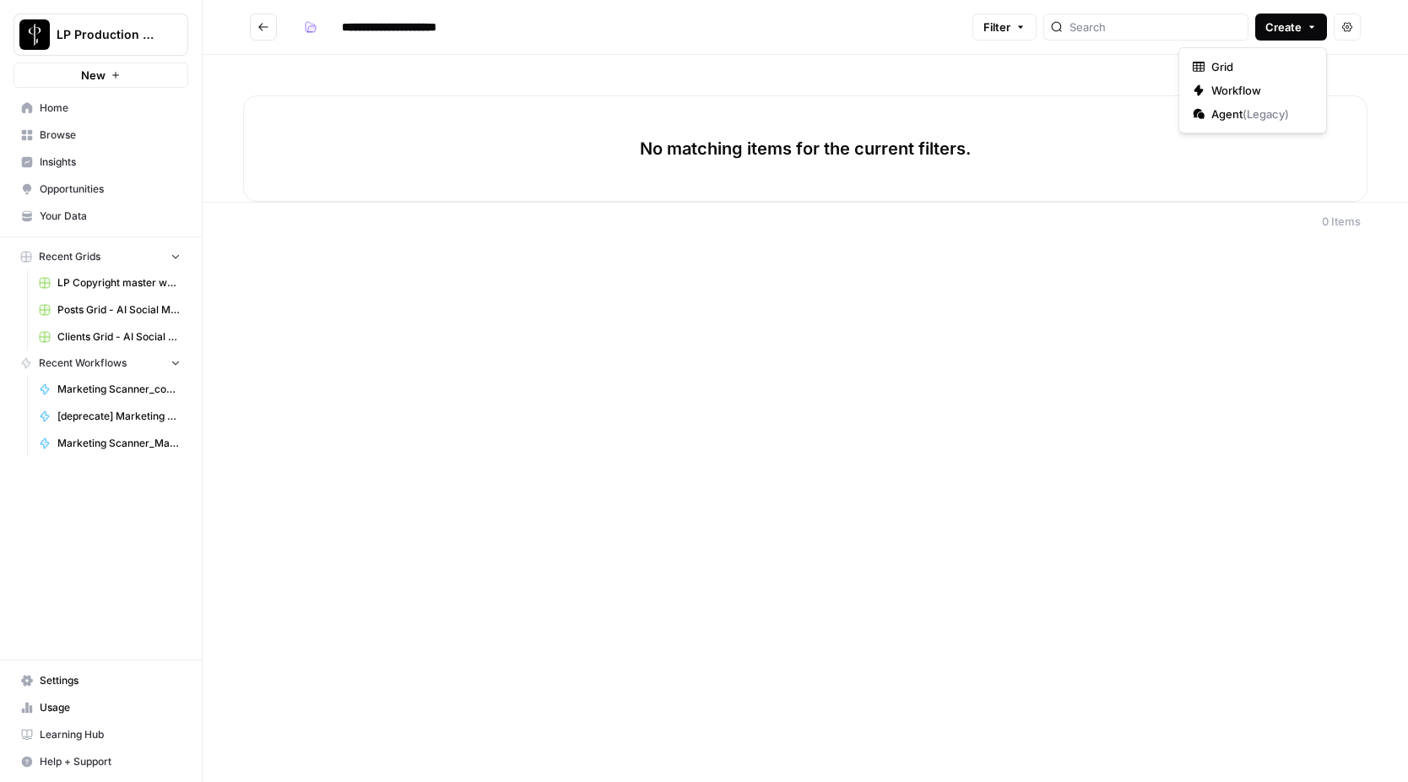
click at [1277, 39] on button "Create" at bounding box center [1291, 27] width 72 height 27
click at [1244, 88] on span "Workflow" at bounding box center [1259, 90] width 95 height 17
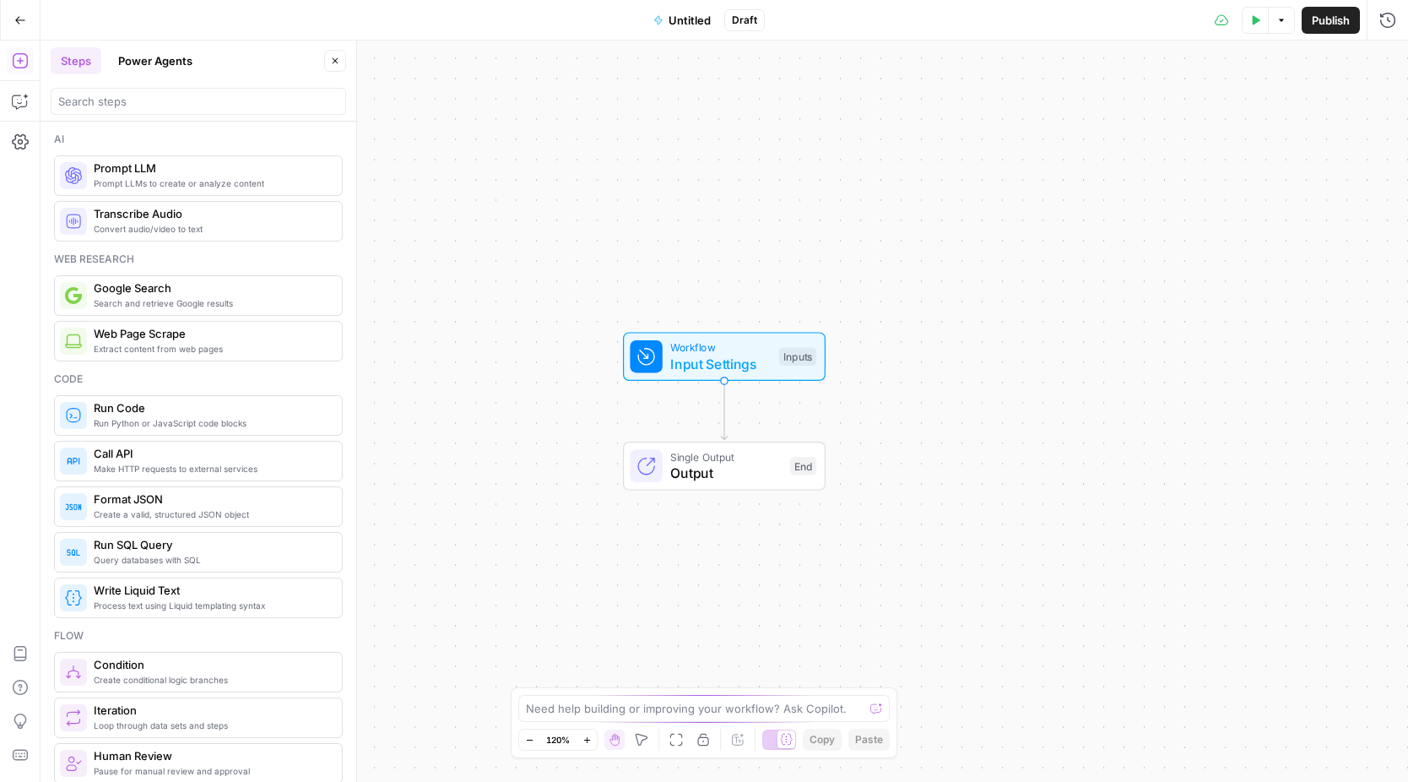
click at [684, 21] on span "Untitled" at bounding box center [690, 20] width 42 height 17
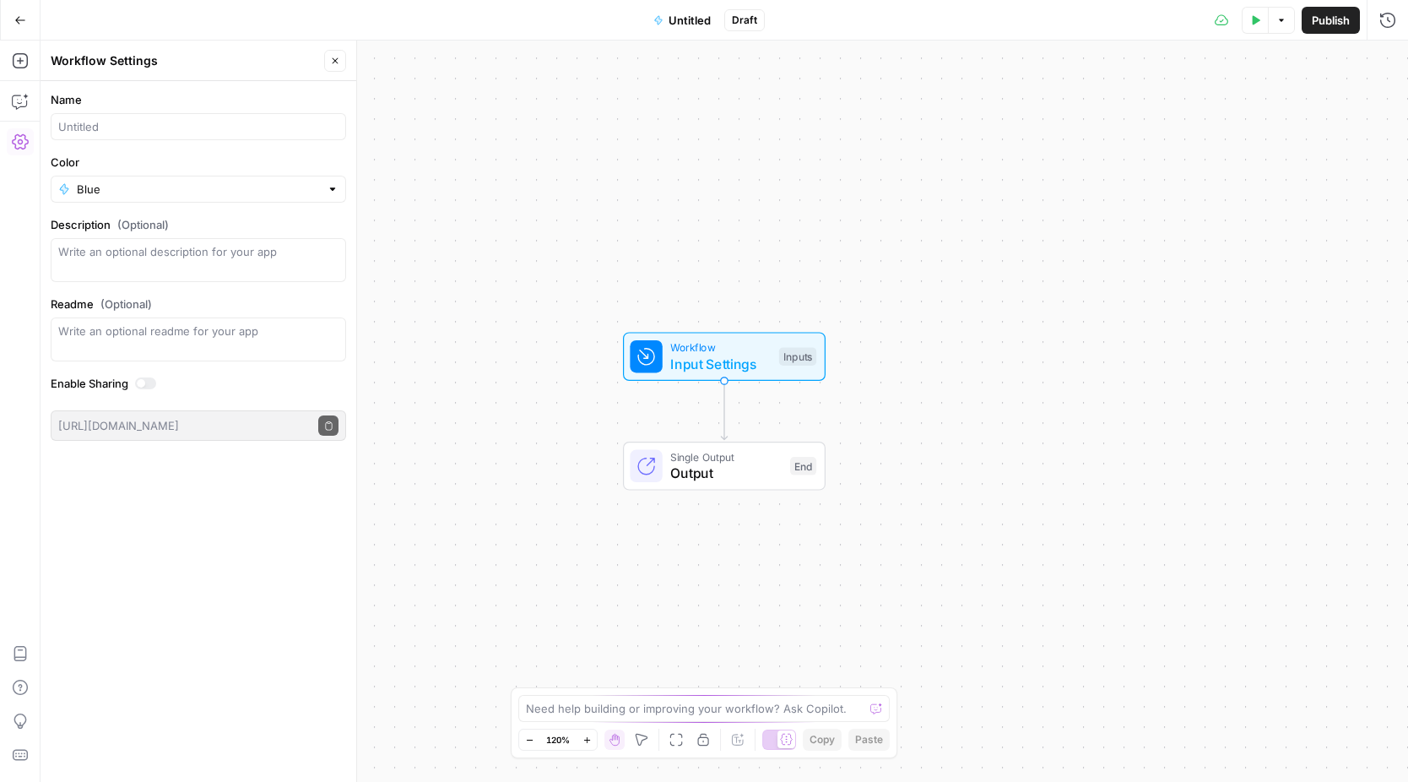
click at [127, 138] on div at bounding box center [198, 126] width 295 height 27
paste input "Workflow #0: Geography Search (Prerequisite)"
type input "Workflow #0: Geography Search (Prerequisite)"
click at [152, 152] on form "Name Workflow #0: Geography Search (Prerequisite) Color Blue Description (Optio…" at bounding box center [199, 266] width 316 height 370
click at [125, 258] on textarea "Description (Optional)" at bounding box center [198, 260] width 280 height 34
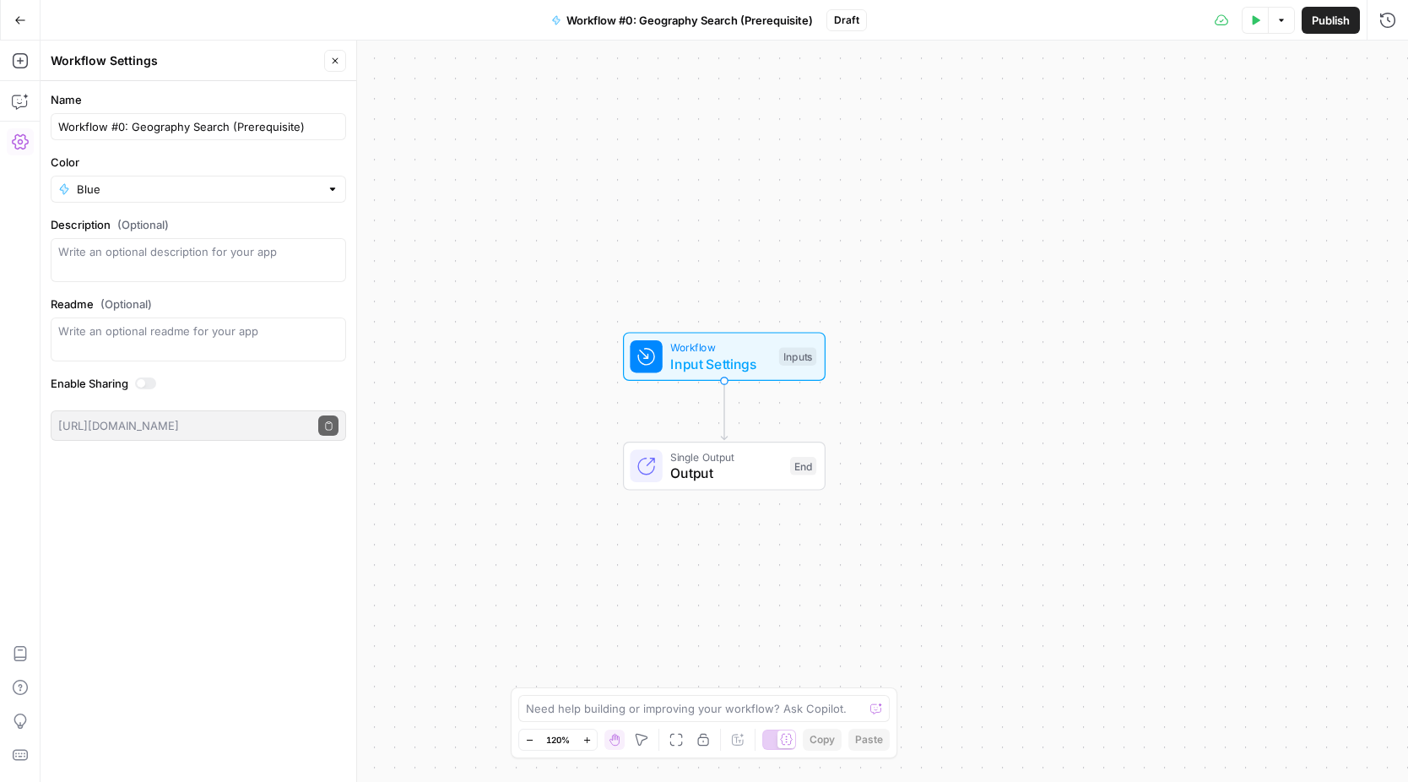
click at [181, 241] on div at bounding box center [198, 260] width 295 height 44
paste textarea "Extract the primary service location from a real estate agent's website."
type textarea "Extract the primary service location from a real estate agent's website."
click at [529, 261] on div "Workflow Input Settings Inputs Single Output Output End" at bounding box center [725, 411] width 1368 height 741
click at [719, 360] on span "Input Settings" at bounding box center [720, 364] width 100 height 20
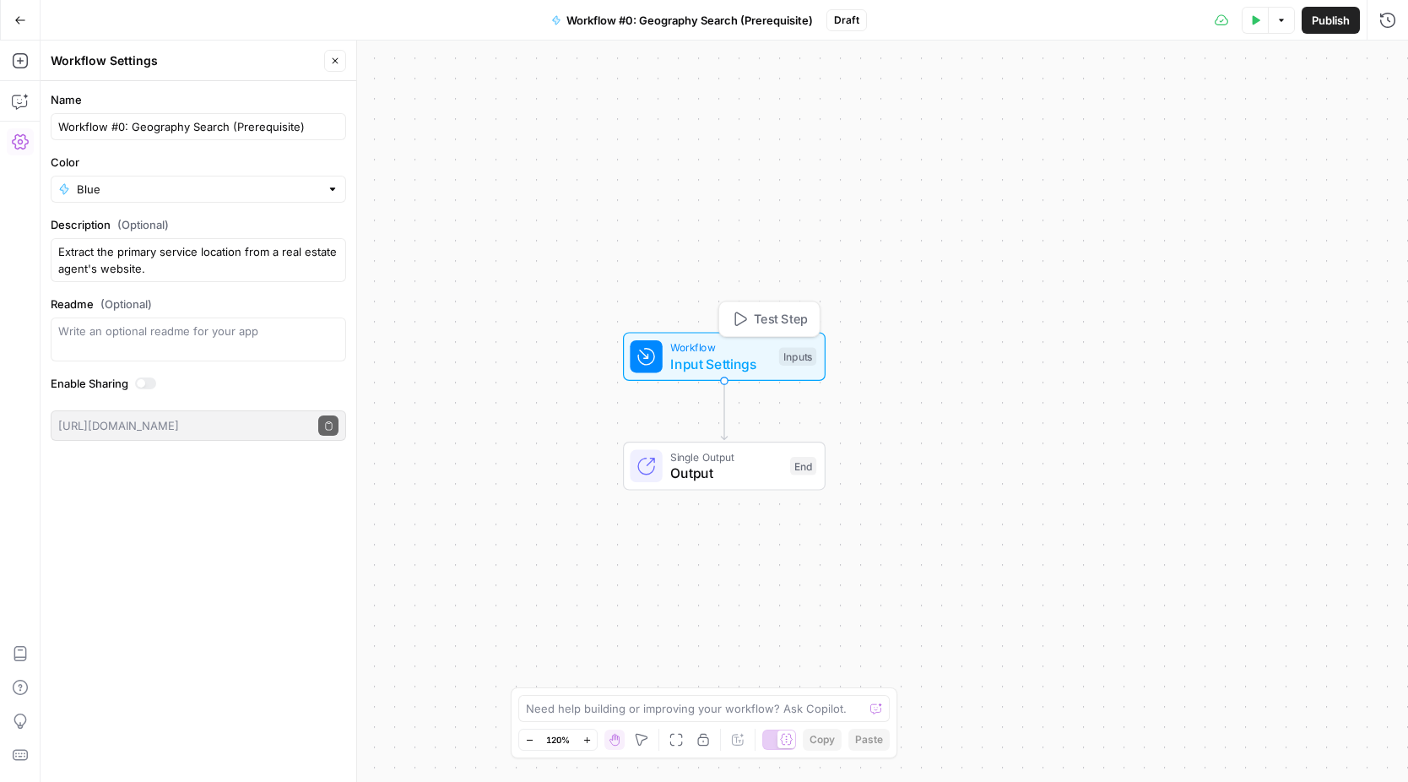
click at [719, 360] on span "Input Settings" at bounding box center [720, 364] width 100 height 20
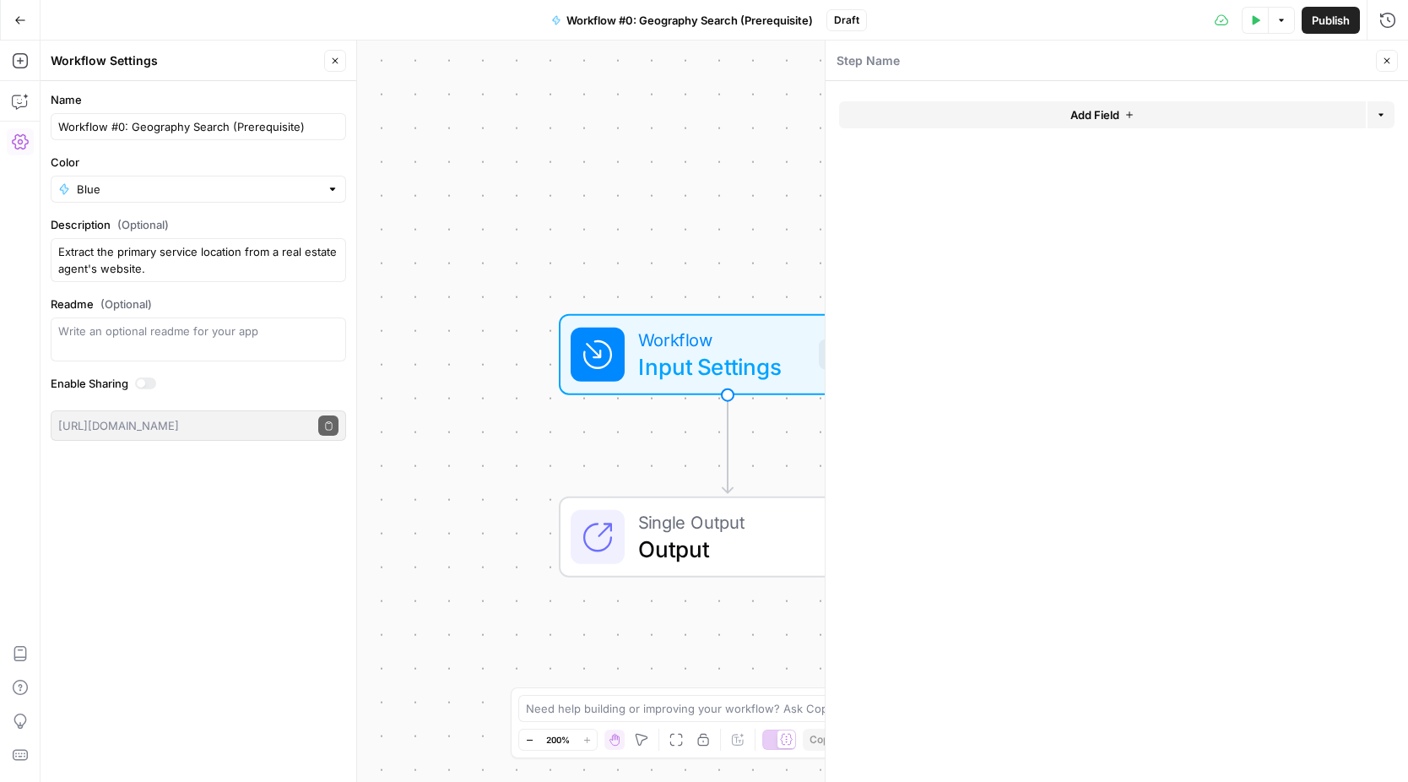
click at [1040, 125] on button "Add Field" at bounding box center [1102, 114] width 527 height 27
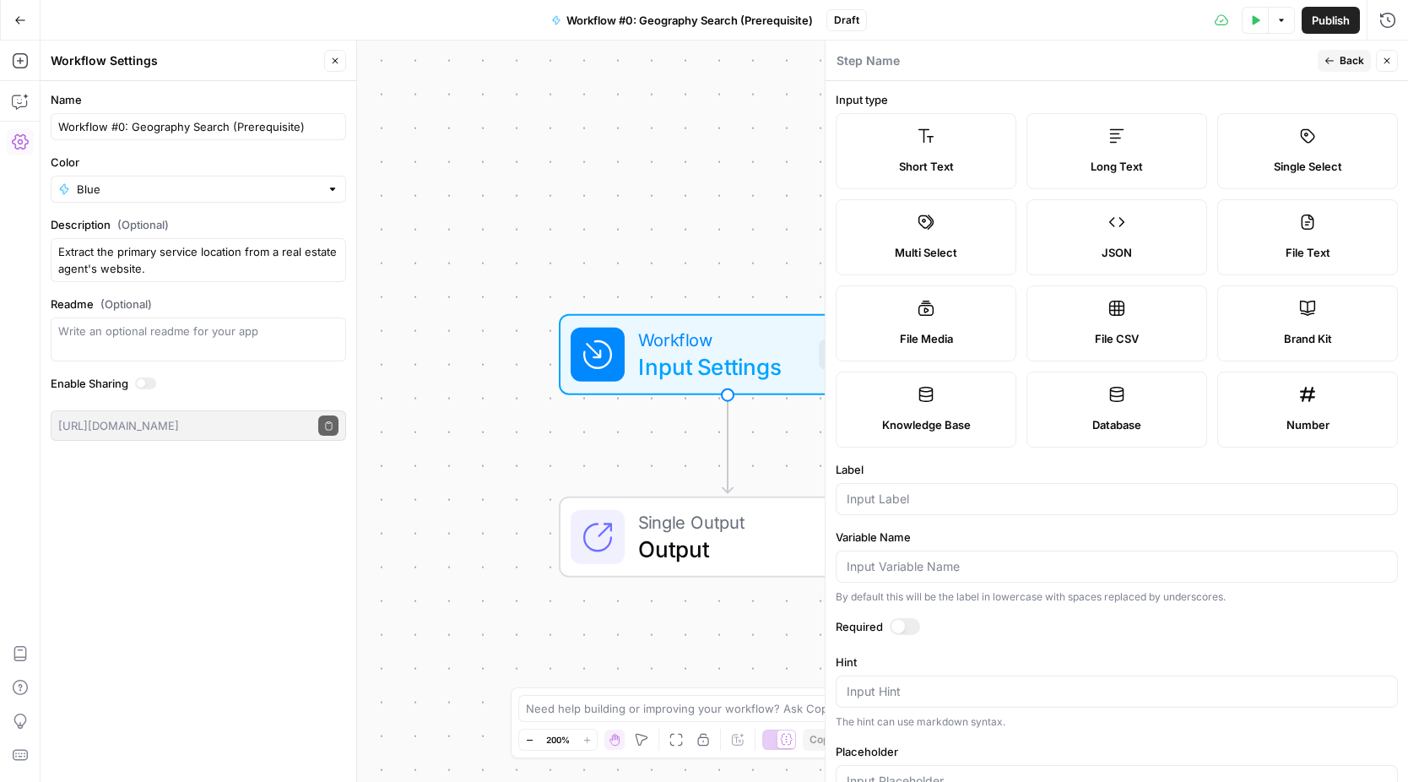
click at [978, 162] on div "Short Text" at bounding box center [926, 166] width 152 height 17
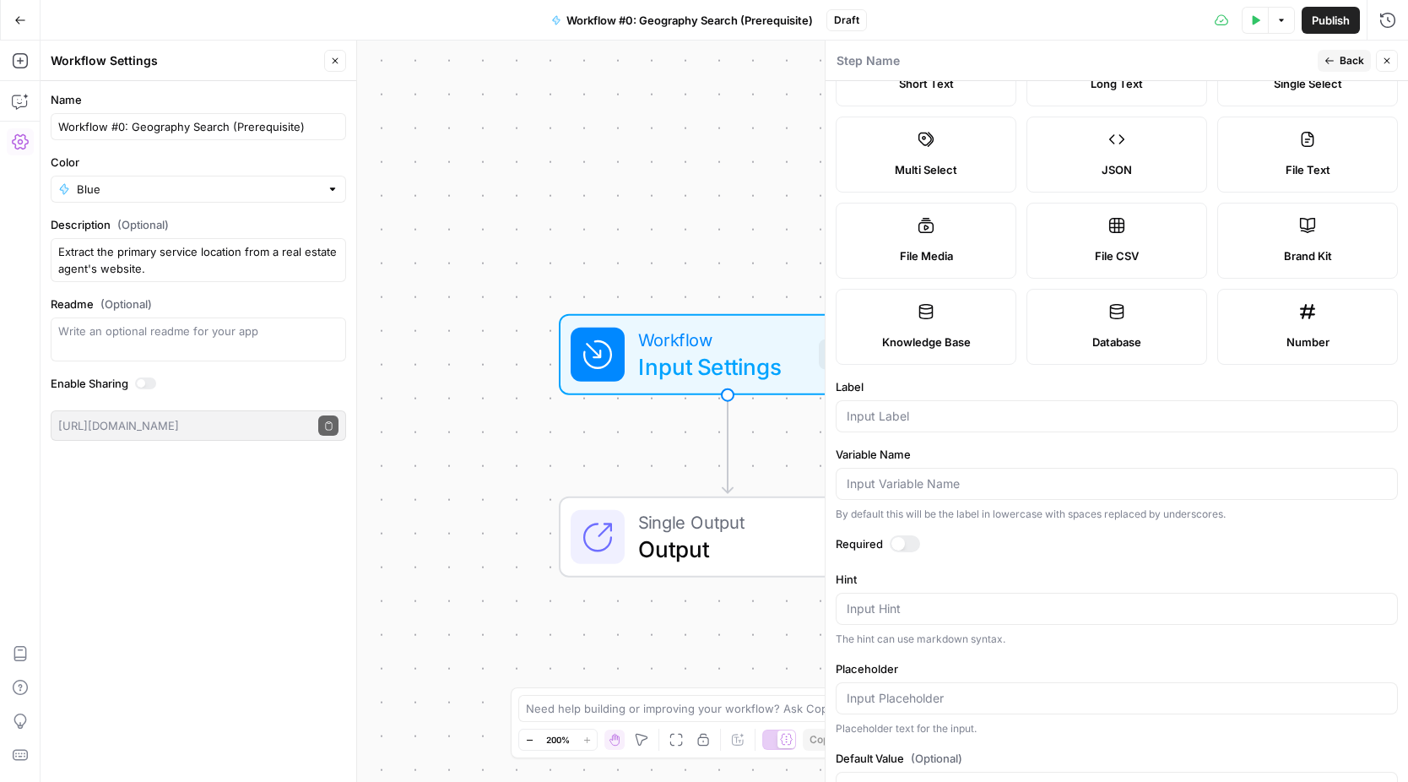
scroll to position [138, 0]
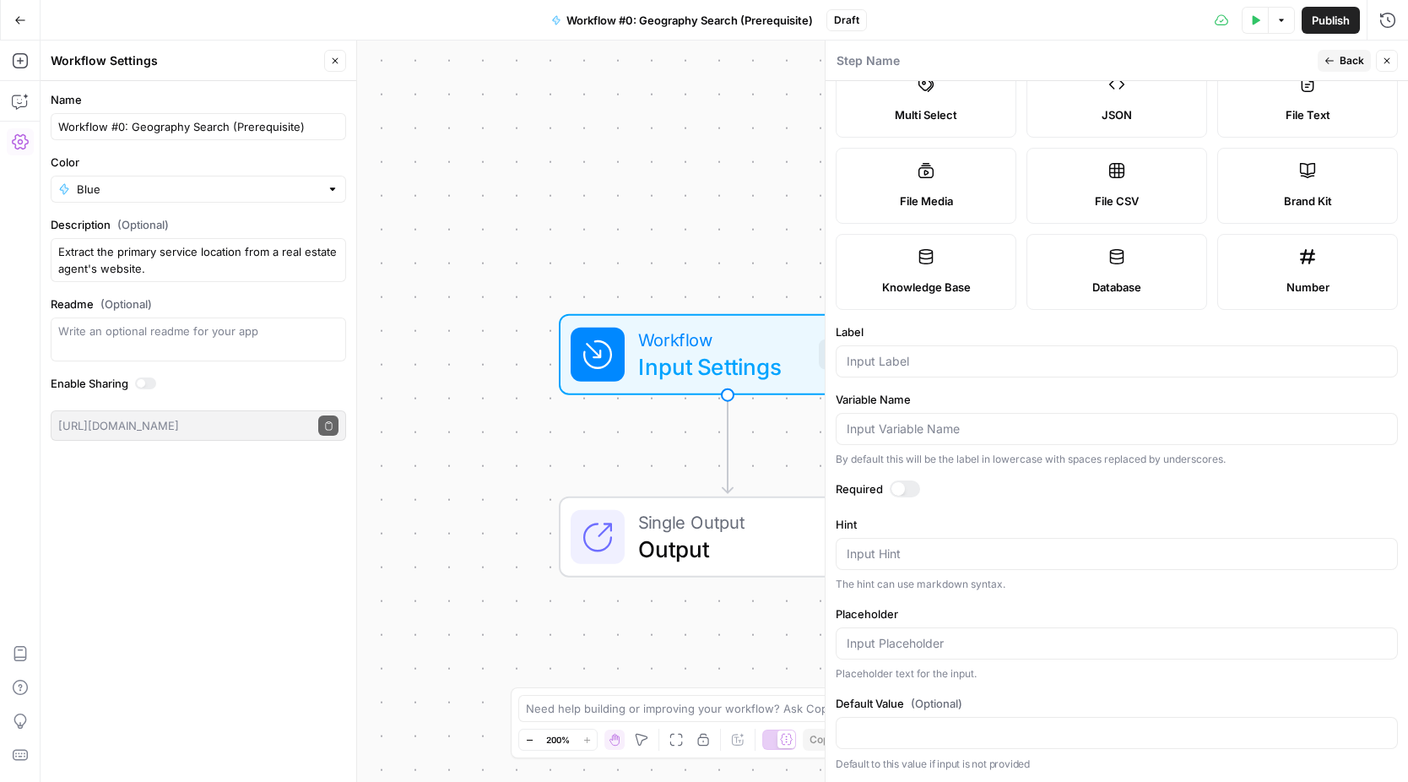
click at [968, 350] on div at bounding box center [1117, 361] width 562 height 32
type input "C"
type input "client_url"
click at [898, 482] on div at bounding box center [899, 489] width 14 height 14
click at [883, 554] on textarea "Hint" at bounding box center [1117, 553] width 540 height 17
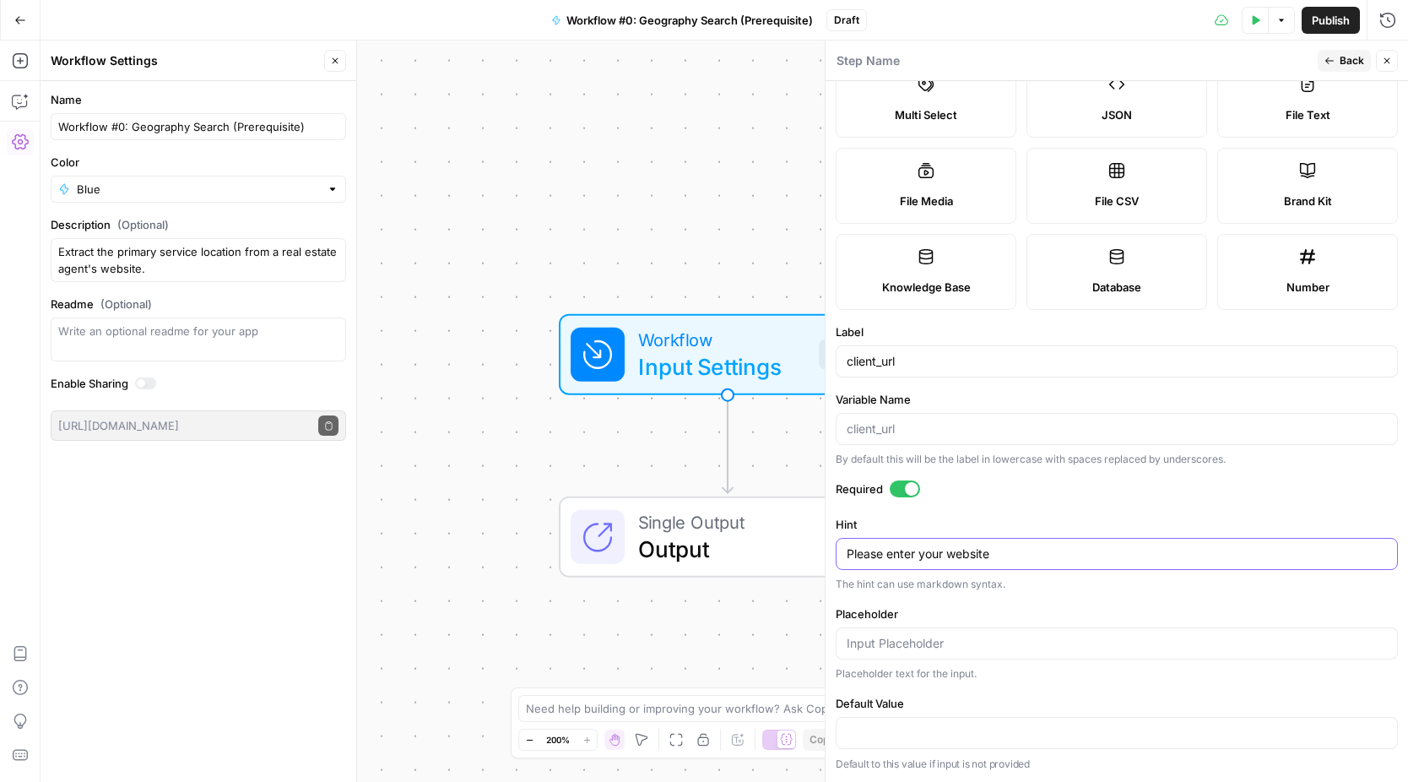
type textarea "Please enter your website"
click at [952, 642] on input "Placeholder" at bounding box center [1117, 643] width 540 height 17
paste input "https://www.luxurypresence.com/?ad_id=731675597226&gad_campaignid=1768878610&gb…"
paste input "text"
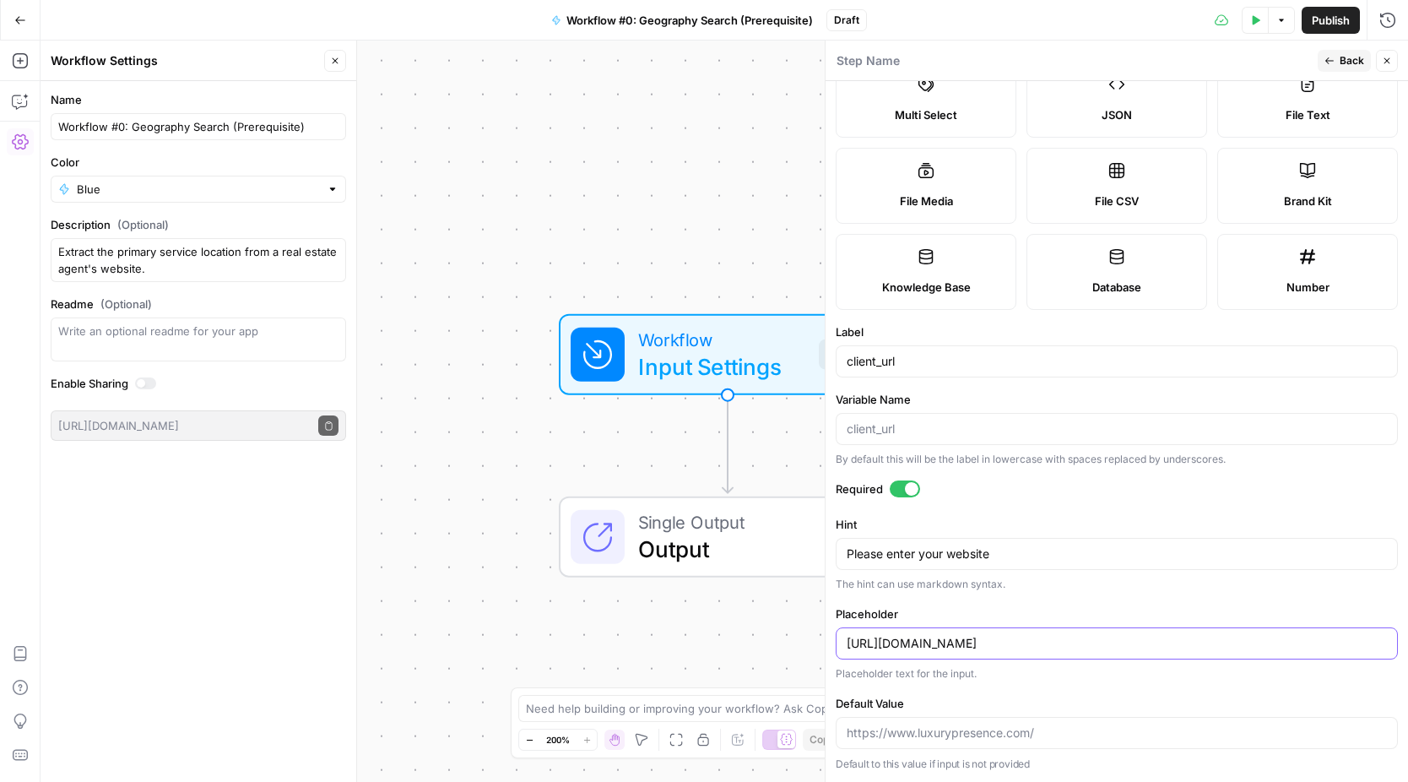
type input "https://www.luxurypresence.com/"
click at [1160, 718] on div at bounding box center [1117, 733] width 562 height 32
click at [1382, 58] on icon "button" at bounding box center [1387, 61] width 10 height 10
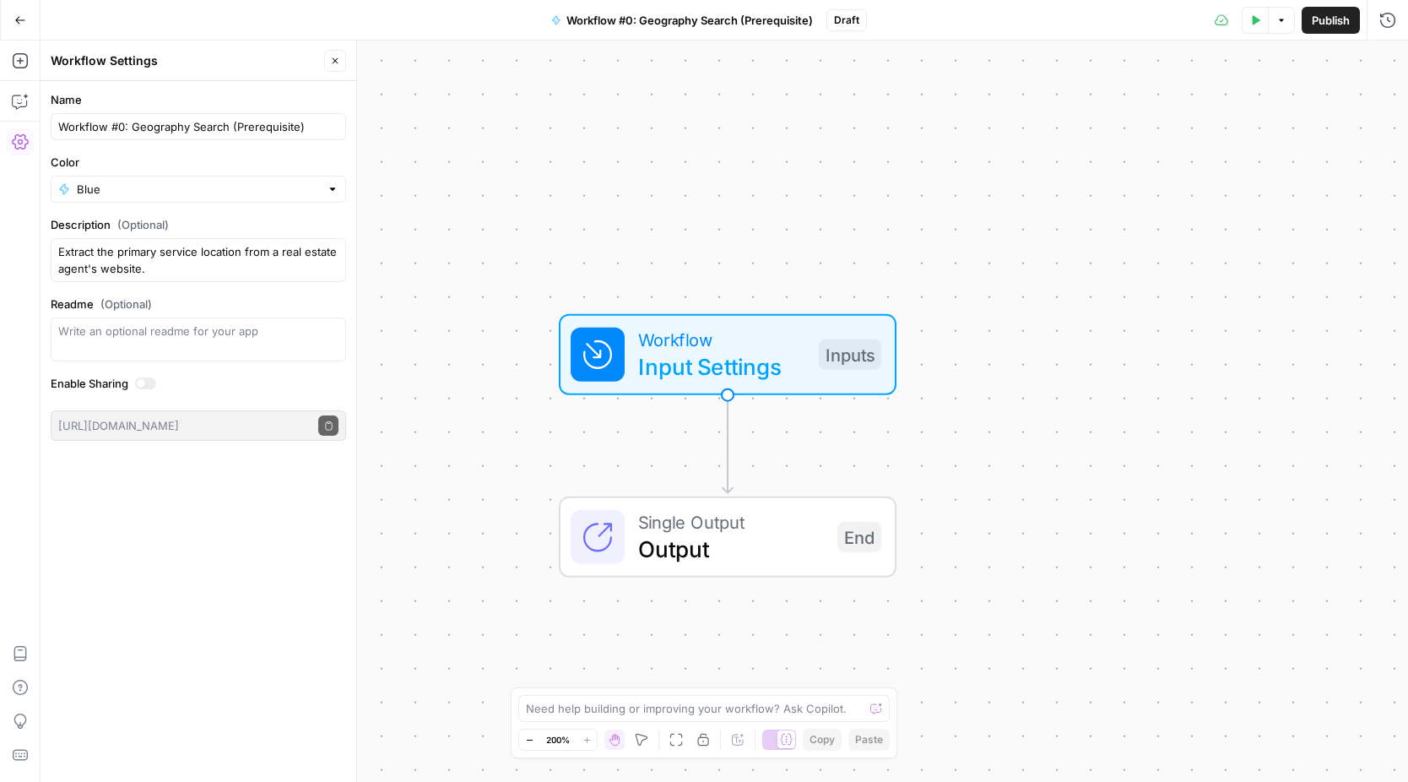
click at [324, 59] on button "Close" at bounding box center [335, 61] width 22 height 22
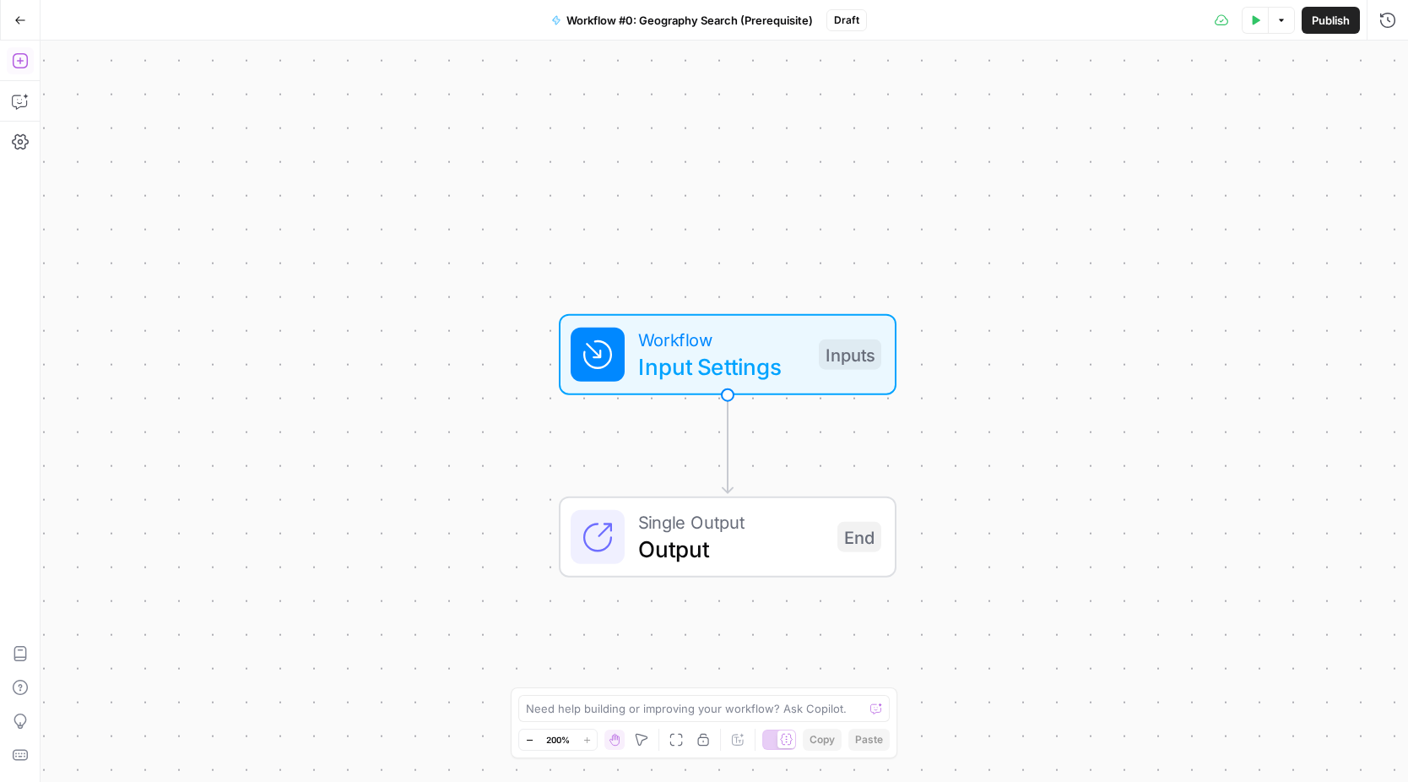
click at [29, 56] on button "Add Steps" at bounding box center [20, 60] width 27 height 27
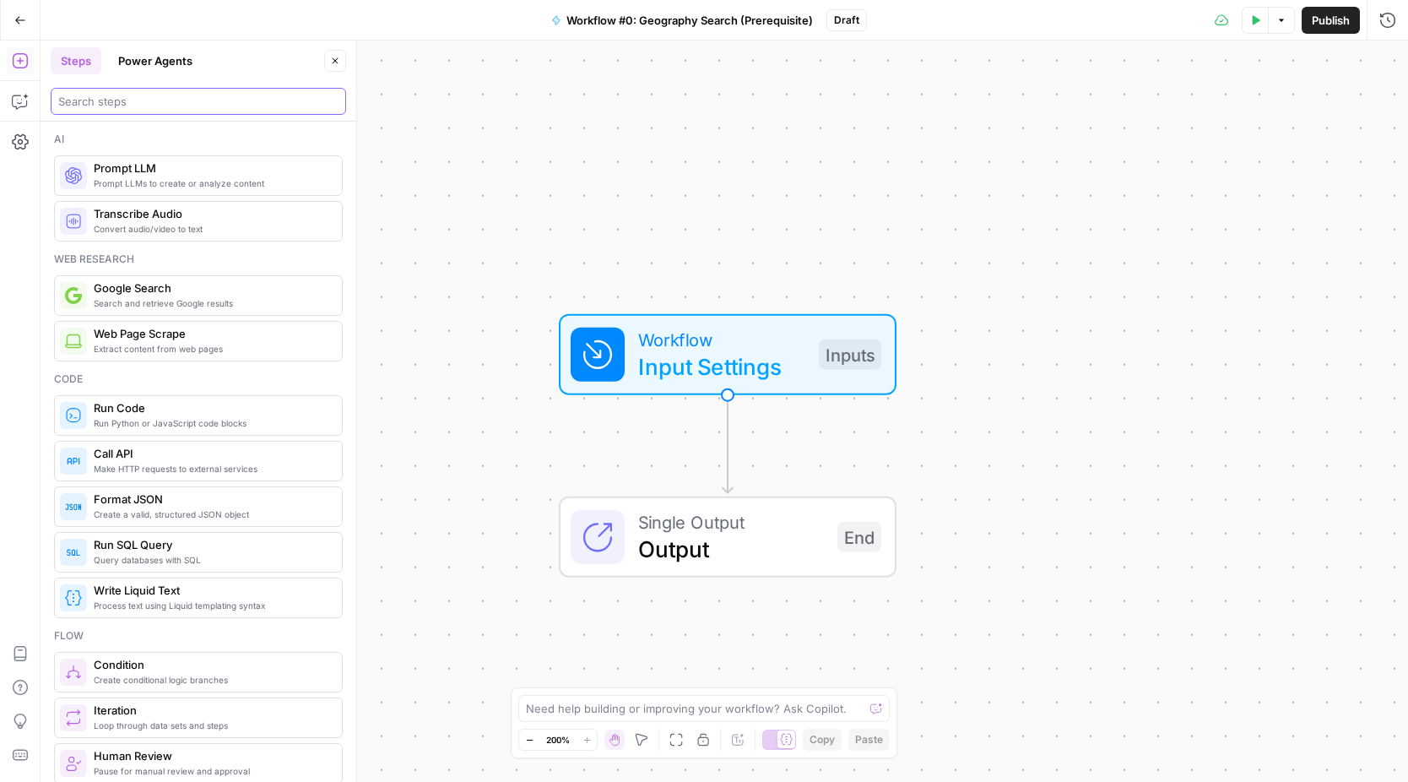
click at [197, 97] on input "search" at bounding box center [198, 101] width 280 height 17
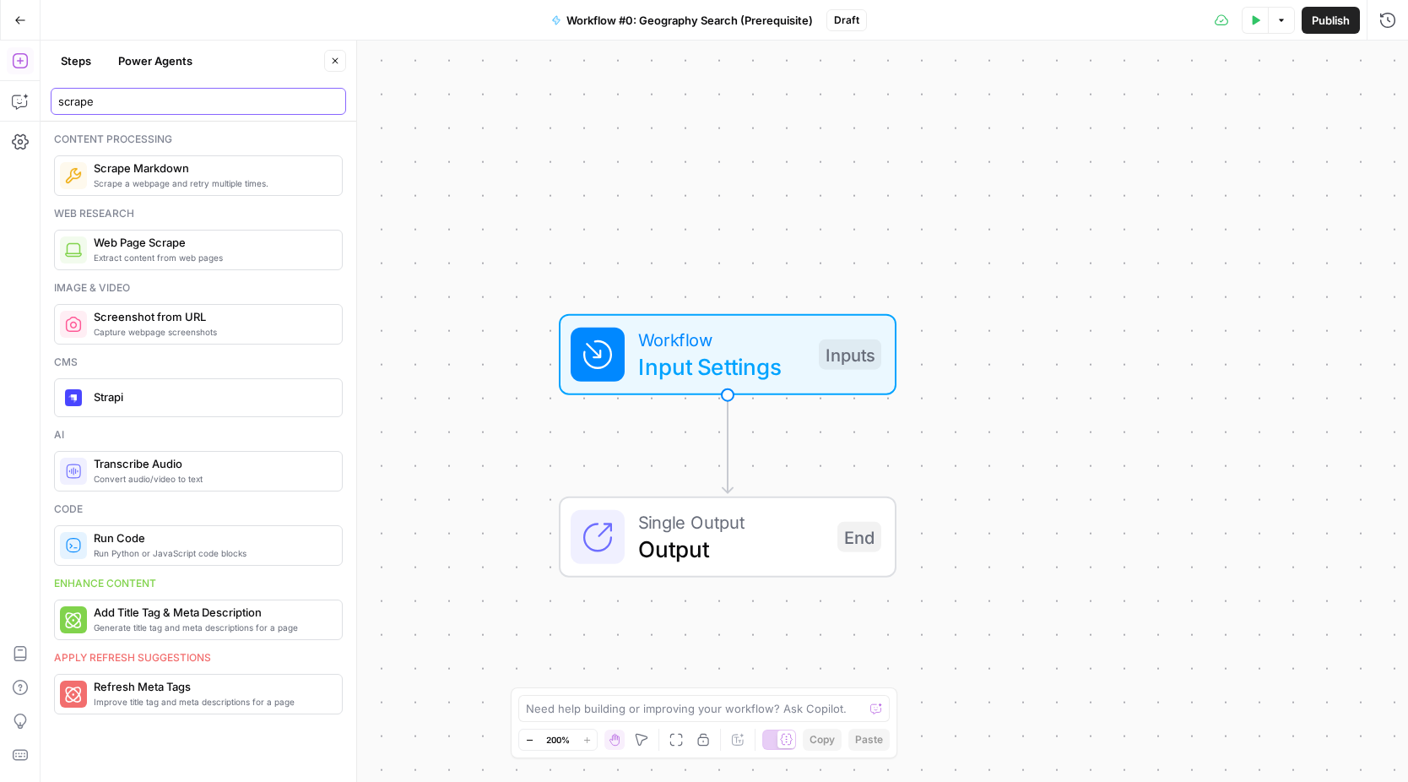
type input "scrape"
click at [193, 256] on span "Extract content from web pages" at bounding box center [211, 258] width 235 height 14
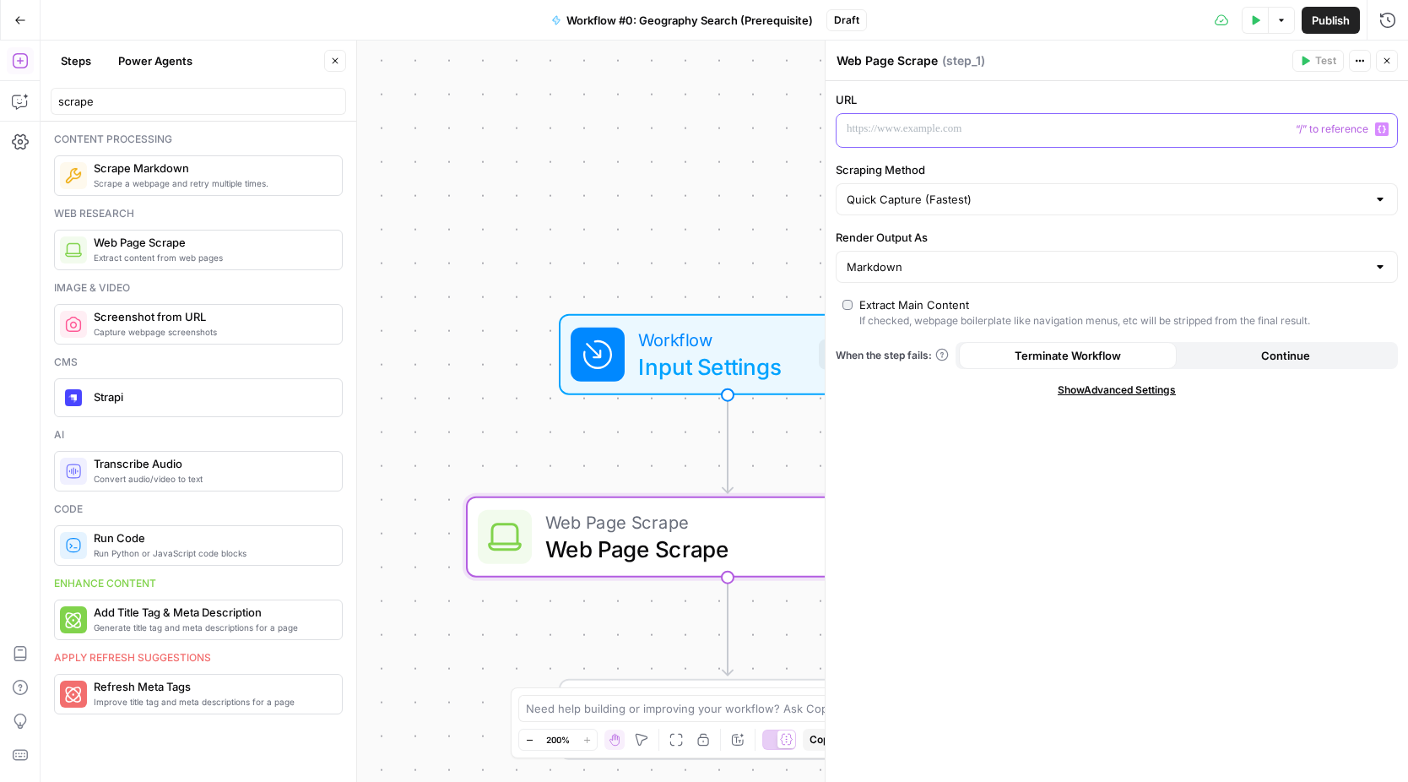
click at [991, 129] on p at bounding box center [1103, 129] width 513 height 17
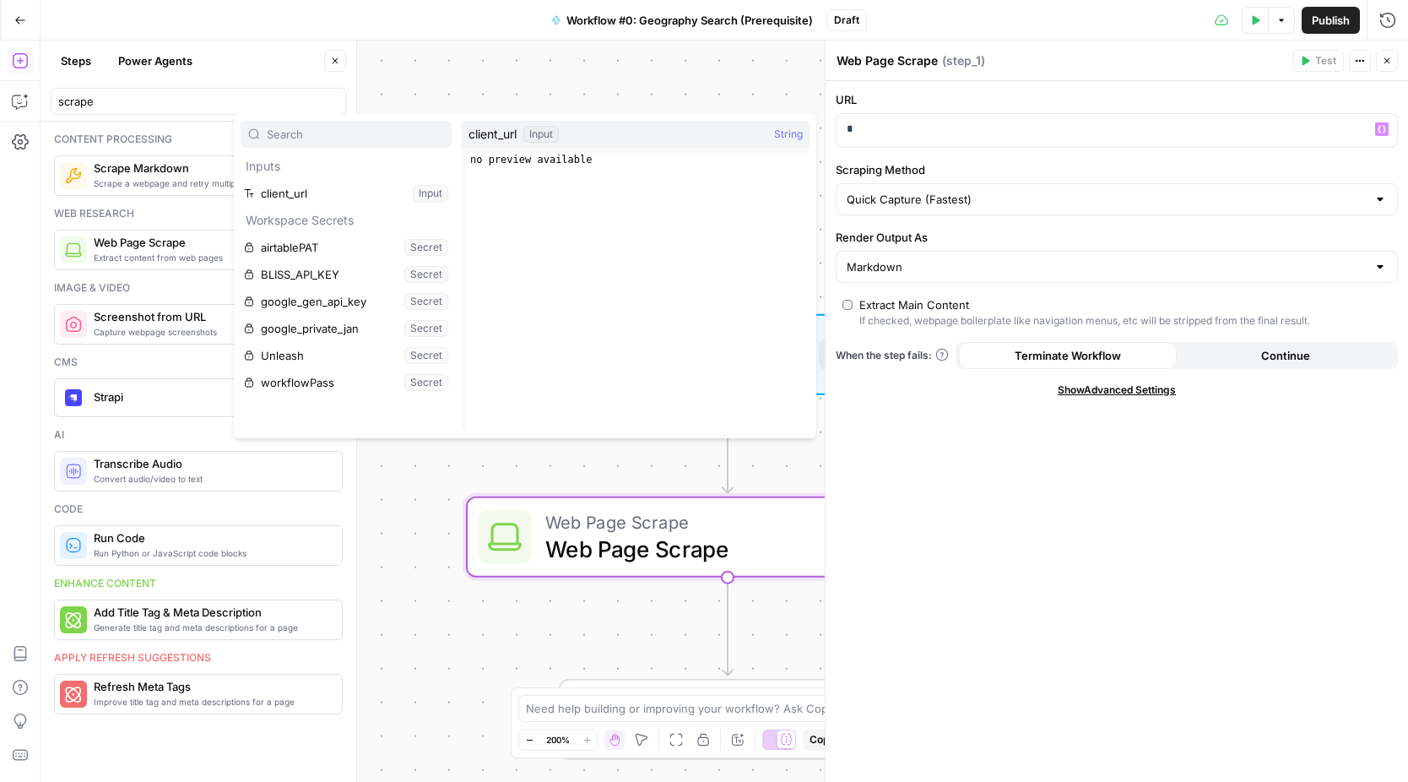
click at [697, 138] on div "client_url Input String" at bounding box center [636, 134] width 348 height 27
click at [605, 137] on div "client_url Input String" at bounding box center [636, 134] width 348 height 27
click at [341, 201] on button "Select variable client_url" at bounding box center [346, 193] width 211 height 27
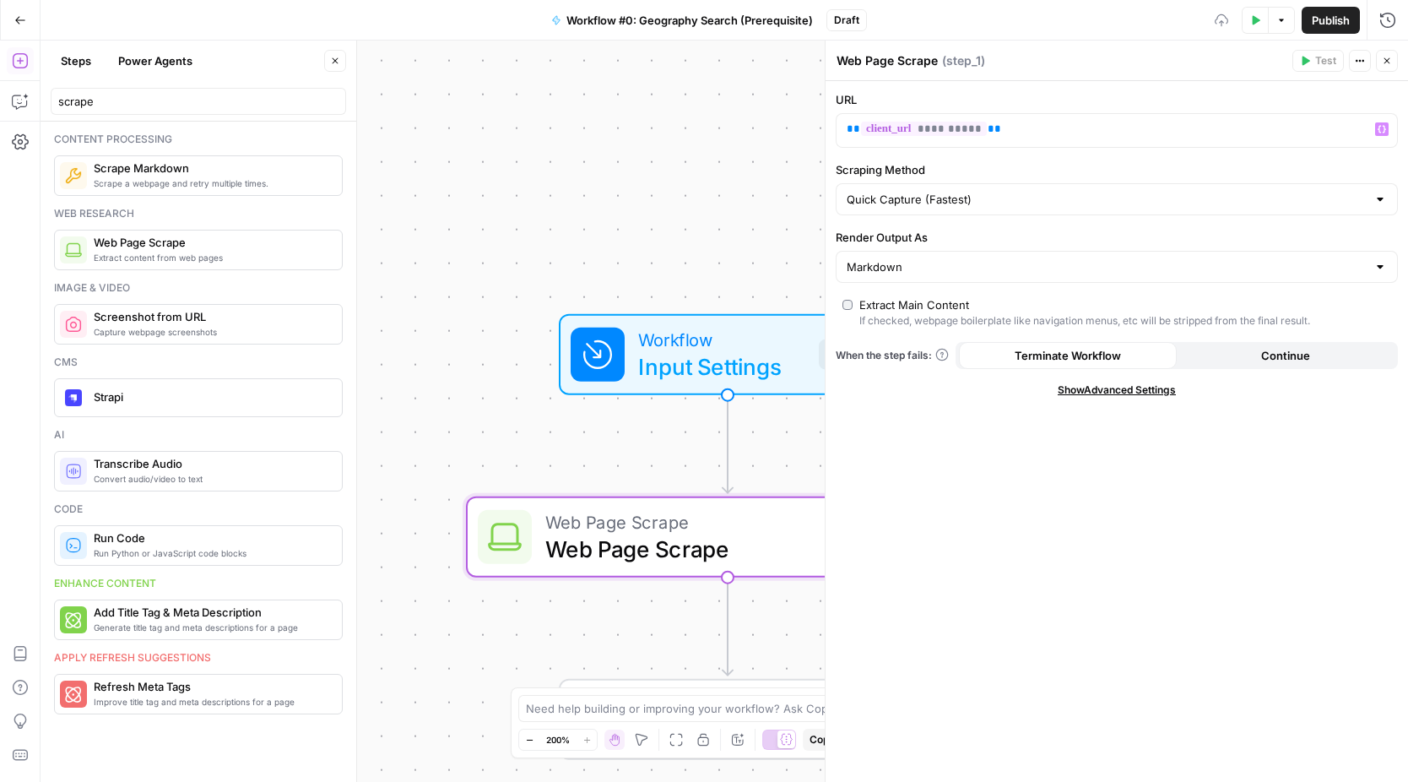
click at [1037, 171] on label "Scraping Method" at bounding box center [1117, 169] width 562 height 17
click at [1037, 191] on input "Quick Capture (Fastest)" at bounding box center [1107, 199] width 520 height 17
click at [1048, 67] on div "Web Page Scrape Web Page Scrape ( step_1 )" at bounding box center [1062, 61] width 452 height 19
click at [677, 115] on div "Workflow Input Settings Inputs Web Page Scrape Web Page Scrape Step 1 Single Ou…" at bounding box center [725, 411] width 1368 height 741
click at [1387, 60] on icon "button" at bounding box center [1388, 61] width 6 height 6
